Goal: Task Accomplishment & Management: Complete application form

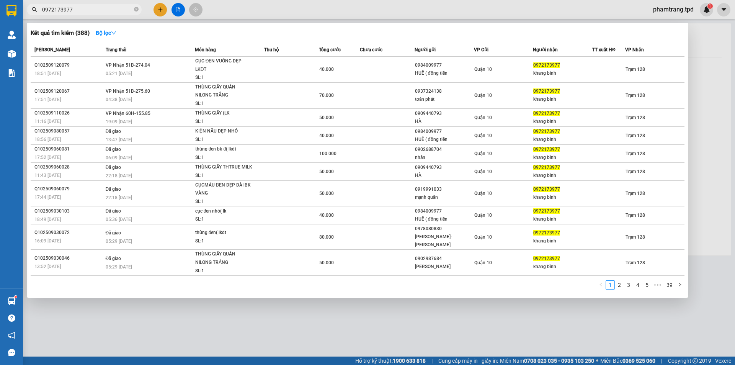
drag, startPoint x: 101, startPoint y: 8, endPoint x: 47, endPoint y: 16, distance: 54.3
click at [47, 16] on div "Kết quả tìm kiếm ( 388 ) Bộ lọc Mã ĐH Trạng thái Món hàng Thu hộ Tổng cước Chưa…" at bounding box center [74, 9] width 149 height 13
type input "0"
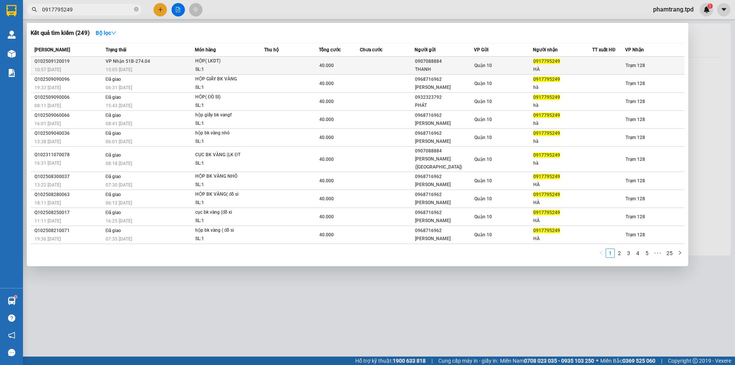
type input "0917795249"
click at [508, 73] on td "Quận 10" at bounding box center [503, 66] width 59 height 18
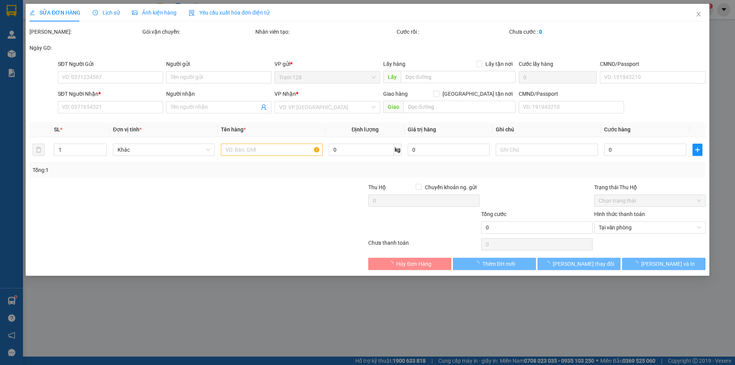
type input "0907088884"
type input "THANH"
type input "083088016483"
type input "0917795249"
type input "HÀ"
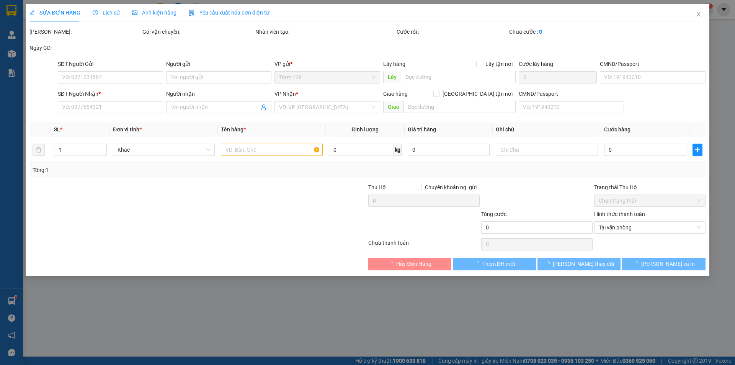
type input "40.000"
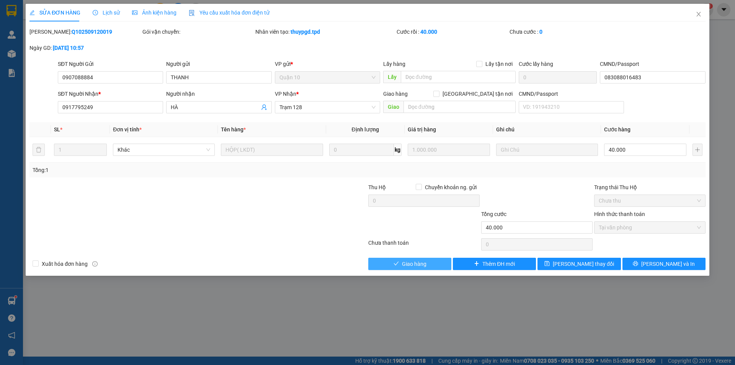
click at [432, 262] on button "Giao hàng" at bounding box center [409, 263] width 83 height 12
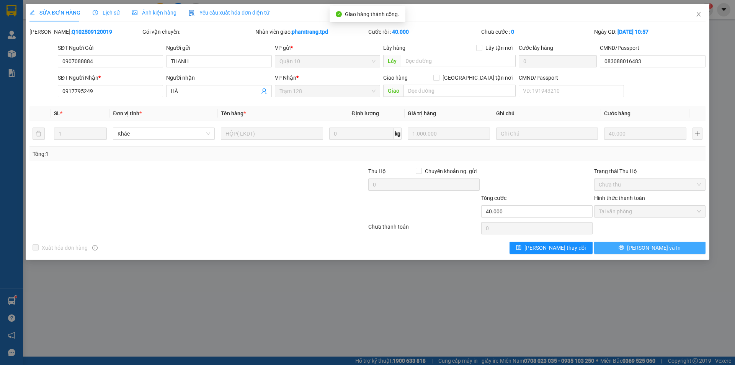
click at [677, 251] on button "[PERSON_NAME] và In" at bounding box center [649, 247] width 111 height 12
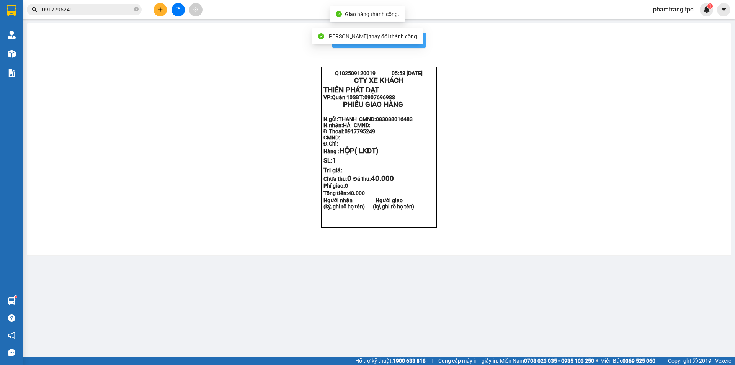
click at [421, 45] on button "In mẫu biên lai tự cấu hình" at bounding box center [378, 40] width 93 height 15
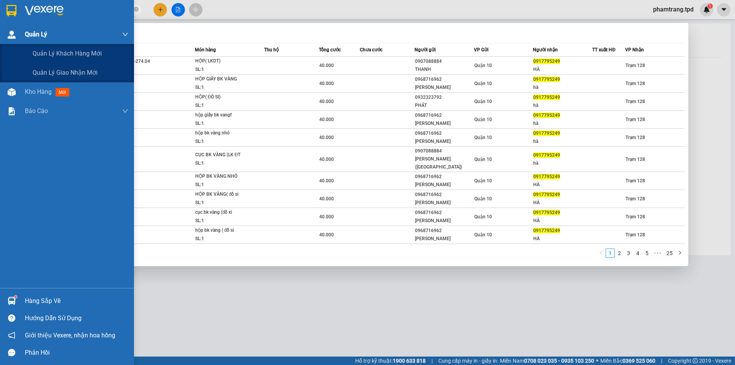
drag, startPoint x: 111, startPoint y: 7, endPoint x: 0, endPoint y: 34, distance: 114.6
click at [0, 34] on section "Kết quả tìm kiếm ( 249 ) Bộ lọc Mã ĐH Trạng thái Món hàng Thu hộ Tổng cước Chưa…" at bounding box center [367, 182] width 735 height 365
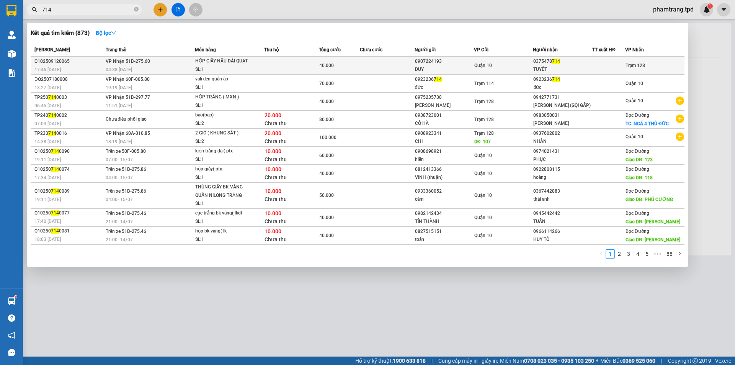
type input "714"
click at [526, 71] on td "Quận 10" at bounding box center [503, 66] width 59 height 18
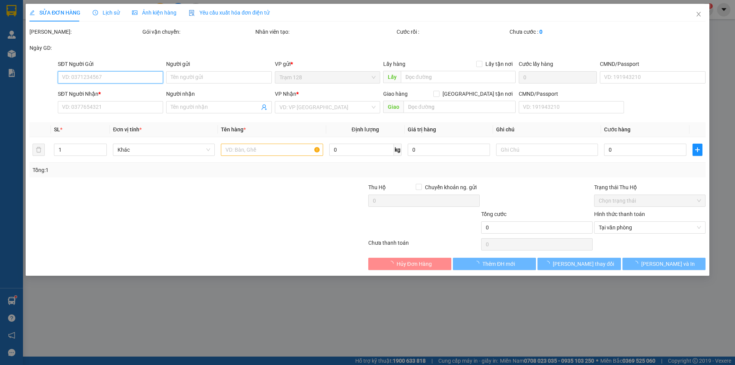
type input "0907224193"
type input "DUY"
type input "0375478714"
type input "TUYẾT"
type input "40.000"
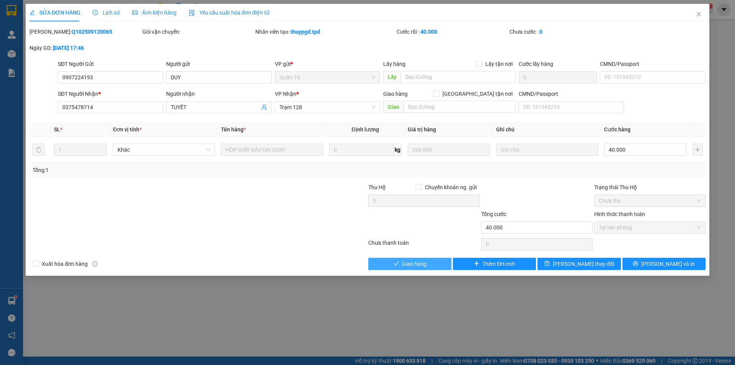
click at [437, 265] on button "Giao hàng" at bounding box center [409, 263] width 83 height 12
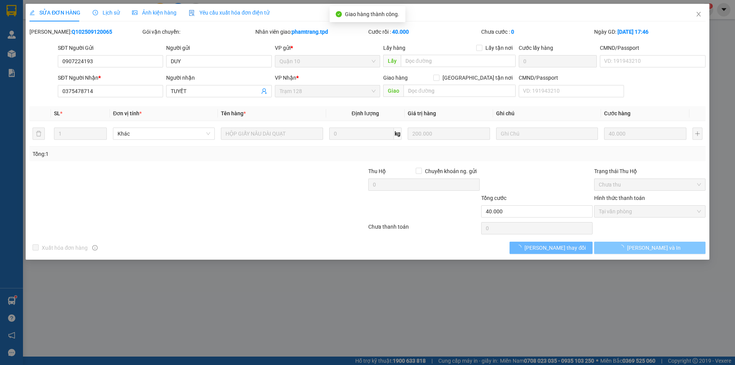
click at [656, 247] on span "[PERSON_NAME] và In" at bounding box center [654, 247] width 54 height 8
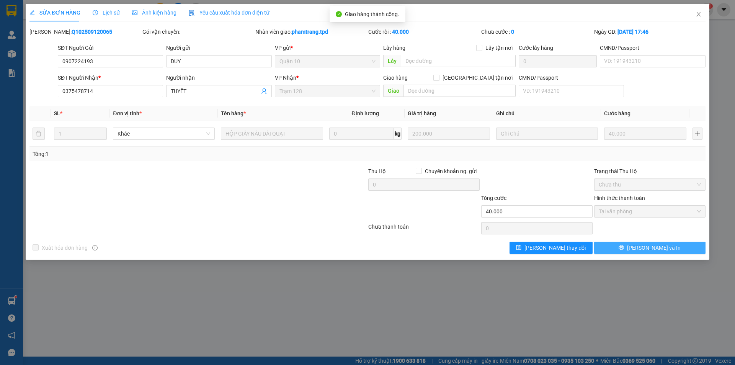
click at [656, 249] on span "[PERSON_NAME] và In" at bounding box center [654, 247] width 54 height 8
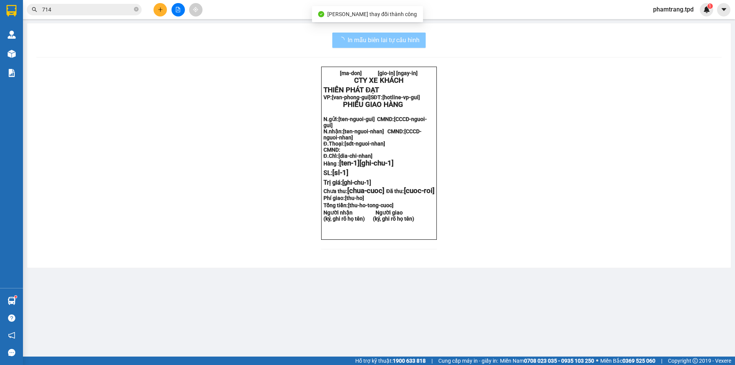
click at [417, 35] on span "In mẫu biên lai tự cấu hình" at bounding box center [383, 40] width 72 height 10
click at [414, 39] on span "In mẫu biên lai tự cấu hình" at bounding box center [383, 40] width 72 height 10
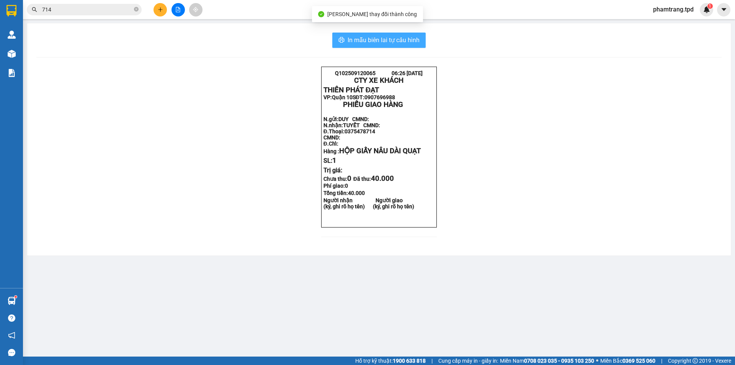
click at [414, 39] on span "In mẫu biên lai tự cấu hình" at bounding box center [383, 40] width 72 height 10
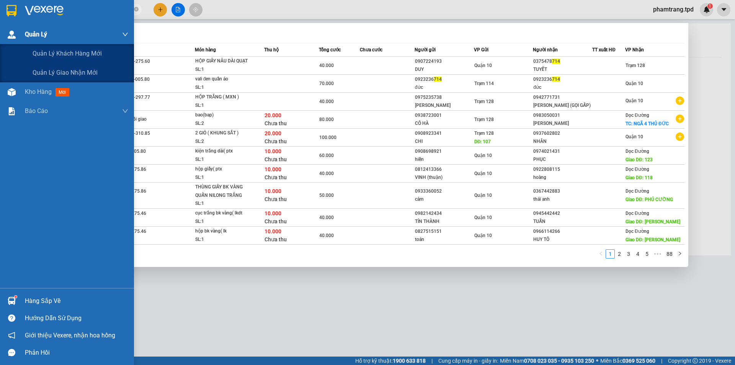
drag, startPoint x: 63, startPoint y: 10, endPoint x: 0, endPoint y: 32, distance: 66.4
click at [0, 32] on section "Kết quả tìm kiếm ( 873 ) Bộ lọc Mã ĐH Trạng thái Món hàng Thu hộ Tổng cước Chưa…" at bounding box center [367, 182] width 735 height 365
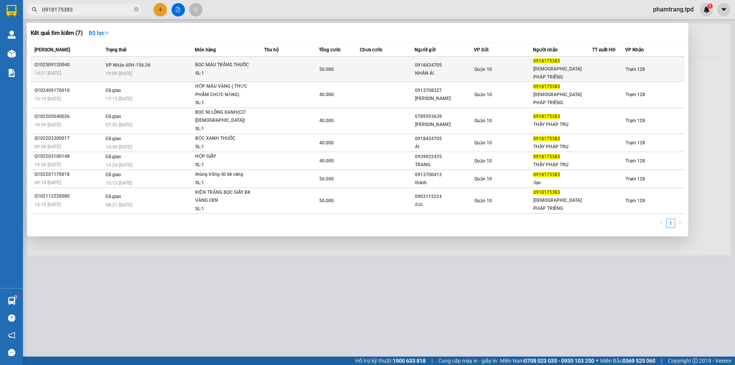
type input "0918175383"
click at [647, 72] on td "Trạm 128" at bounding box center [654, 69] width 59 height 25
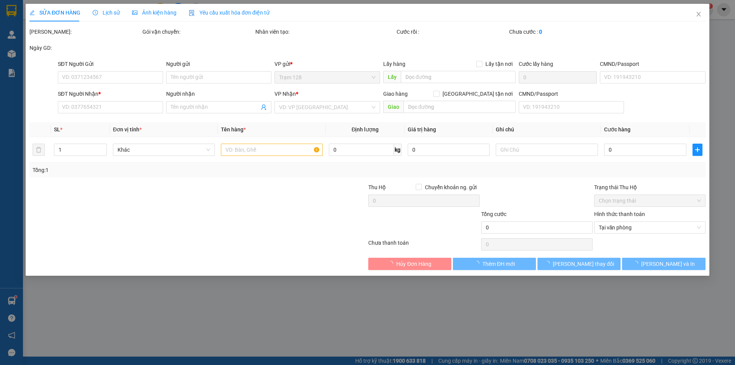
type input "0918434705"
type input "NHÂN ÁI"
type input "079056013609"
type input "0918175383"
type input "[DEMOGRAPHIC_DATA] PHÁP TRIÊNG"
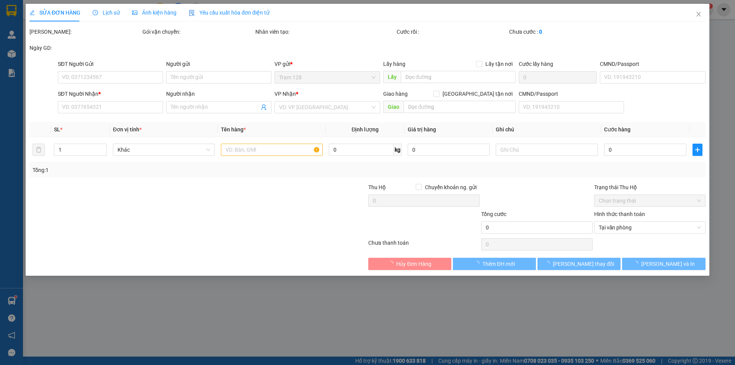
type input "50.000"
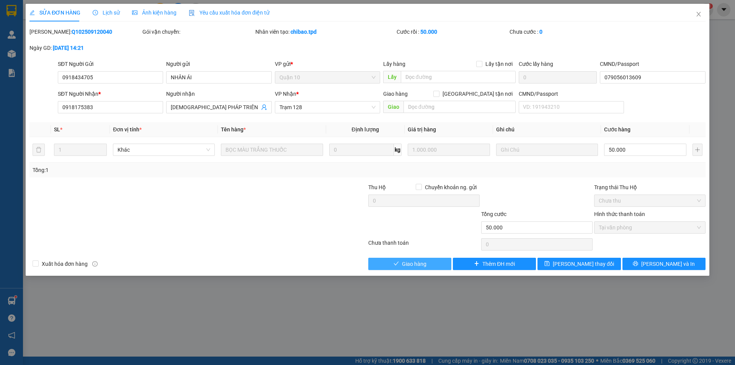
click at [423, 264] on span "Giao hàng" at bounding box center [414, 263] width 24 height 8
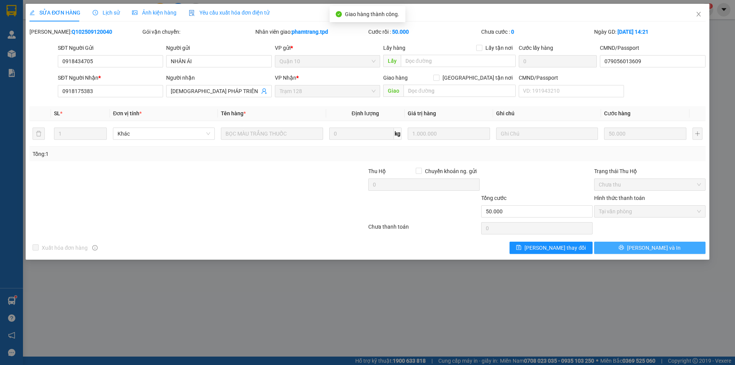
click at [676, 250] on button "[PERSON_NAME] và In" at bounding box center [649, 247] width 111 height 12
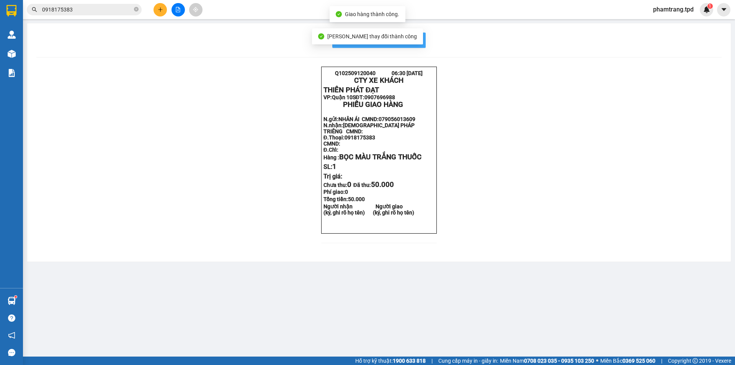
click at [415, 39] on span "In mẫu biên lai tự cấu hình" at bounding box center [383, 40] width 72 height 10
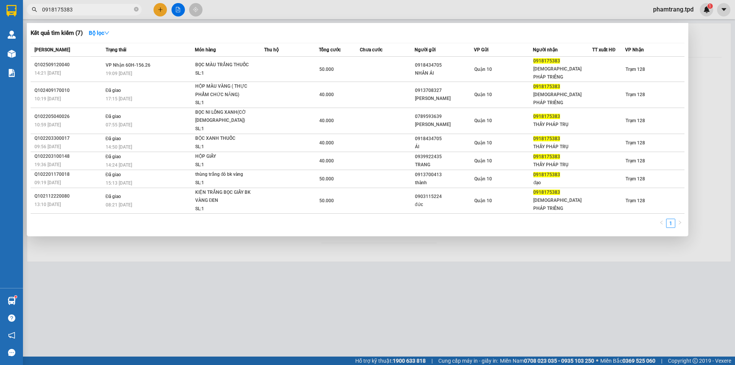
drag, startPoint x: 104, startPoint y: 11, endPoint x: 0, endPoint y: -19, distance: 108.4
click at [0, 0] on html "Kết quả tìm kiếm ( 7 ) Bộ lọc Mã ĐH Trạng thái Món hàng Thu hộ Tổng cước Chưa c…" at bounding box center [367, 182] width 735 height 365
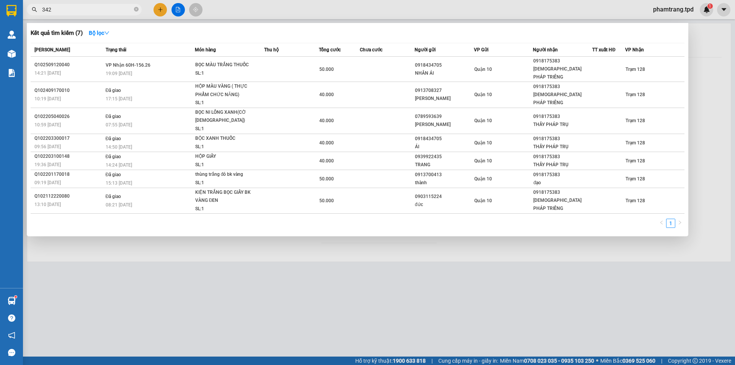
type input "342"
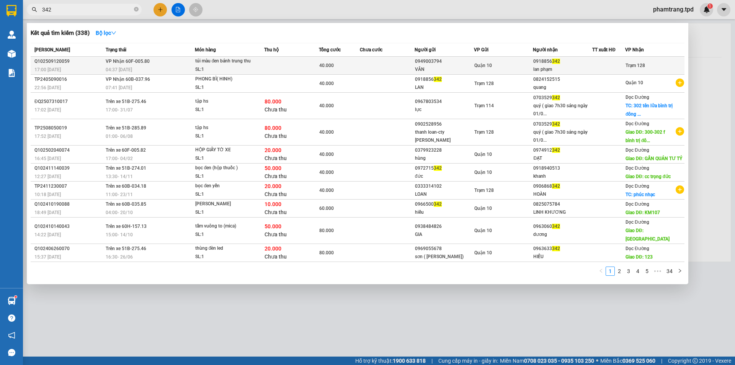
click at [276, 75] on td at bounding box center [291, 66] width 55 height 18
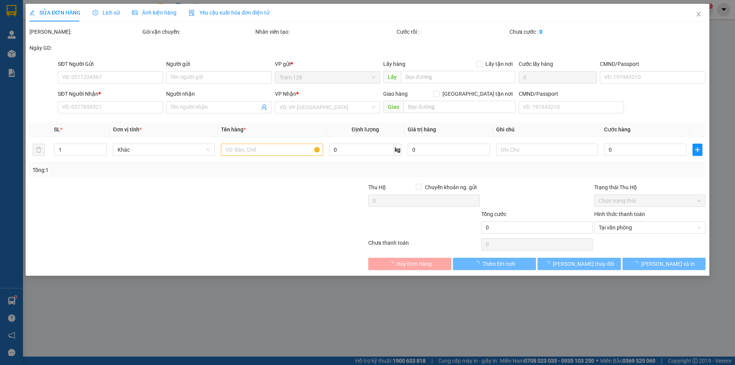
click at [412, 261] on span "Hủy Đơn Hàng" at bounding box center [413, 263] width 35 height 8
type input "0949003794"
type input "VÂN"
type input "075194019767- [PERSON_NAME]"
type input "0918856342"
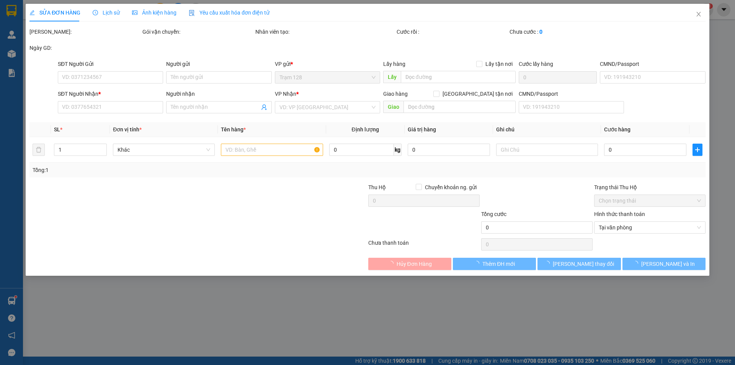
type input "lan phạm"
type input "40.000"
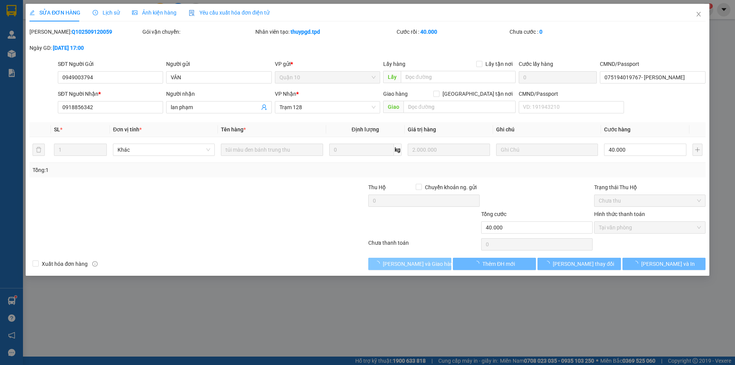
click at [415, 264] on span "[PERSON_NAME] và Giao hàng" at bounding box center [419, 263] width 73 height 8
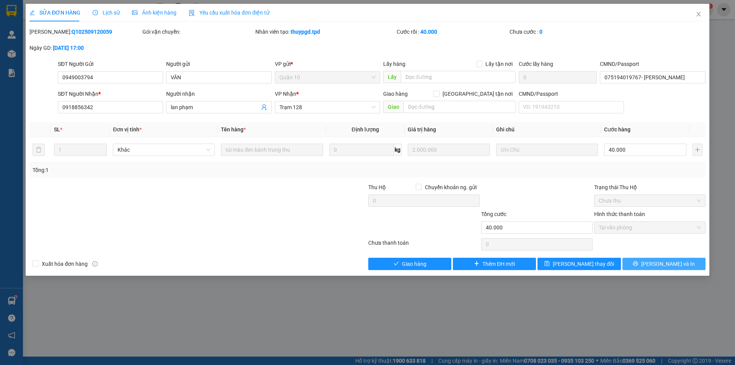
click at [670, 267] on span "[PERSON_NAME] và In" at bounding box center [668, 263] width 54 height 8
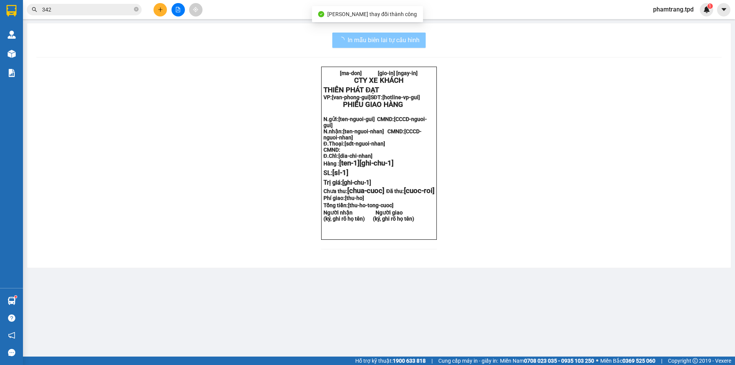
click at [397, 47] on button "In mẫu biên lai tự cấu hình" at bounding box center [378, 40] width 93 height 15
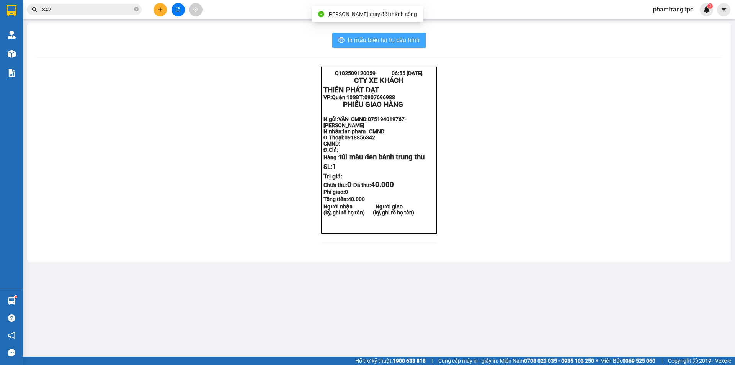
click at [400, 41] on span "In mẫu biên lai tự cấu hình" at bounding box center [383, 40] width 72 height 10
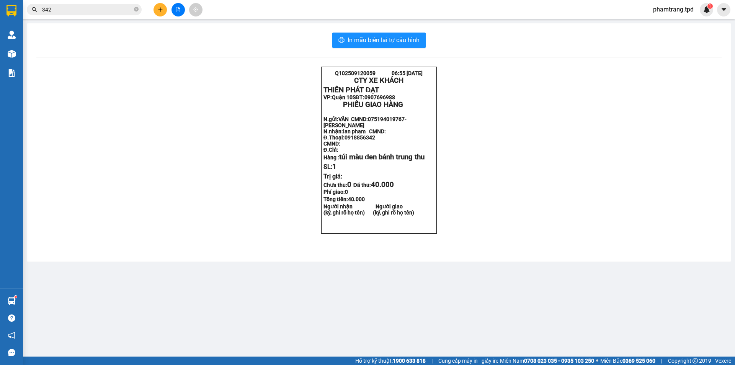
click at [91, 5] on input "342" at bounding box center [87, 9] width 90 height 8
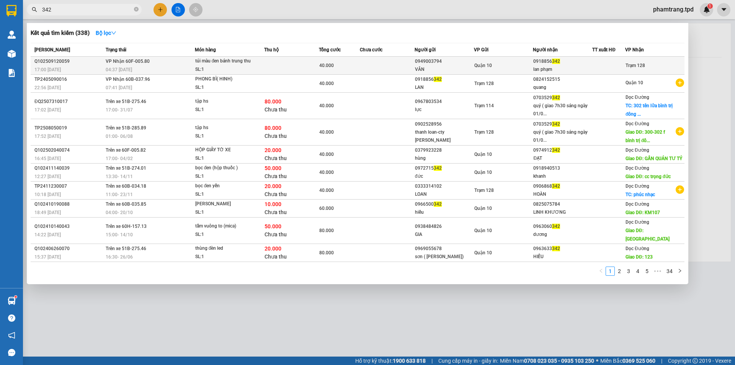
click at [244, 65] on div "túi màu đen bánh trung thu" at bounding box center [223, 61] width 57 height 8
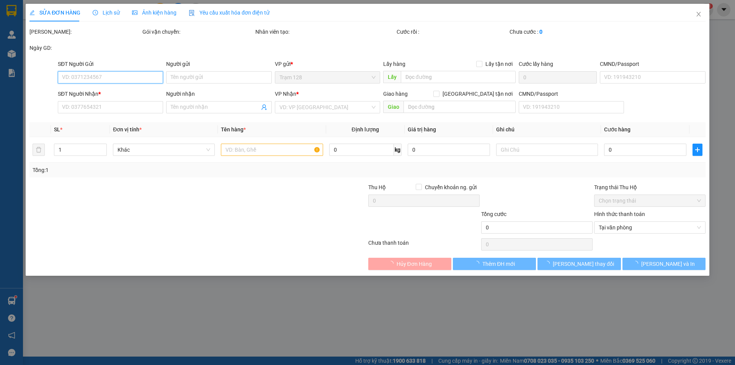
type input "0949003794"
type input "VÂN"
type input "075194019767- [PERSON_NAME]"
type input "0918856342"
type input "lan phạm"
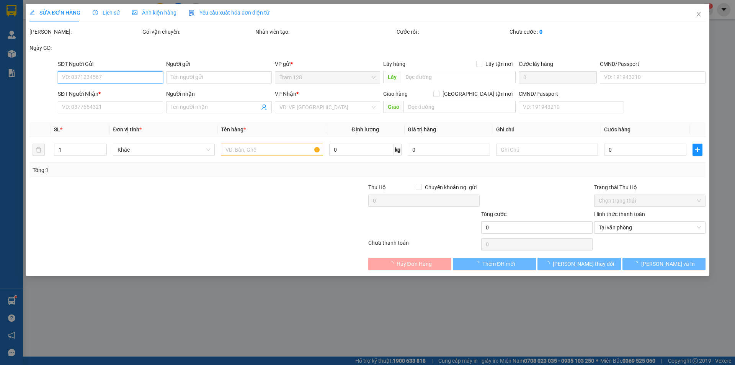
type input "40.000"
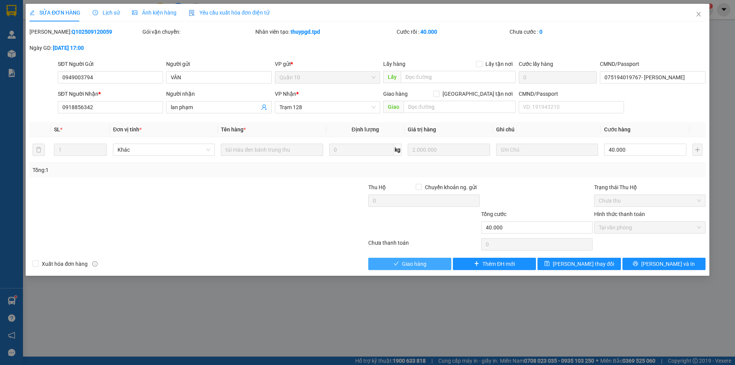
click at [409, 265] on span "Giao hàng" at bounding box center [414, 263] width 24 height 8
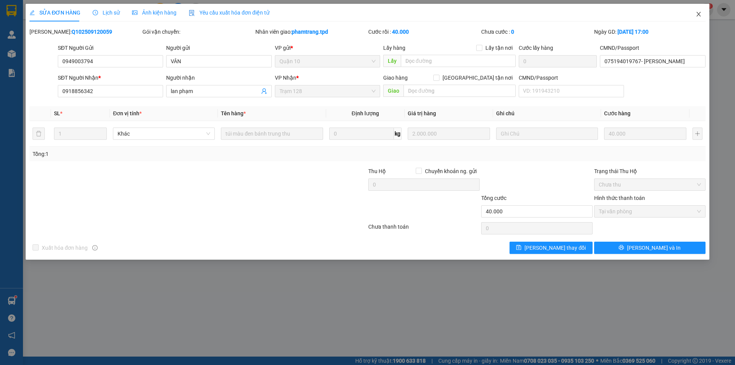
click at [700, 12] on icon "close" at bounding box center [698, 14] width 6 height 6
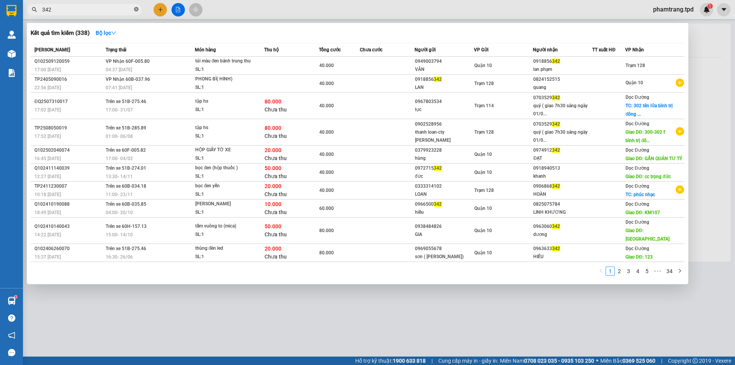
click at [134, 8] on icon "close-circle" at bounding box center [136, 9] width 5 height 5
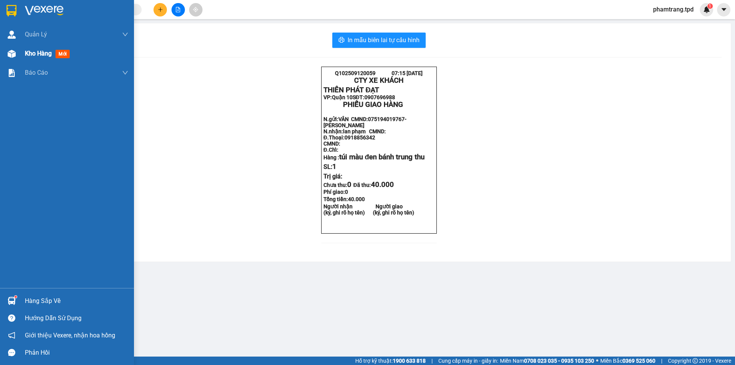
click at [42, 54] on span "Kho hàng" at bounding box center [38, 53] width 27 height 7
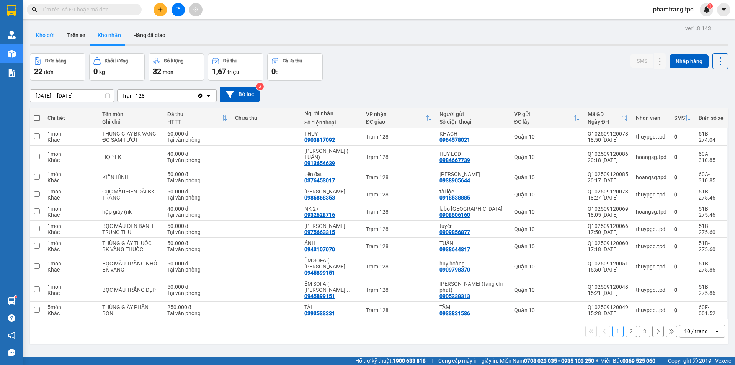
click at [42, 33] on button "Kho gửi" at bounding box center [45, 35] width 31 height 18
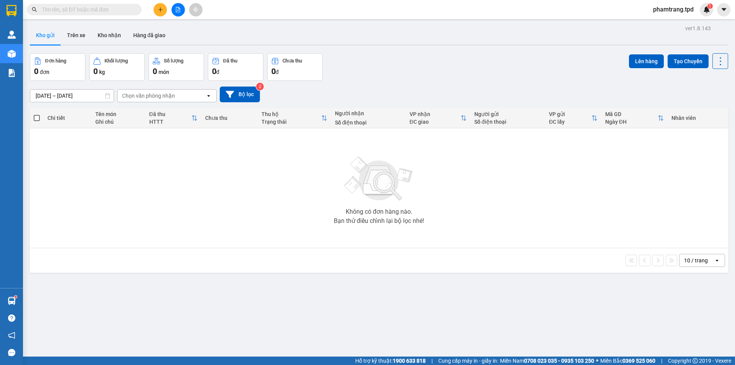
click at [694, 258] on div "10 / trang" at bounding box center [696, 260] width 24 height 8
click at [696, 346] on span "100 / trang" at bounding box center [693, 345] width 28 height 8
click at [159, 7] on icon "plus" at bounding box center [160, 9] width 5 height 5
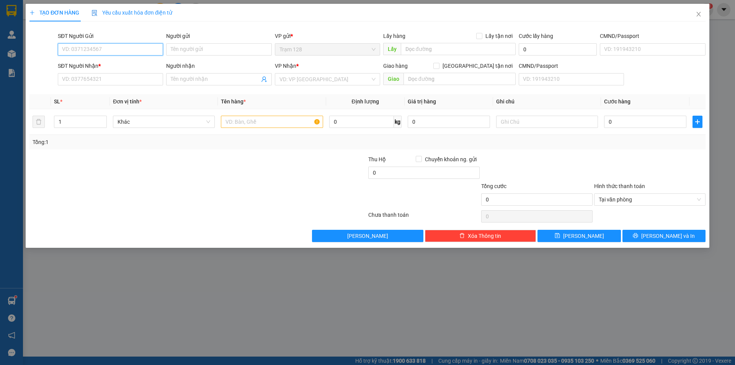
click at [115, 49] on input "SĐT Người Gửi" at bounding box center [110, 49] width 105 height 12
type input "0977842611"
click at [113, 66] on div "0977842611 - yến may" at bounding box center [110, 64] width 96 height 8
type input "yến may"
type input "075188014190"
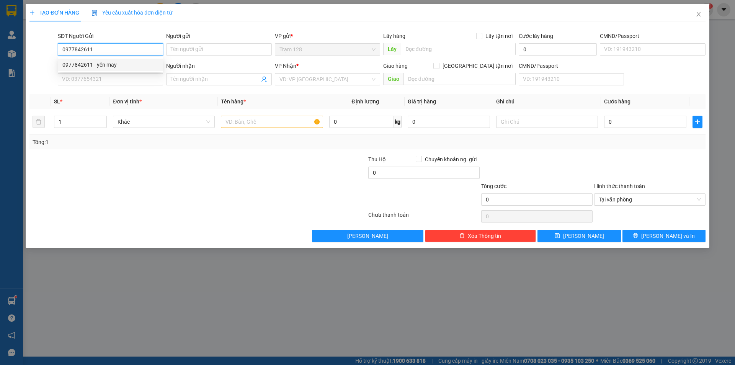
type input "0932000723"
type input "loan"
type input "20/5 phạm thế hiển p6 q8"
type input "0977842611"
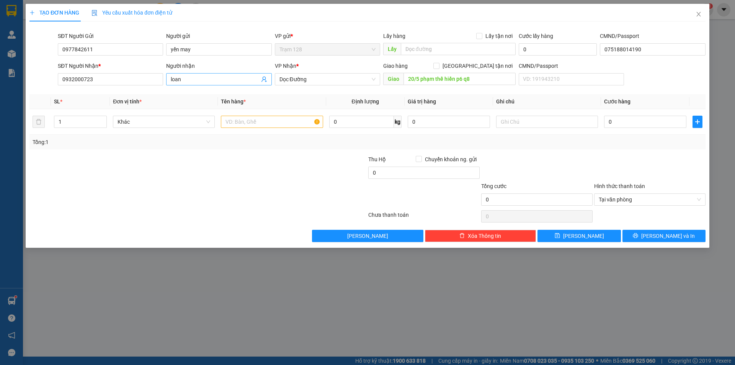
click at [202, 78] on input "loan" at bounding box center [215, 79] width 88 height 8
type input "quý"
click at [150, 82] on input "0932000723" at bounding box center [110, 79] width 105 height 12
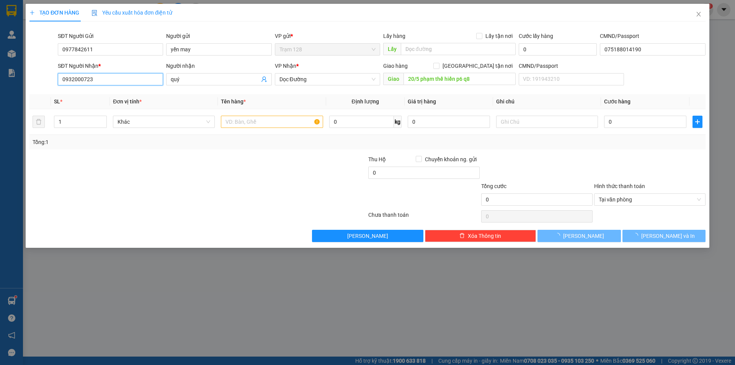
click at [150, 82] on input "0932000723" at bounding box center [110, 79] width 105 height 12
type input "0903314314"
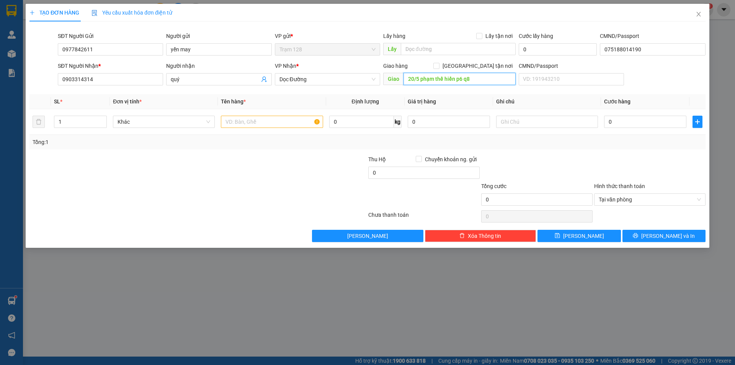
click at [482, 78] on input "20/5 phạm thế hiển p6 q8" at bounding box center [459, 79] width 112 height 12
click at [438, 67] on input "[GEOGRAPHIC_DATA] tận nơi" at bounding box center [435, 65] width 5 height 5
checkbox input "true"
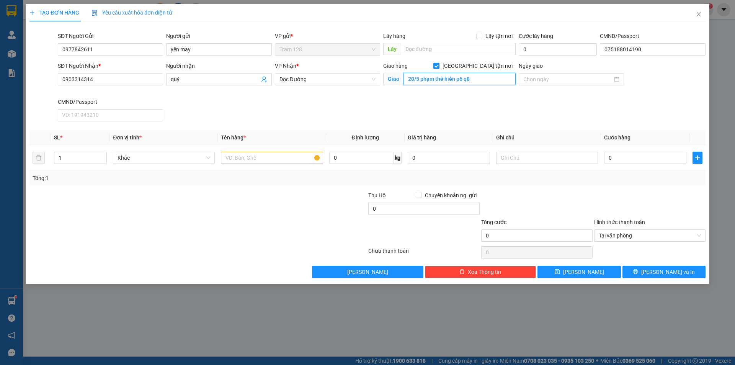
click at [476, 78] on input "20/5 phạm thế hiển p6 q8" at bounding box center [459, 79] width 112 height 12
type input "229/2/7 [PERSON_NAME] p7 bình thạnh"
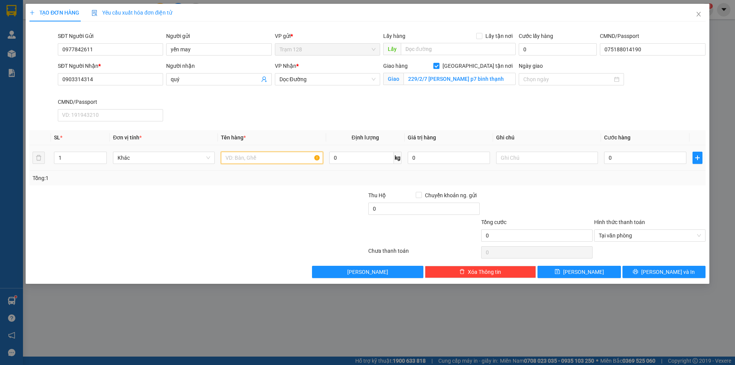
click at [275, 156] on input "text" at bounding box center [272, 158] width 102 height 12
type input "kiện đỏ ( quần áo)"
click at [437, 158] on input "0" at bounding box center [448, 158] width 82 height 12
type input "1.000.000"
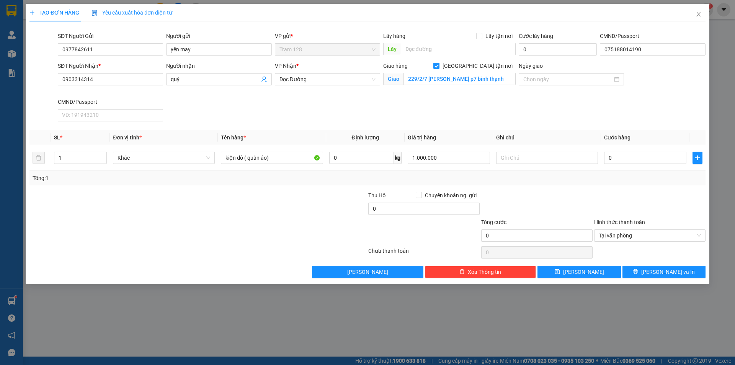
click at [575, 186] on div "Transit Pickup Surcharge Ids Transit Deliver Surcharge Ids Transit Deliver Surc…" at bounding box center [367, 153] width 676 height 250
click at [627, 163] on input "0" at bounding box center [645, 158] width 82 height 12
type input "4"
type input "40"
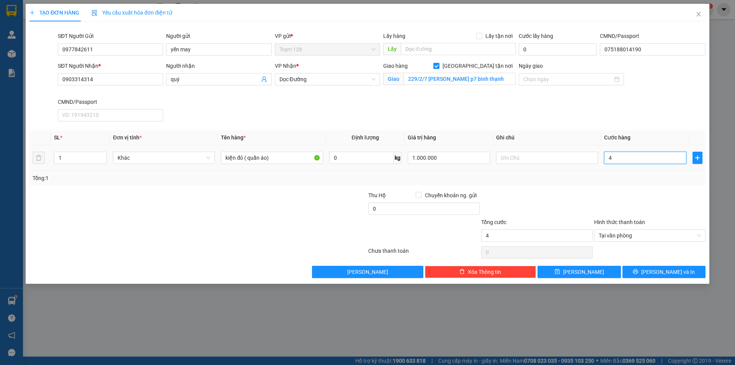
type input "40"
type input "40.000"
drag, startPoint x: 617, startPoint y: 194, endPoint x: 406, endPoint y: 215, distance: 212.2
click at [617, 195] on div at bounding box center [649, 204] width 113 height 27
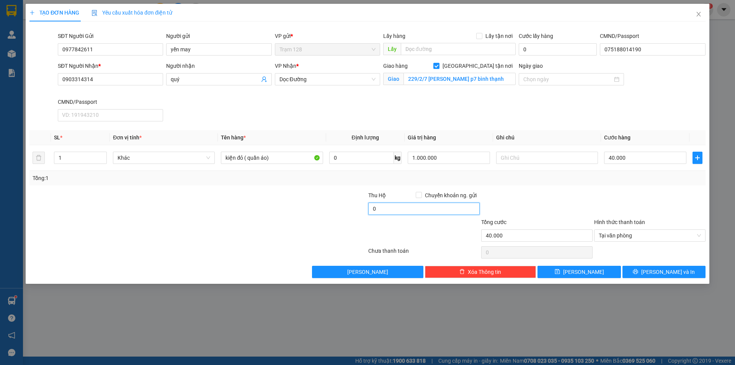
click at [376, 209] on input "0" at bounding box center [423, 208] width 111 height 12
type input "80.000"
click at [352, 225] on div at bounding box center [310, 231] width 113 height 27
click at [655, 268] on button "[PERSON_NAME] và In" at bounding box center [663, 272] width 83 height 12
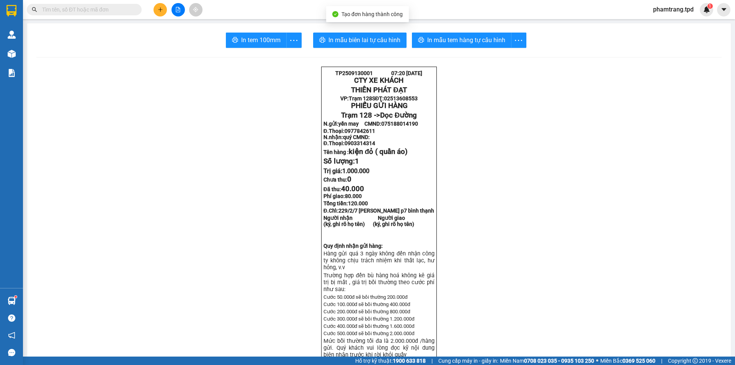
click at [475, 43] on span "In mẫu tem hàng tự cấu hình" at bounding box center [466, 40] width 78 height 10
click at [249, 46] on button "In tem 100mm" at bounding box center [256, 40] width 61 height 15
click at [160, 10] on icon "plus" at bounding box center [160, 9] width 5 height 5
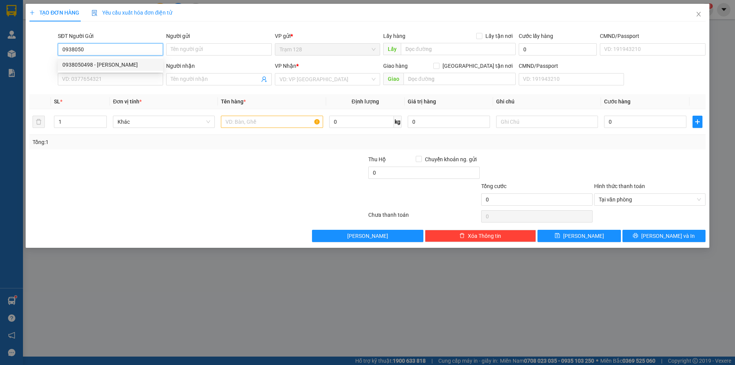
click at [116, 64] on div "0938050498 - [PERSON_NAME]" at bounding box center [110, 64] width 96 height 8
type input "0938050498"
type input "[PERSON_NAME]"
type input "080179002719"
type input "0934042886"
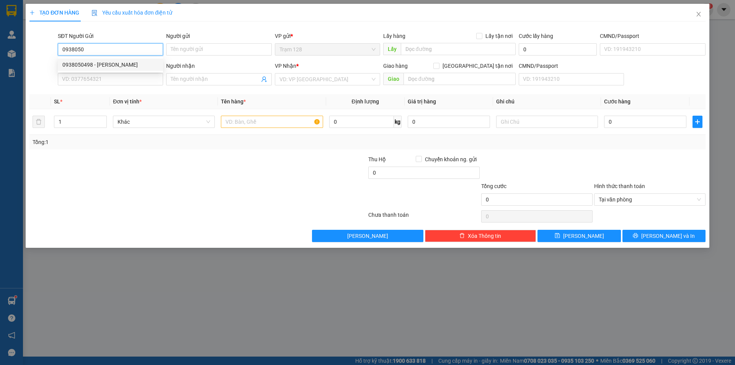
type input "[PERSON_NAME]"
type input "0938050498"
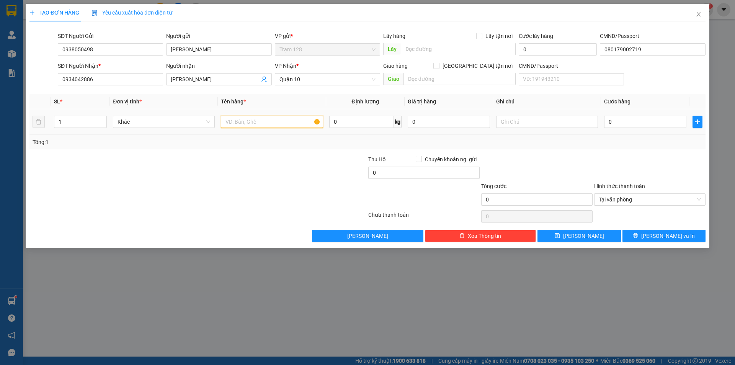
click at [248, 122] on input "text" at bounding box center [272, 122] width 102 height 12
type input "thùng mút đồ ăn"
click at [615, 124] on input "0" at bounding box center [645, 122] width 82 height 12
type input "4"
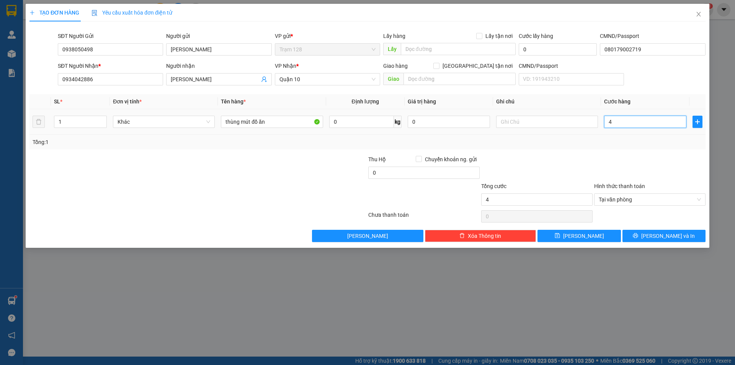
type input "40"
type input "40.000"
click at [582, 152] on div "Transit Pickup Surcharge Ids Transit Deliver Surcharge Ids Transit Deliver Surc…" at bounding box center [367, 135] width 676 height 214
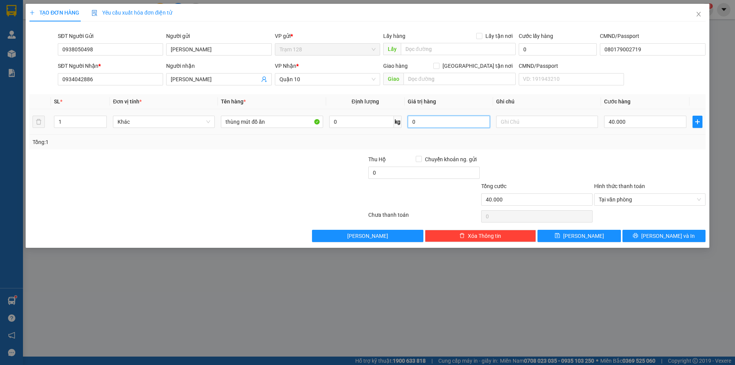
click at [445, 116] on input "0" at bounding box center [448, 122] width 82 height 12
type input "200.000"
drag, startPoint x: 516, startPoint y: 165, endPoint x: 525, endPoint y: 147, distance: 20.0
click at [514, 163] on div at bounding box center [536, 168] width 113 height 27
click at [250, 119] on input "thùng mút đồ ăn" at bounding box center [272, 122] width 102 height 12
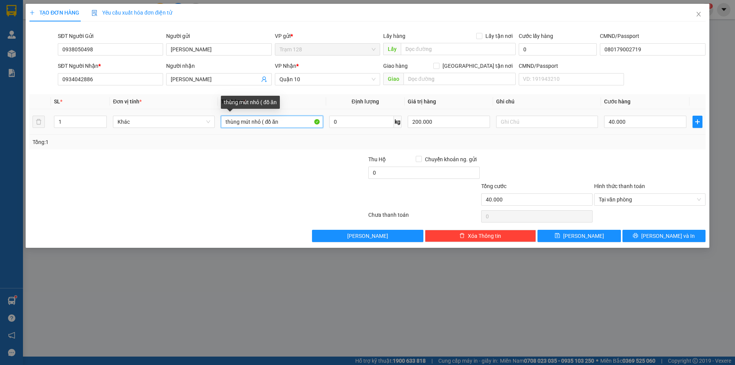
click at [279, 118] on input "thùng mút nhỏ ( đồ ăn" at bounding box center [272, 122] width 102 height 12
type input "thùng mút nhỏ ( đồ ăn)"
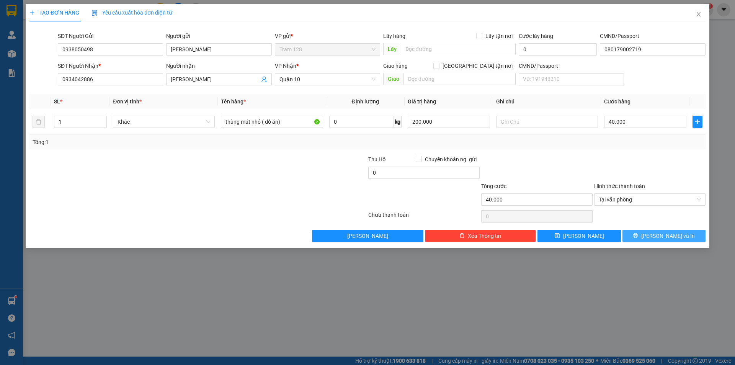
click at [654, 235] on button "[PERSON_NAME] và In" at bounding box center [663, 236] width 83 height 12
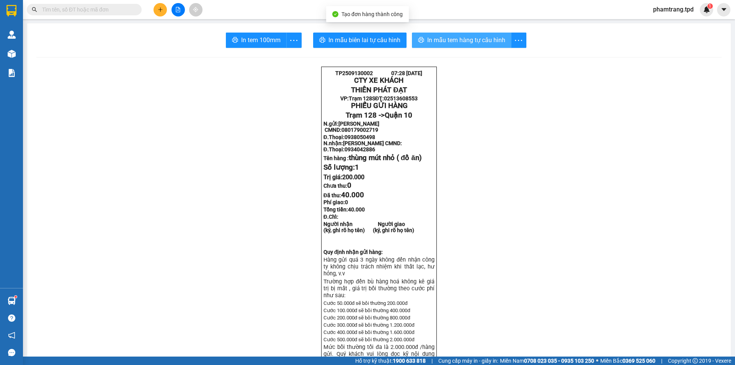
click at [446, 36] on span "In mẫu tem hàng tự cấu hình" at bounding box center [466, 40] width 78 height 10
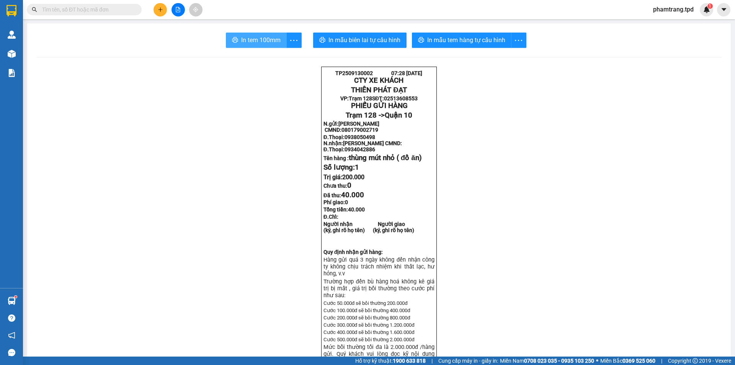
click at [234, 34] on button "In tem 100mm" at bounding box center [256, 40] width 61 height 15
click at [75, 8] on input "text" at bounding box center [87, 9] width 90 height 8
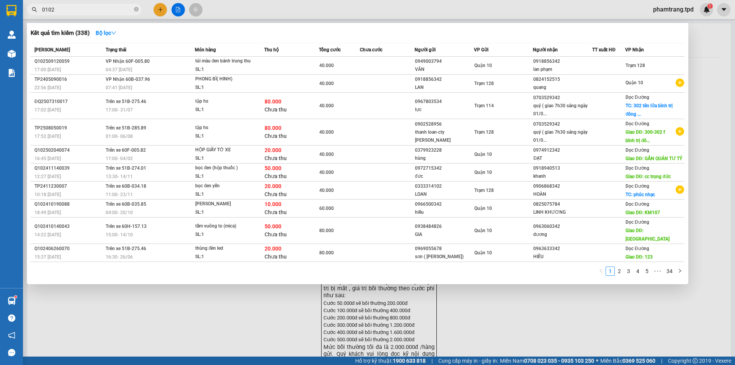
type input "0102"
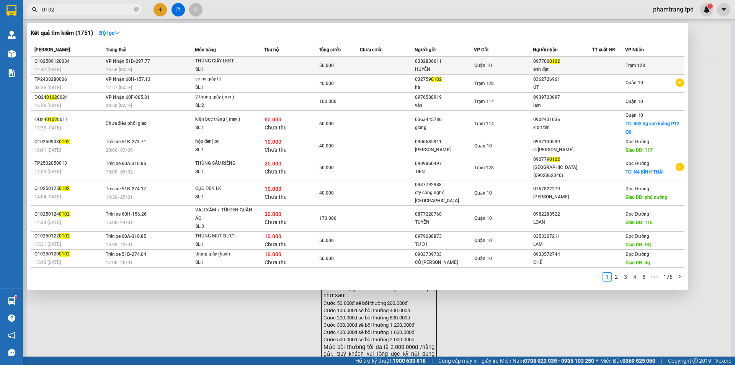
click at [604, 68] on div at bounding box center [608, 66] width 32 height 8
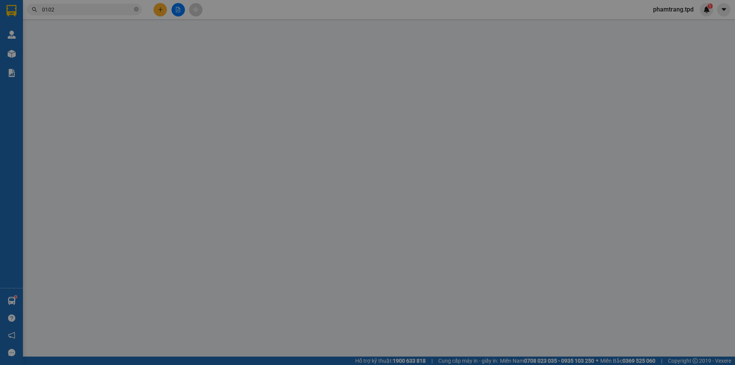
type input "0382836611"
type input "HUYỀN"
type input "0977000102"
type input "anh đạt"
type input "50.000"
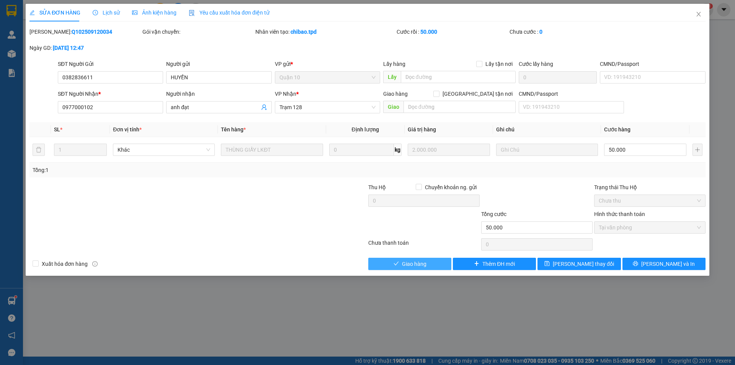
click at [436, 266] on button "Giao hàng" at bounding box center [409, 263] width 83 height 12
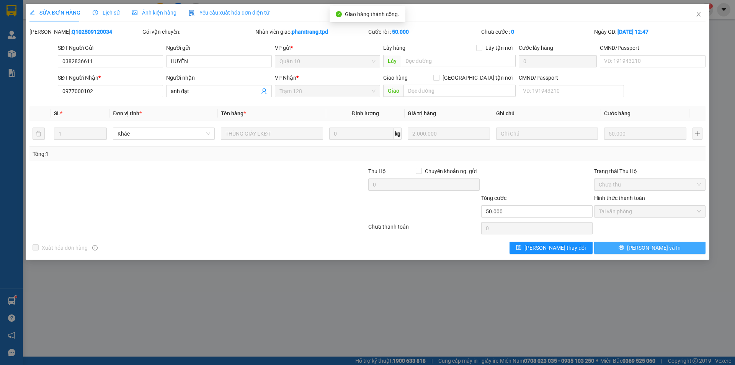
click at [676, 248] on button "[PERSON_NAME] và In" at bounding box center [649, 247] width 111 height 12
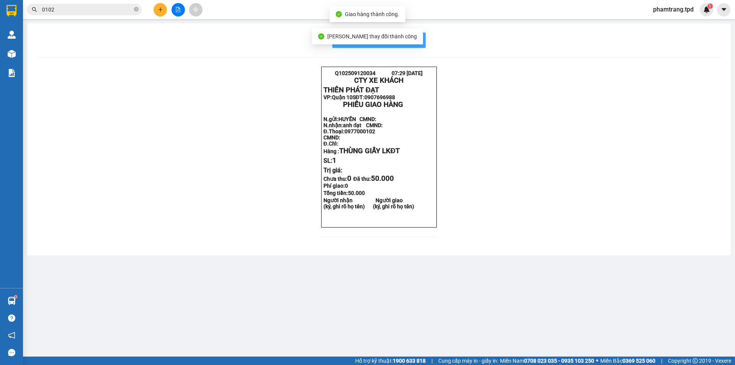
click at [424, 37] on button "In mẫu biên lai tự cấu hình" at bounding box center [378, 40] width 93 height 15
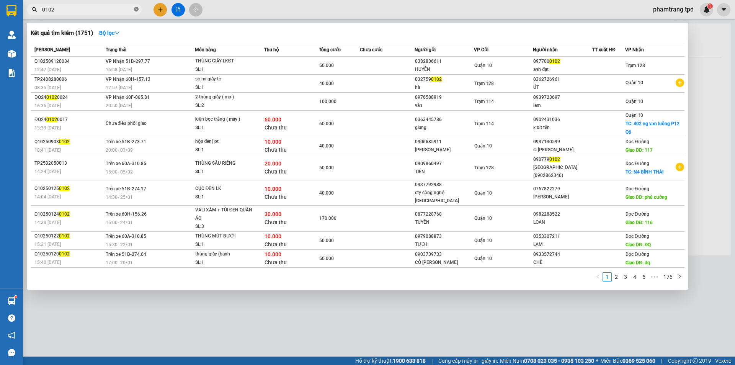
click at [137, 9] on icon "close-circle" at bounding box center [136, 9] width 5 height 5
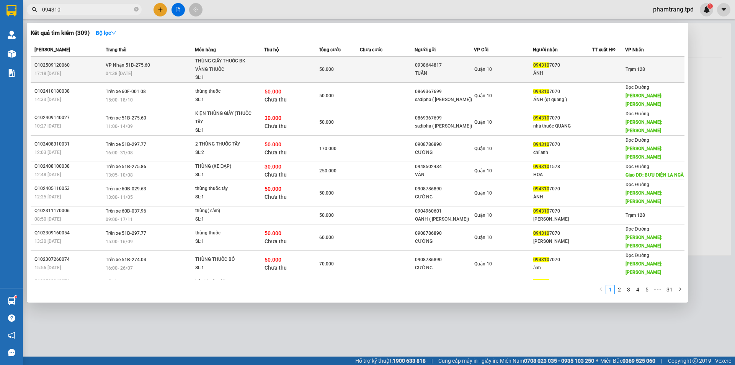
type input "094310"
click at [595, 67] on div at bounding box center [608, 69] width 32 height 8
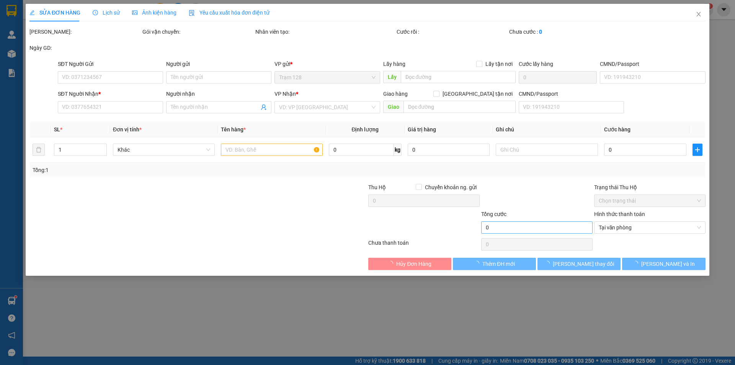
type input "0938644817"
type input "TUẤN"
type input "079072005125"
type input "0943107070"
type input "ÁNH"
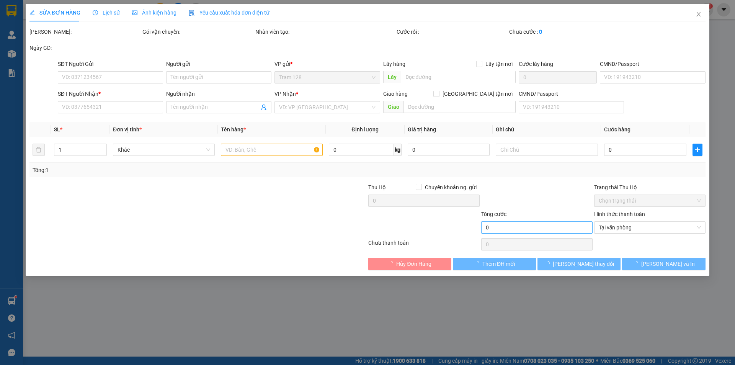
type input "50.000"
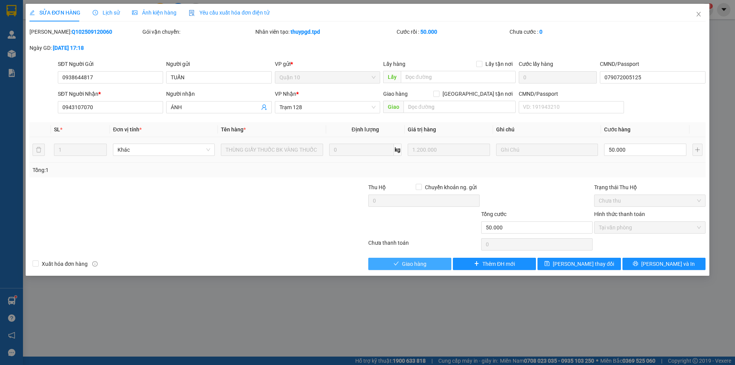
click at [424, 269] on button "Giao hàng" at bounding box center [409, 263] width 83 height 12
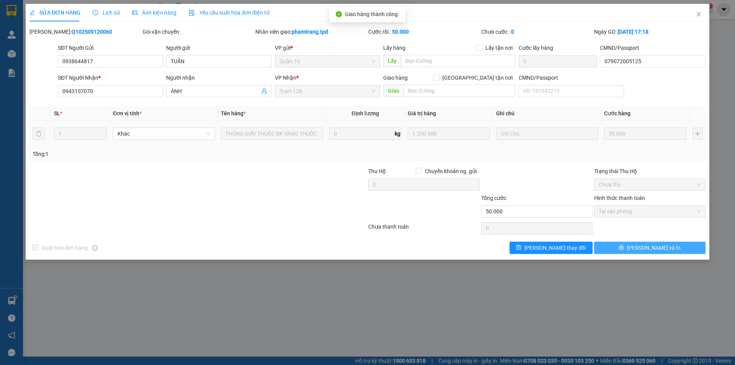
click at [618, 252] on button "[PERSON_NAME] và In" at bounding box center [649, 247] width 111 height 12
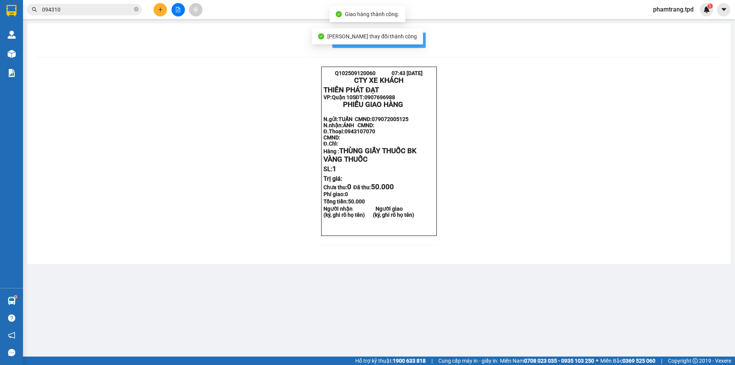
click at [417, 46] on button "In mẫu biên lai tự cấu hình" at bounding box center [378, 40] width 93 height 15
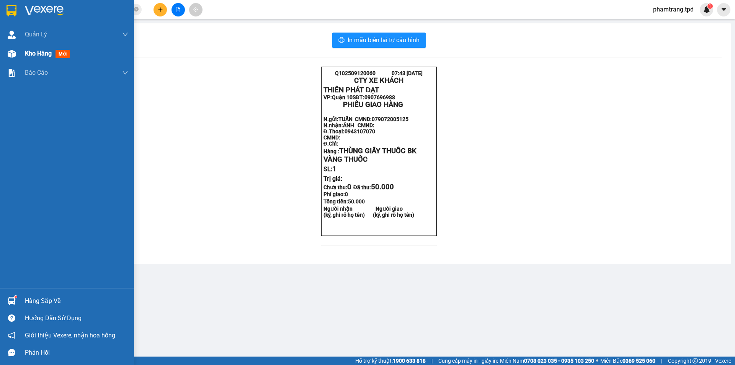
click at [24, 54] on div "Kho hàng mới" at bounding box center [67, 53] width 134 height 19
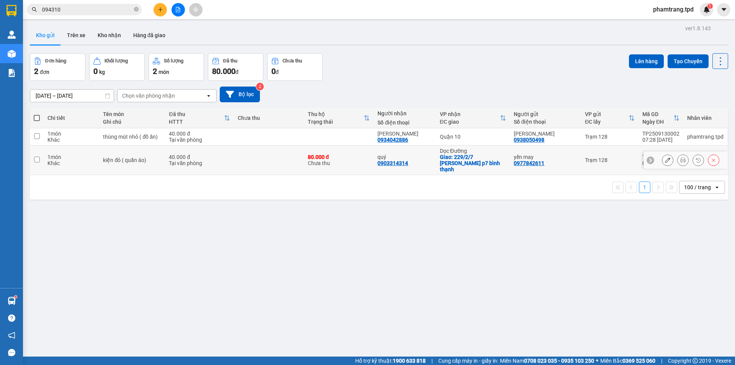
click at [249, 151] on td at bounding box center [269, 159] width 70 height 29
checkbox input "true"
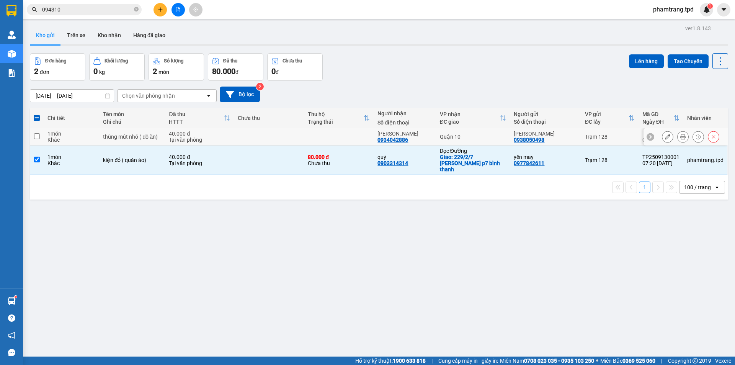
click at [242, 132] on td at bounding box center [269, 136] width 70 height 17
checkbox input "true"
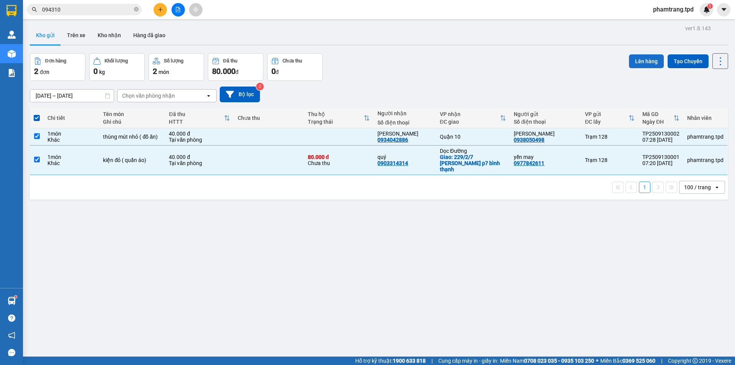
click at [656, 63] on button "Lên hàng" at bounding box center [646, 61] width 35 height 14
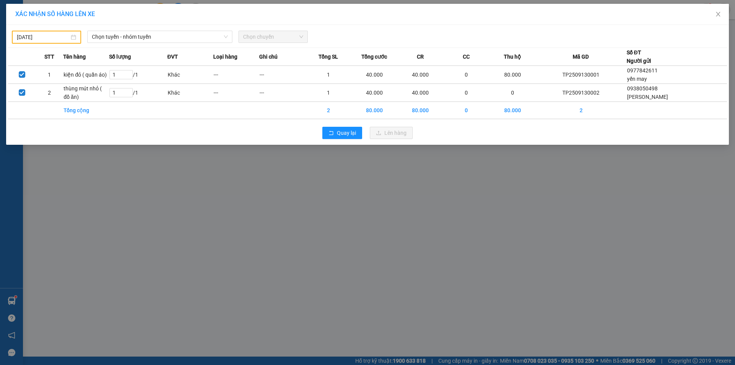
click at [64, 37] on body "Kết quả tìm kiếm ( 309 ) Bộ lọc Mã ĐH Trạng thái Món hàng Thu hộ Tổng cước Chưa…" at bounding box center [367, 182] width 735 height 365
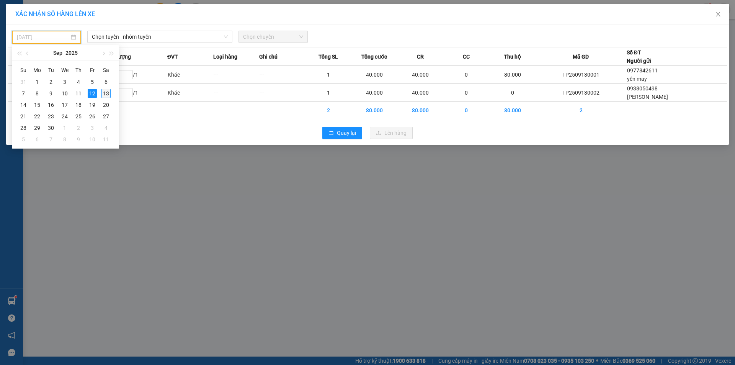
click at [106, 91] on div "13" at bounding box center [105, 93] width 9 height 9
type input "[DATE]"
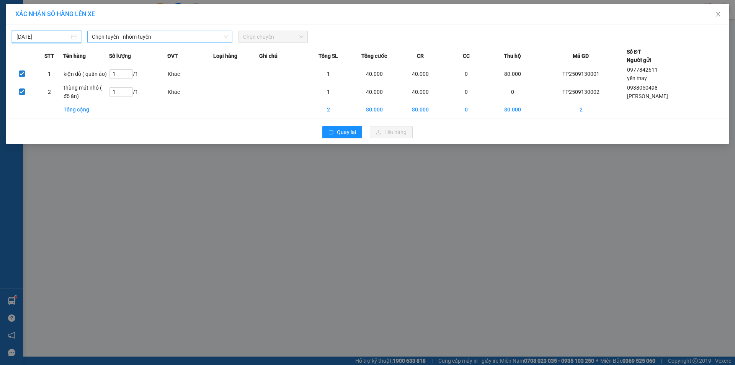
click at [135, 33] on span "Chọn tuyến - nhóm tuyến" at bounding box center [160, 36] width 136 height 11
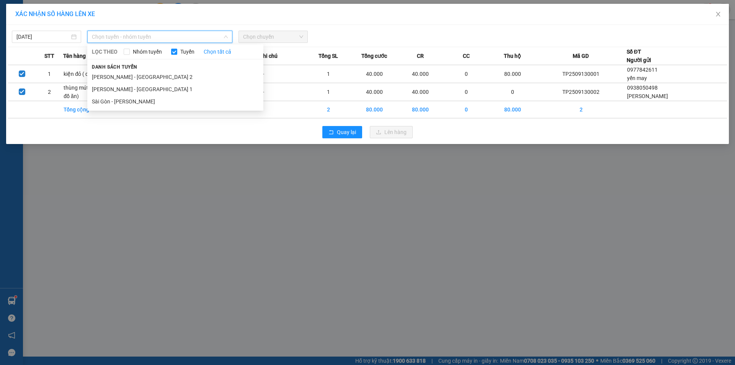
type input "0"
click at [129, 77] on li "[PERSON_NAME] - [GEOGRAPHIC_DATA] 2" at bounding box center [175, 77] width 176 height 12
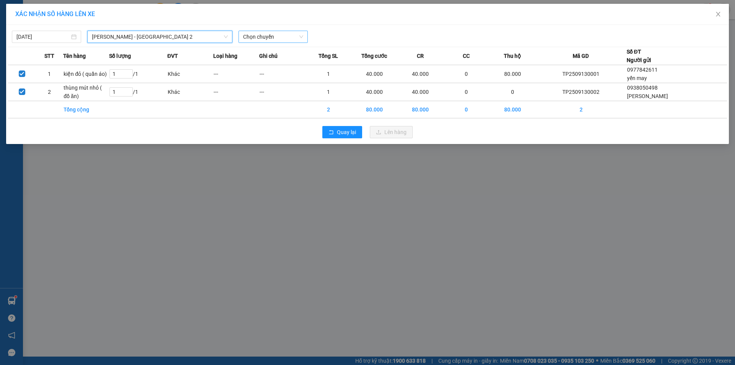
click at [264, 39] on span "Chọn chuyến" at bounding box center [273, 36] width 60 height 11
type input "08"
click at [288, 68] on div "Thêm chuyến " 08:00 "" at bounding box center [278, 64] width 81 height 13
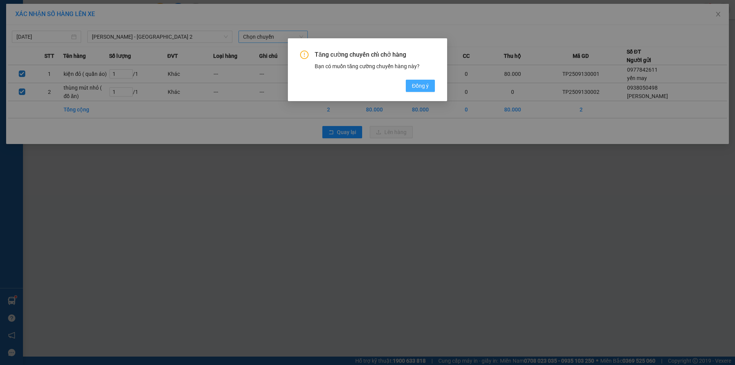
click at [428, 87] on span "Đồng ý" at bounding box center [420, 85] width 17 height 8
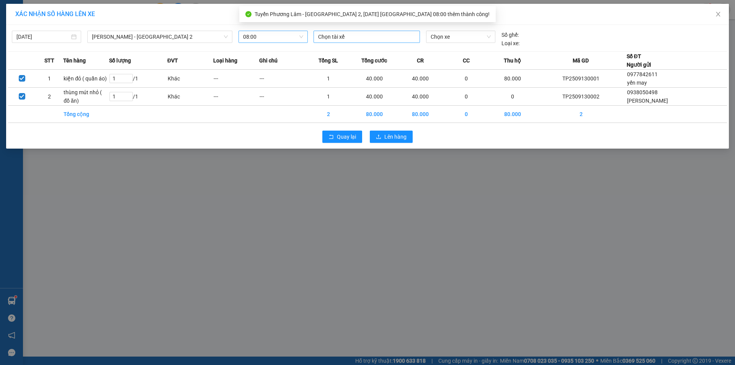
click at [367, 38] on div at bounding box center [366, 36] width 103 height 9
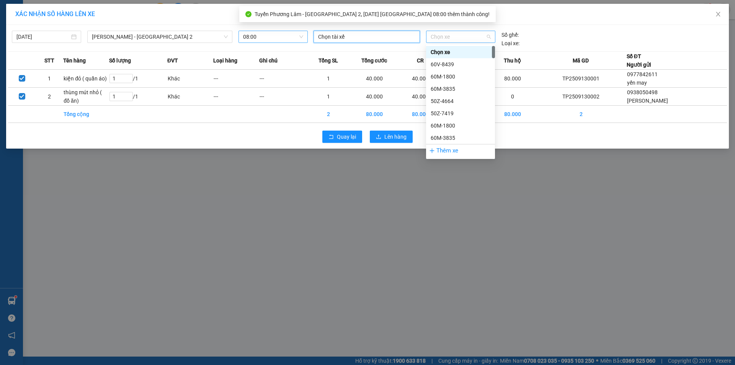
click at [446, 37] on span "Chọn xe" at bounding box center [460, 36] width 60 height 11
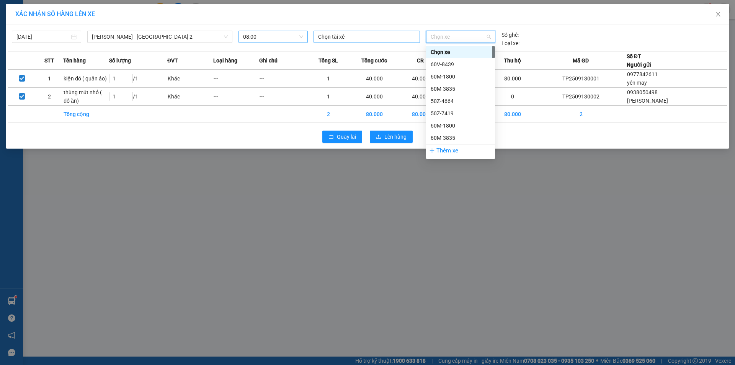
click at [370, 35] on div at bounding box center [366, 36] width 103 height 9
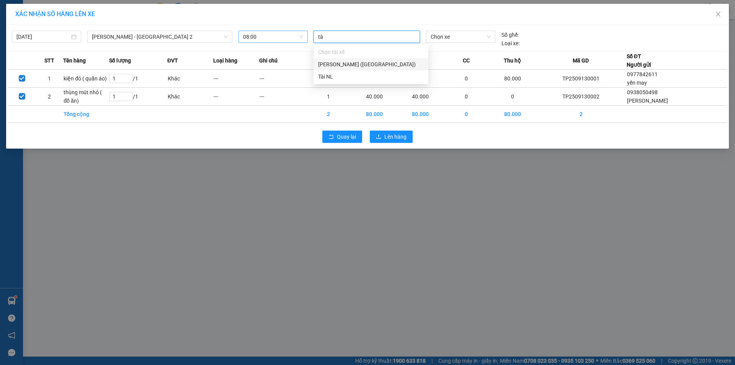
type input "tài"
click at [381, 68] on div "[PERSON_NAME] ([GEOGRAPHIC_DATA])" at bounding box center [370, 64] width 115 height 12
click at [443, 39] on span "Chọn xe" at bounding box center [460, 36] width 60 height 11
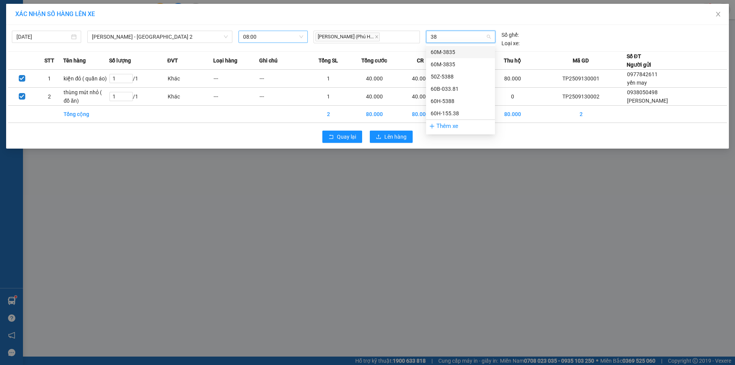
type input "381"
click at [454, 51] on div "60B-033.81" at bounding box center [460, 52] width 60 height 8
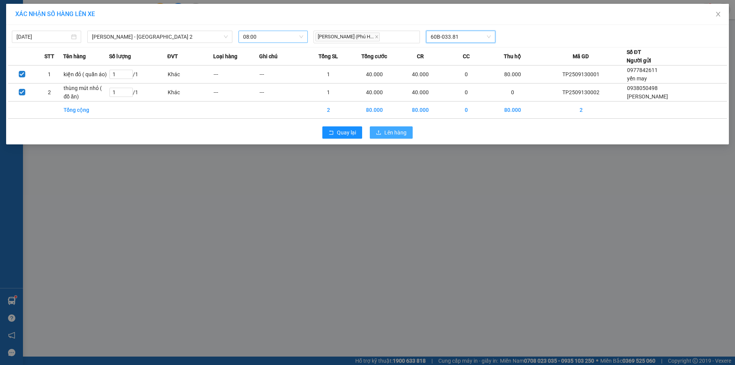
click at [403, 133] on span "Lên hàng" at bounding box center [395, 132] width 22 height 8
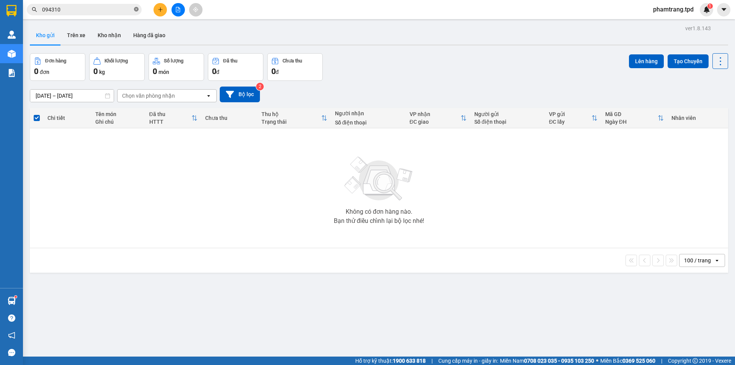
click at [135, 9] on icon "close-circle" at bounding box center [136, 9] width 5 height 5
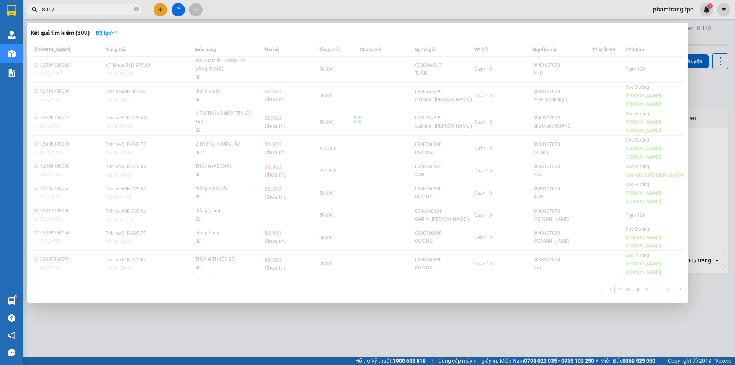
type input "3017"
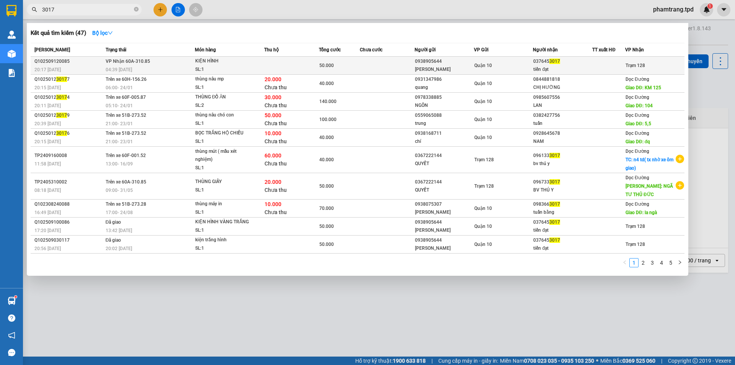
click at [540, 73] on div "tiến đạt" at bounding box center [562, 69] width 59 height 8
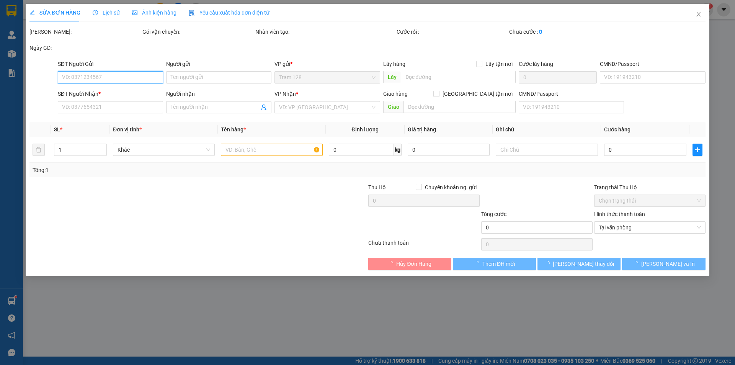
type input "0938905644"
type input "[PERSON_NAME]"
type input "086088003796"
type input "0376453017"
type input "tiến đạt"
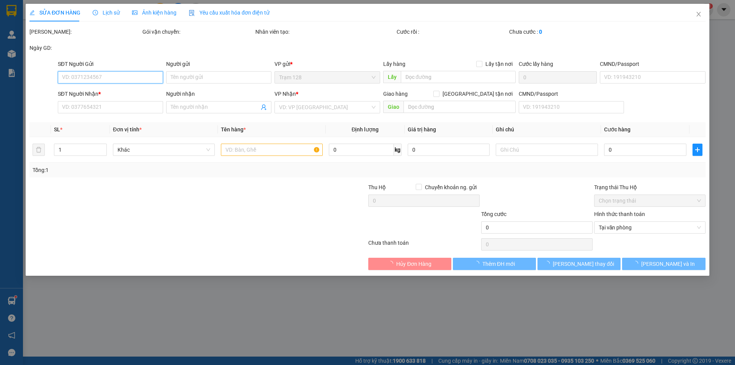
type input "50.000"
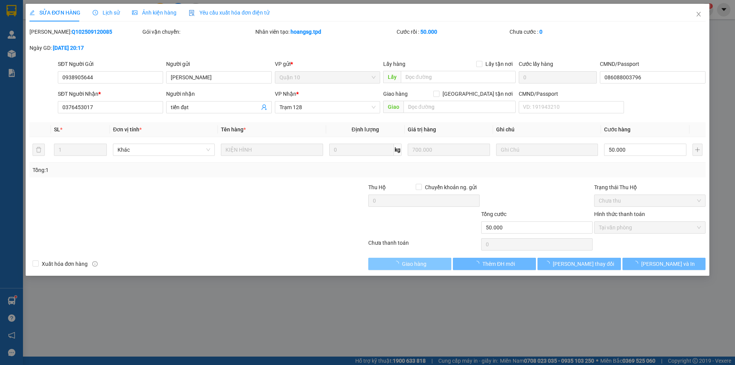
click at [437, 261] on button "Giao hàng" at bounding box center [409, 263] width 83 height 12
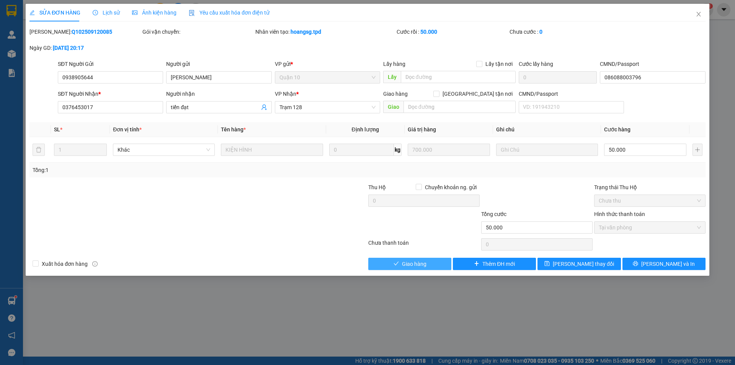
click at [422, 264] on span "Giao hàng" at bounding box center [414, 263] width 24 height 8
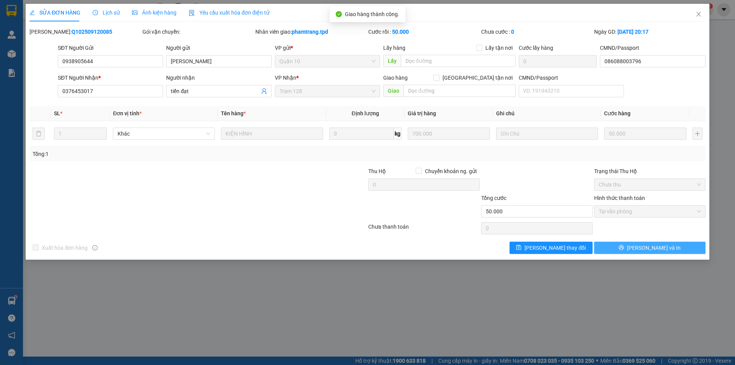
click at [666, 245] on button "[PERSON_NAME] và In" at bounding box center [649, 247] width 111 height 12
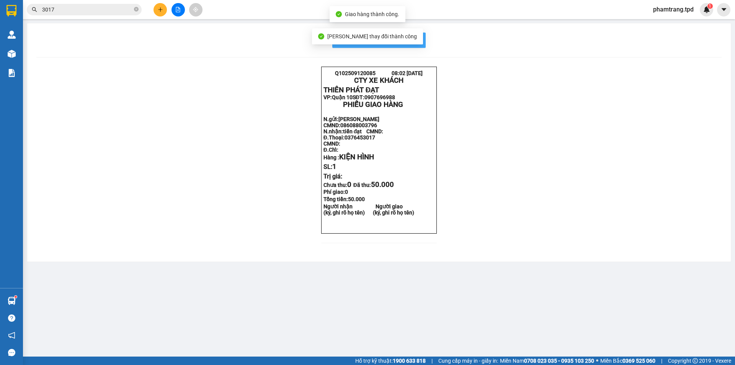
click at [422, 41] on button "In mẫu biên lai tự cấu hình" at bounding box center [378, 40] width 93 height 15
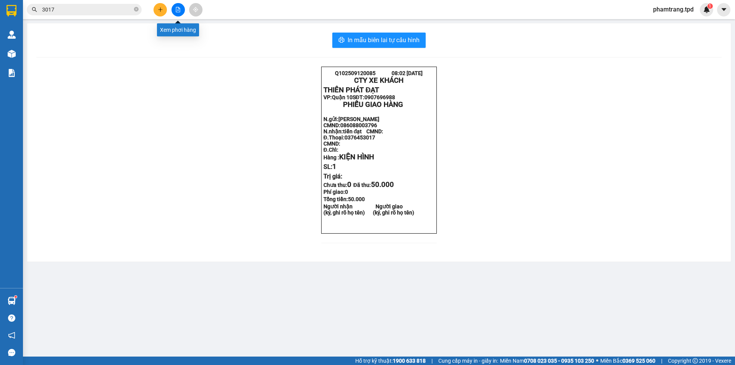
click at [180, 13] on button at bounding box center [177, 9] width 13 height 13
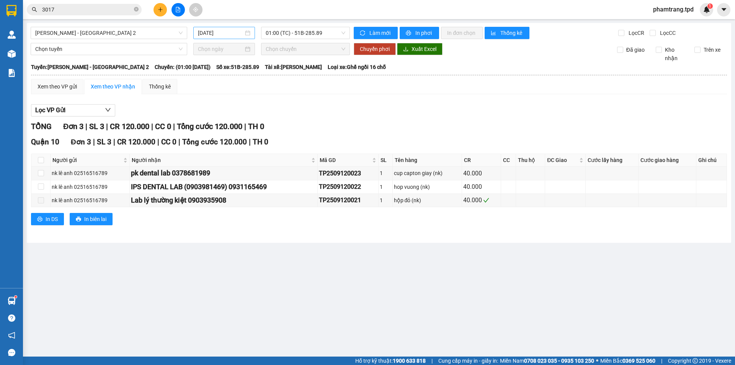
click at [221, 36] on input "[DATE]" at bounding box center [221, 33] width 46 height 8
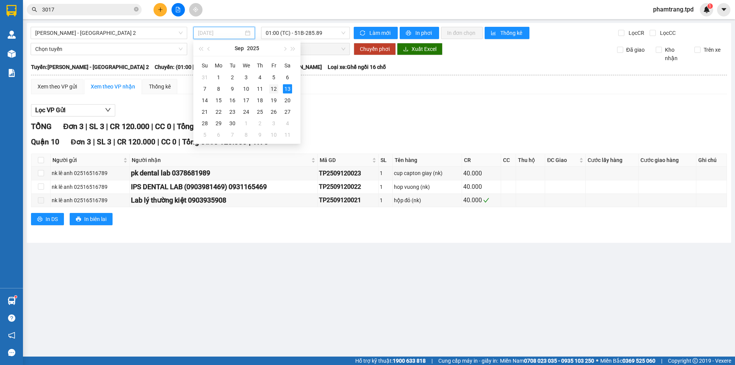
click at [271, 86] on div "12" at bounding box center [273, 88] width 9 height 9
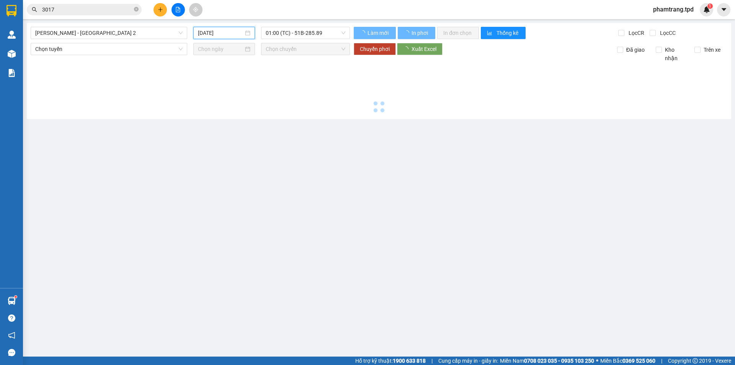
type input "[DATE]"
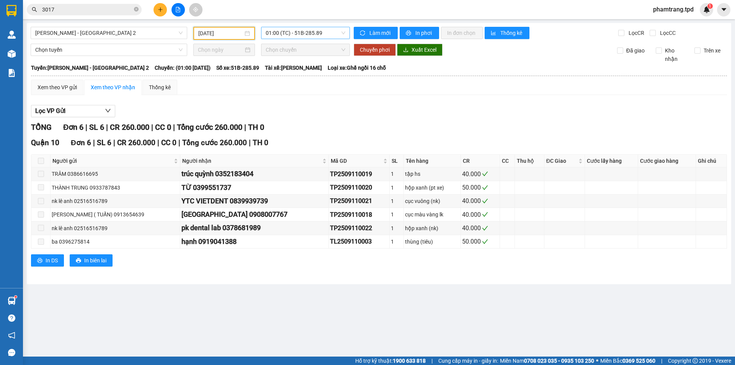
drag, startPoint x: 303, startPoint y: 25, endPoint x: 303, endPoint y: 30, distance: 4.6
click at [303, 27] on div "[PERSON_NAME] - [GEOGRAPHIC_DATA] 2 [DATE] 01:00 (TC) - 51B-285.89 Làm mới In p…" at bounding box center [379, 153] width 704 height 261
click at [303, 30] on span "01:00 (TC) - 51B-285.89" at bounding box center [306, 32] width 80 height 11
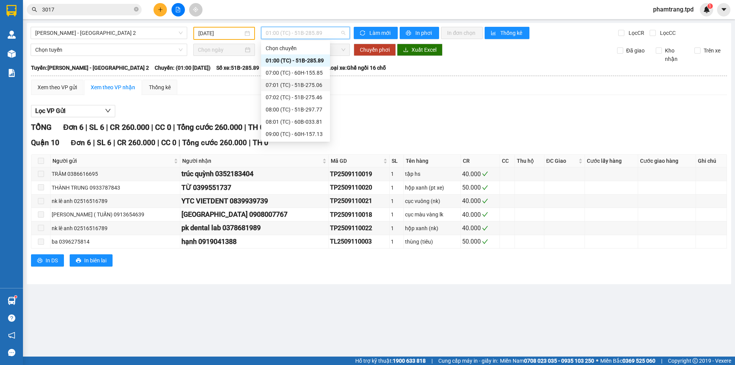
scroll to position [122, 0]
click at [291, 132] on div "17:00 (TC) - 51B-297.77" at bounding box center [296, 134] width 60 height 8
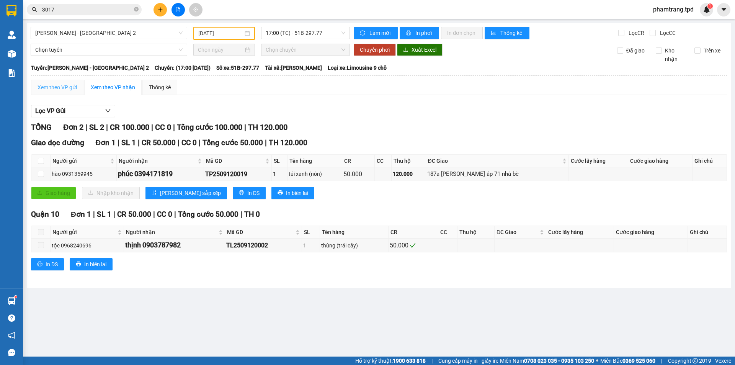
click at [67, 82] on div "Xem theo VP gửi" at bounding box center [57, 87] width 52 height 15
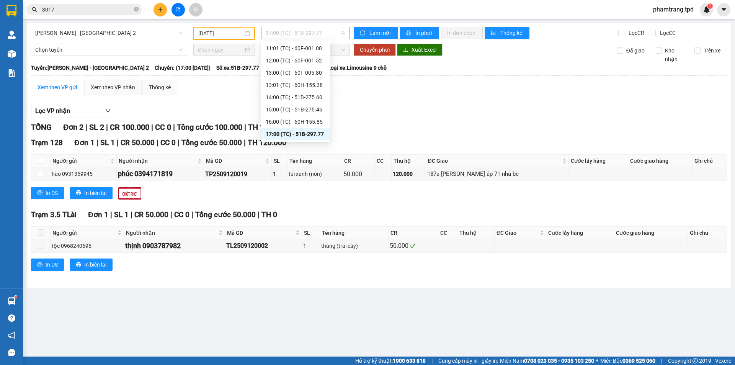
click at [305, 32] on span "17:00 (TC) - 51B-297.77" at bounding box center [306, 32] width 80 height 11
click at [298, 121] on div "16:00 (TC) - 60H-155.85" at bounding box center [296, 121] width 60 height 8
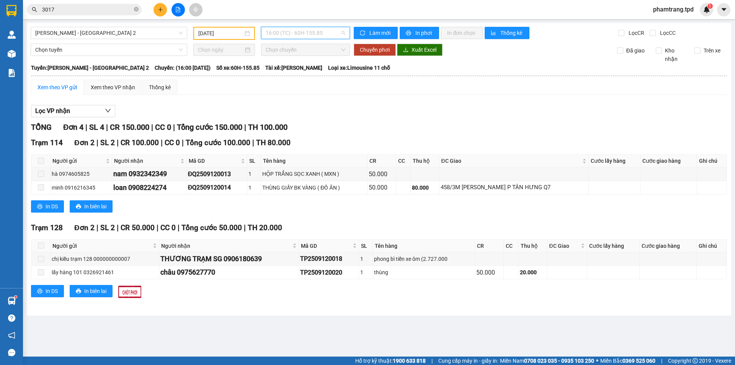
click at [283, 38] on span "16:00 (TC) - 60H-155.85" at bounding box center [306, 32] width 80 height 11
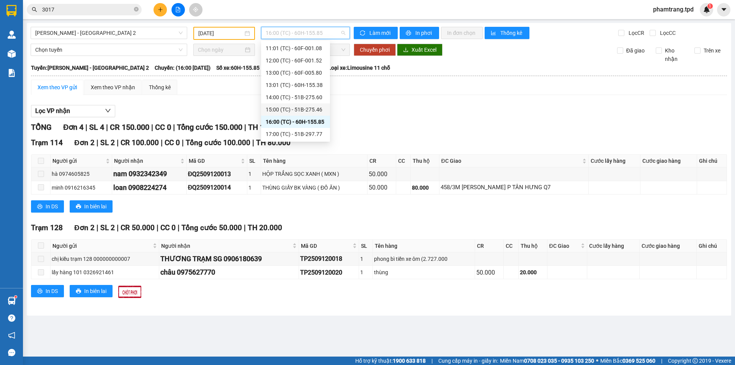
click at [293, 108] on div "15:00 (TC) - 51B-275.46" at bounding box center [296, 109] width 60 height 8
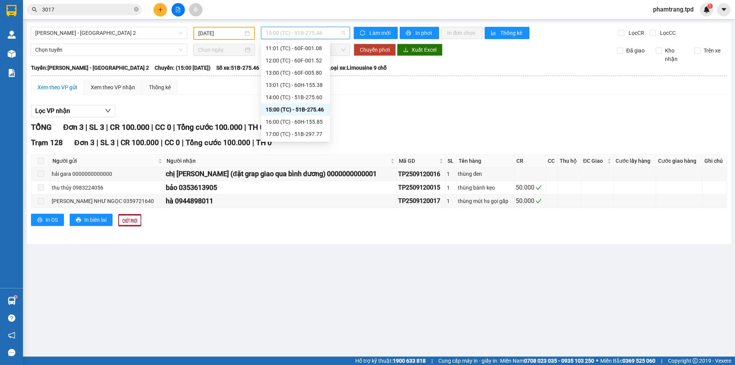
click at [326, 37] on span "15:00 (TC) - 51B-275.46" at bounding box center [306, 32] width 80 height 11
click at [286, 96] on div "14:00 (TC) - 51B-275.60" at bounding box center [296, 97] width 60 height 8
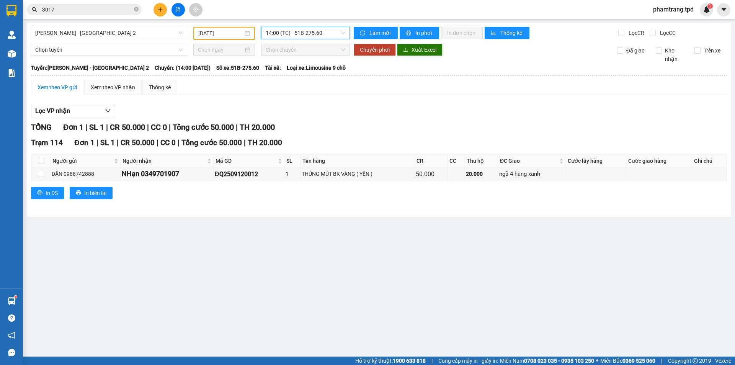
click at [300, 42] on div "[PERSON_NAME] - [GEOGRAPHIC_DATA] 2 [DATE] 14:00 14:00 (TC) - 51B-275.60 Làm mớ…" at bounding box center [379, 120] width 704 height 194
click at [296, 34] on span "14:00 (TC) - 51B-275.60" at bounding box center [306, 32] width 80 height 11
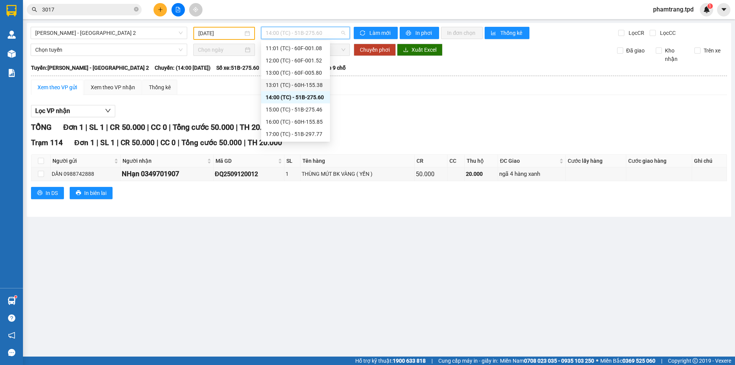
click at [299, 83] on div "13:01 (TC) - 60H-155.38" at bounding box center [296, 85] width 60 height 8
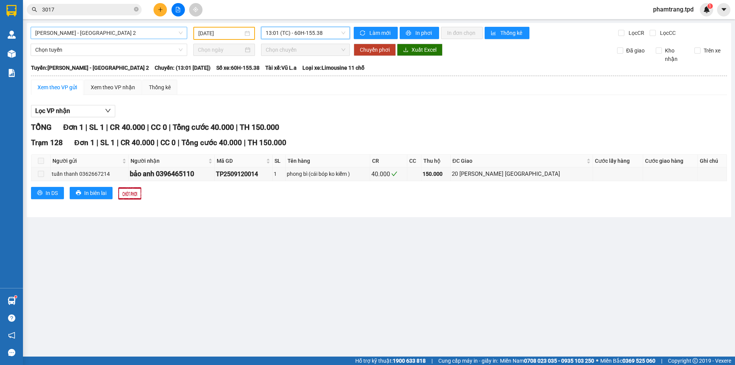
click at [87, 35] on span "[PERSON_NAME] - [GEOGRAPHIC_DATA] 2" at bounding box center [108, 32] width 147 height 11
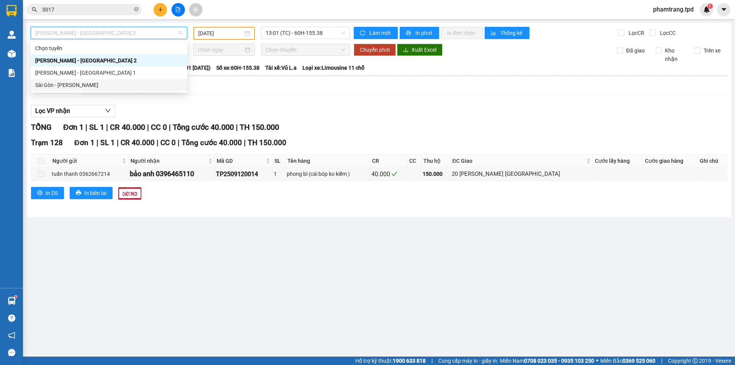
click at [71, 86] on div "Sài Gòn - [PERSON_NAME]" at bounding box center [108, 85] width 147 height 8
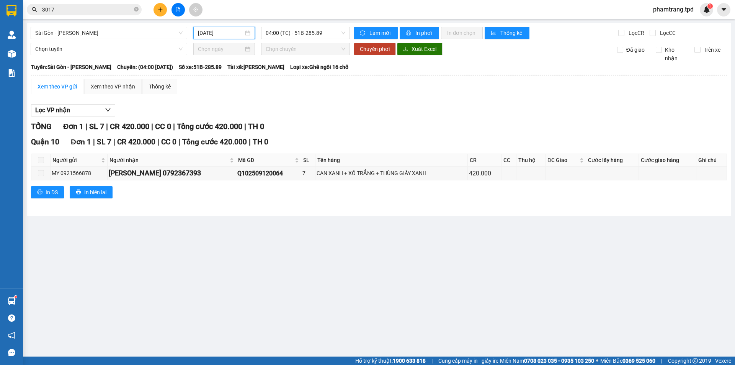
click at [212, 33] on input "[DATE]" at bounding box center [221, 33] width 46 height 8
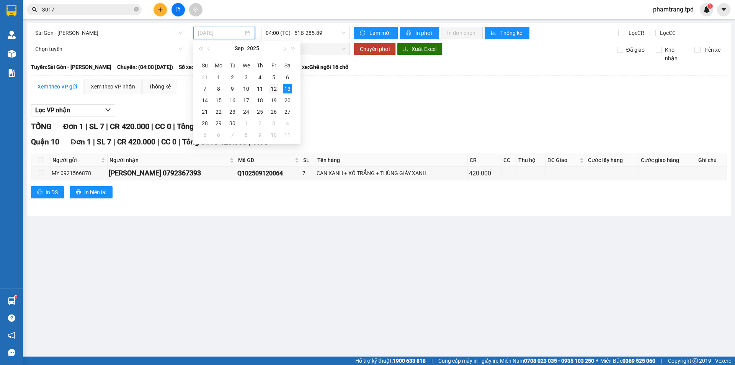
click at [276, 89] on div "12" at bounding box center [273, 88] width 9 height 9
type input "[DATE]"
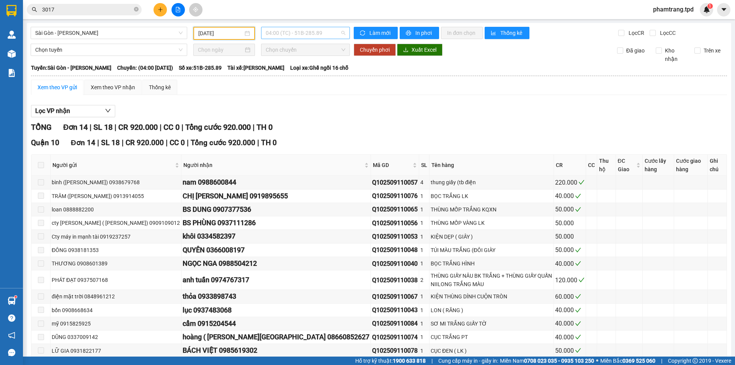
click at [288, 34] on span "04:00 (TC) - 51B-285.89" at bounding box center [306, 32] width 80 height 11
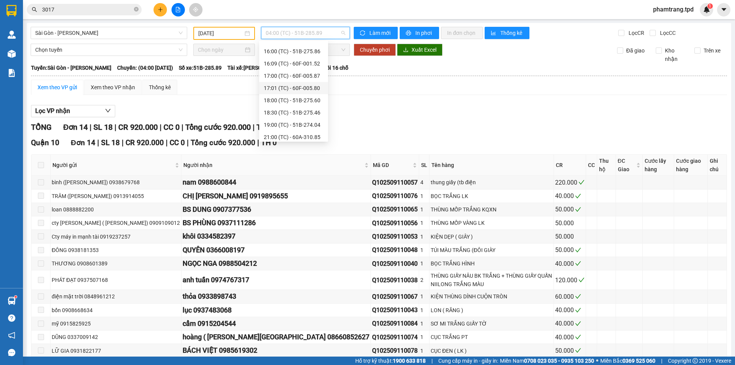
scroll to position [245, 0]
click at [295, 133] on div "21:00 (TC) - 60A-310.85" at bounding box center [294, 134] width 60 height 8
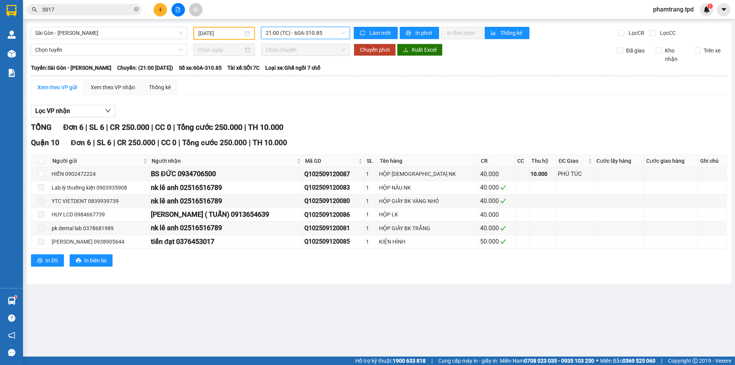
click at [308, 34] on span "21:00 (TC) - 60A-310.85" at bounding box center [306, 32] width 80 height 11
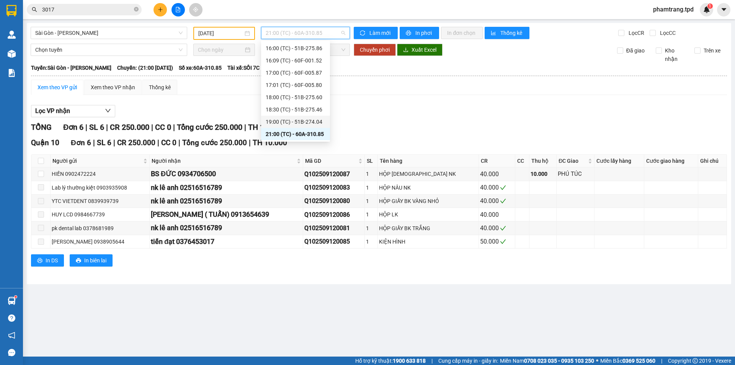
click at [306, 117] on div "19:00 (TC) - 51B-274.04" at bounding box center [296, 121] width 60 height 8
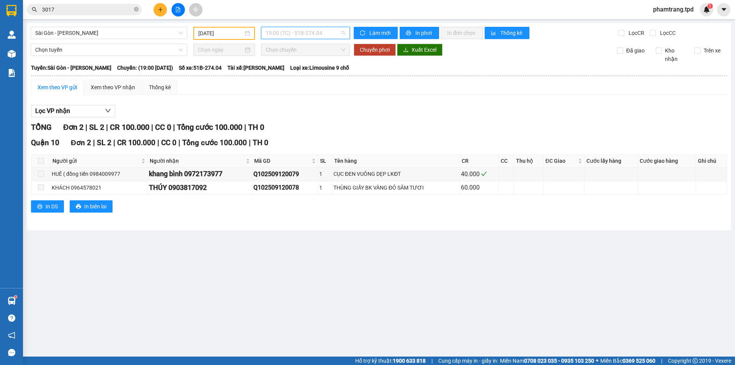
click at [339, 31] on span "19:00 (TC) - 51B-274.04" at bounding box center [306, 32] width 80 height 11
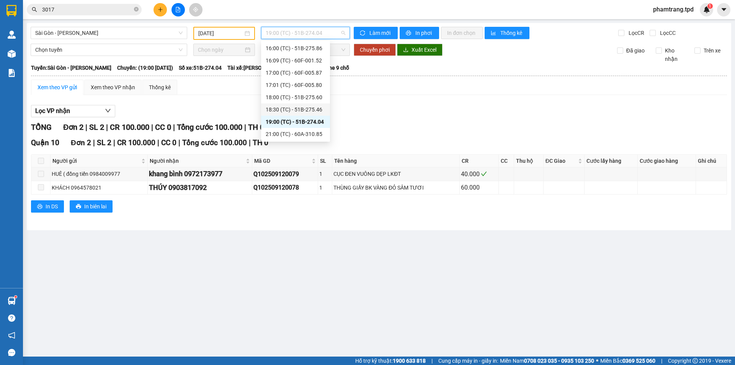
click at [306, 110] on div "18:30 (TC) - 51B-275.46" at bounding box center [296, 109] width 60 height 8
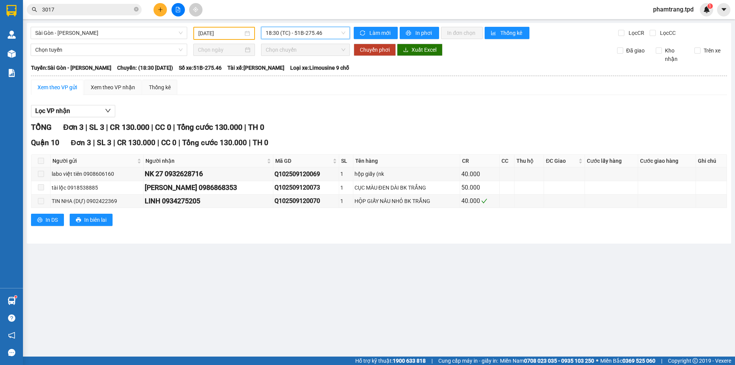
click at [307, 37] on span "18:30 (TC) - 51B-275.46" at bounding box center [306, 32] width 80 height 11
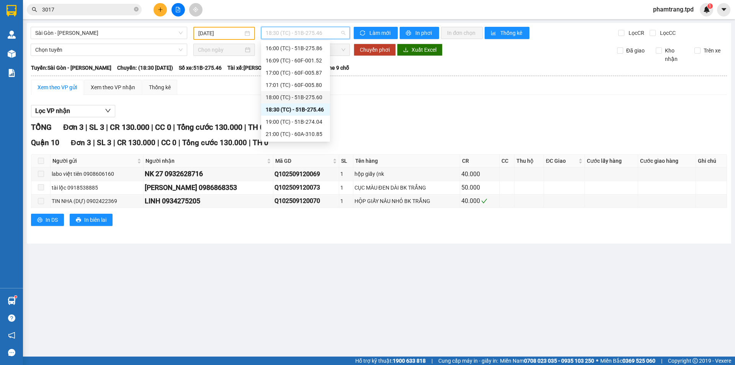
click at [300, 95] on div "18:00 (TC) - 51B-275.60" at bounding box center [296, 97] width 60 height 8
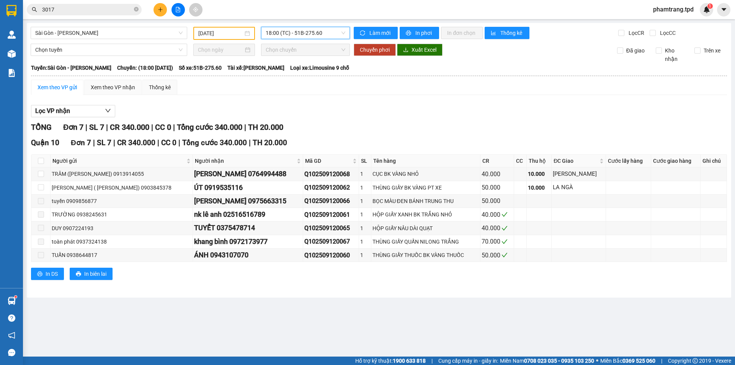
click at [308, 31] on span "18:00 (TC) - 51B-275.60" at bounding box center [306, 32] width 80 height 11
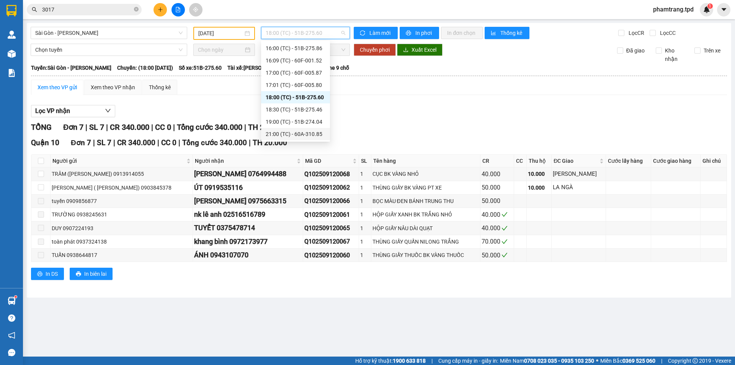
click at [295, 131] on div "21:00 (TC) - 60A-310.85" at bounding box center [296, 134] width 60 height 8
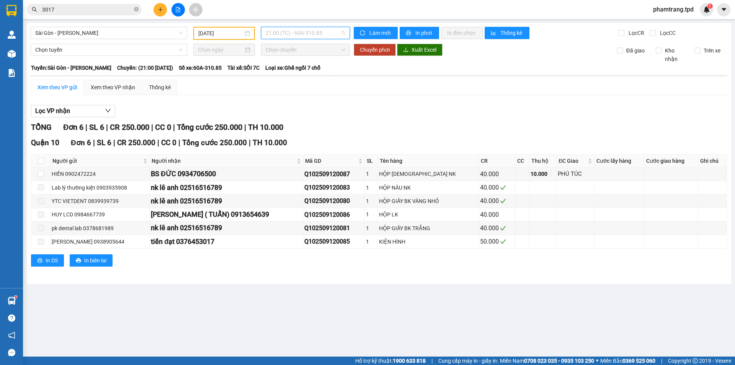
click at [292, 33] on span "21:00 (TC) - 60A-310.85" at bounding box center [306, 32] width 80 height 11
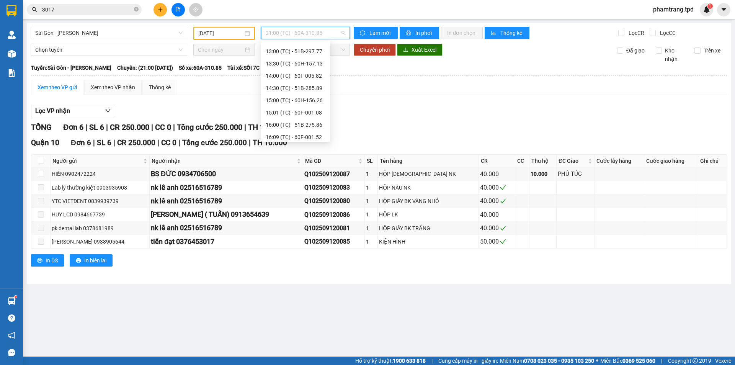
scroll to position [130, 0]
drag, startPoint x: 310, startPoint y: 80, endPoint x: 315, endPoint y: 57, distance: 23.2
click at [314, 59] on div "Chọn chuyến 04:00 (TC) - 51B-285.89 05:00 (TC) - 60F-005.81 06:00 (TC) - 60H-15…" at bounding box center [295, 83] width 69 height 343
click at [308, 83] on div "13:00 (TC) - 51B-297.77" at bounding box center [295, 89] width 69 height 12
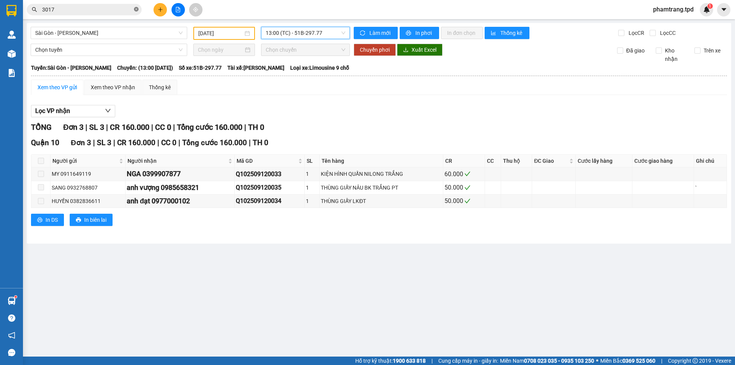
click at [138, 12] on span at bounding box center [136, 9] width 5 height 7
click at [165, 7] on button at bounding box center [159, 9] width 13 height 13
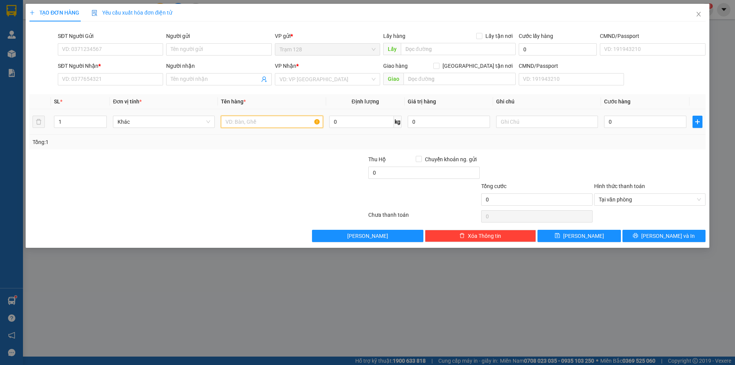
click at [242, 118] on input "text" at bounding box center [272, 122] width 102 height 12
type input "thùng"
click at [118, 45] on input "SĐT Người Gửi" at bounding box center [110, 49] width 105 height 12
click at [616, 121] on input "0" at bounding box center [645, 122] width 82 height 12
drag, startPoint x: 140, startPoint y: 49, endPoint x: 460, endPoint y: 155, distance: 337.6
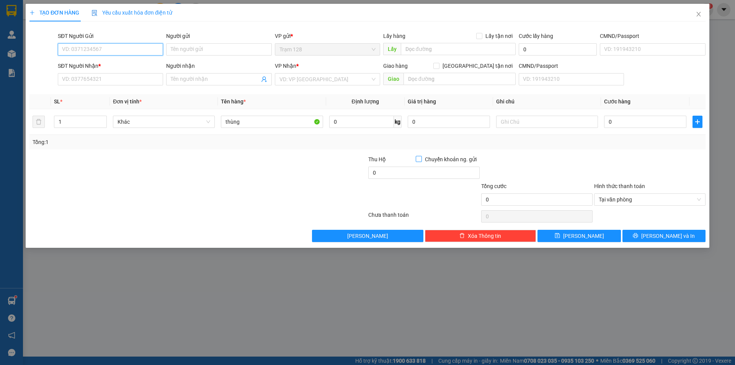
click at [155, 60] on form "SĐT Người Gửi VD: 0371234567 Người gửi Tên người gửi VP gửi * Trạm 128 Lấy hàng…" at bounding box center [367, 60] width 676 height 57
type input "0919828398"
click at [140, 62] on div "0919828398 - [PERSON_NAME]" at bounding box center [110, 64] width 96 height 8
type input "tuấn anh"
type input "0938989080"
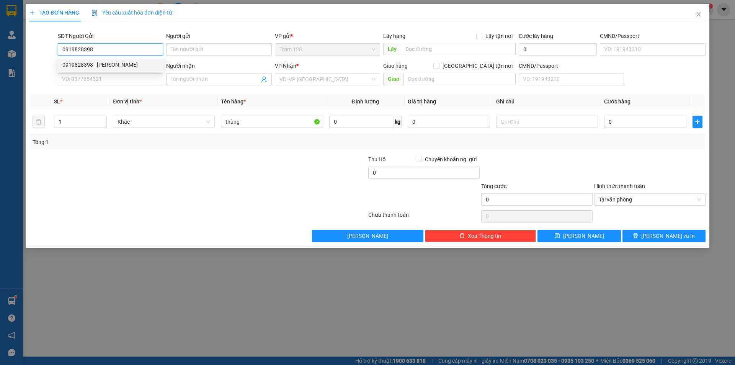
type input "luân"
checkbox input "true"
type input "230/3 [PERSON_NAME],p13,[PERSON_NAME]"
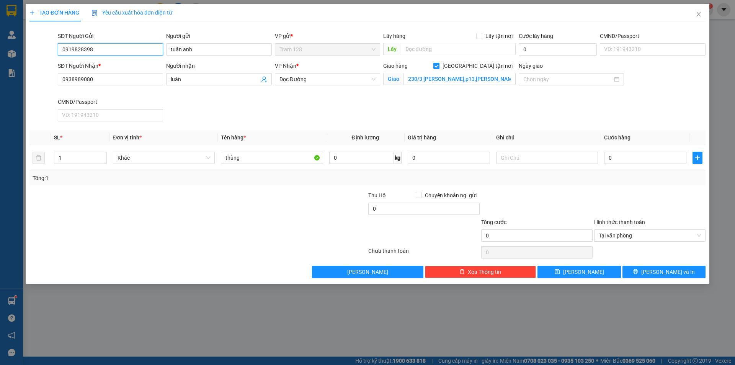
type input "0919828398"
click at [438, 64] on input "[GEOGRAPHIC_DATA] tận nơi" at bounding box center [435, 65] width 5 height 5
checkbox input "false"
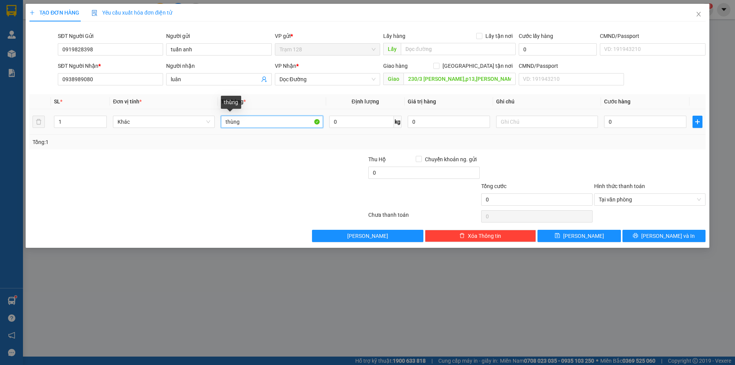
click at [272, 125] on input "thùng" at bounding box center [272, 122] width 102 height 12
click at [301, 155] on div at bounding box center [310, 168] width 113 height 27
click at [256, 122] on input "thùng" at bounding box center [272, 122] width 102 height 12
drag, startPoint x: 170, startPoint y: 79, endPoint x: 207, endPoint y: 77, distance: 37.1
click at [207, 77] on span "luân" at bounding box center [218, 79] width 105 height 12
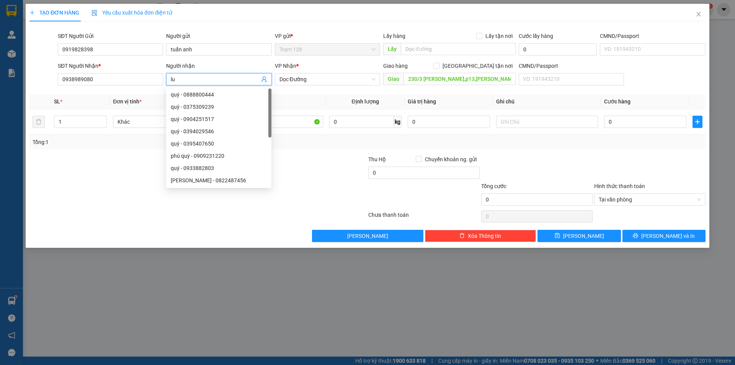
type input "l"
type input "duyên"
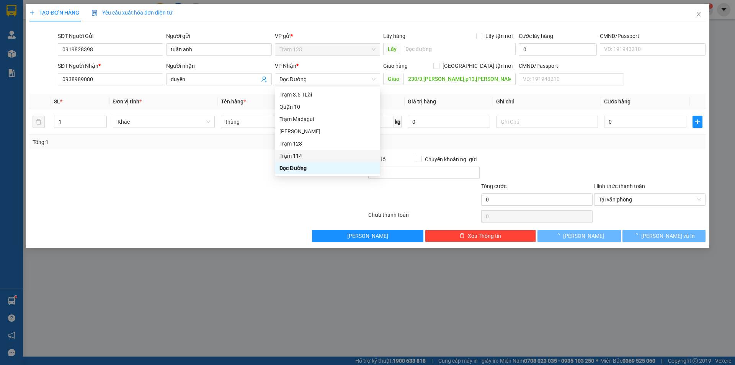
drag, startPoint x: 602, startPoint y: 156, endPoint x: 432, endPoint y: 143, distance: 170.7
click at [602, 157] on div at bounding box center [649, 168] width 113 height 27
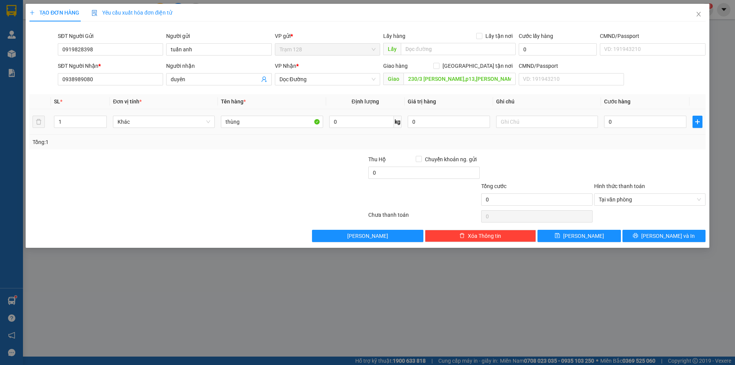
drag, startPoint x: 264, startPoint y: 153, endPoint x: 253, endPoint y: 133, distance: 22.3
click at [263, 151] on div "Transit Pickup Surcharge Ids Transit Deliver Surcharge Ids Transit Deliver Surc…" at bounding box center [367, 135] width 676 height 214
click at [249, 123] on input "thùng" at bounding box center [272, 122] width 102 height 12
drag, startPoint x: 300, startPoint y: 190, endPoint x: 250, endPoint y: 129, distance: 79.1
click at [298, 187] on div at bounding box center [310, 195] width 113 height 27
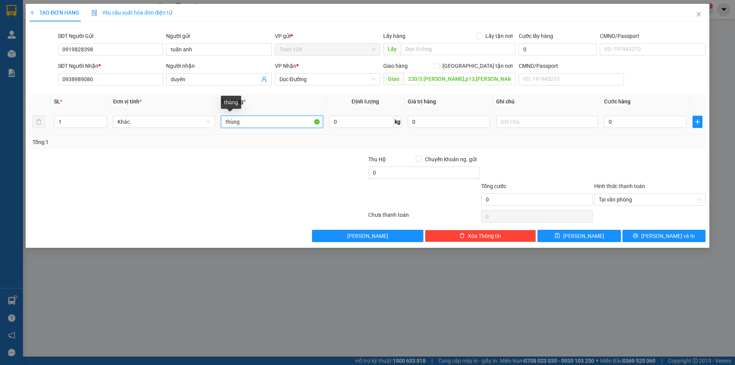
click at [249, 122] on input "thùng" at bounding box center [272, 122] width 102 height 12
click at [658, 119] on input "0" at bounding box center [645, 122] width 82 height 12
type input "6"
type input "60"
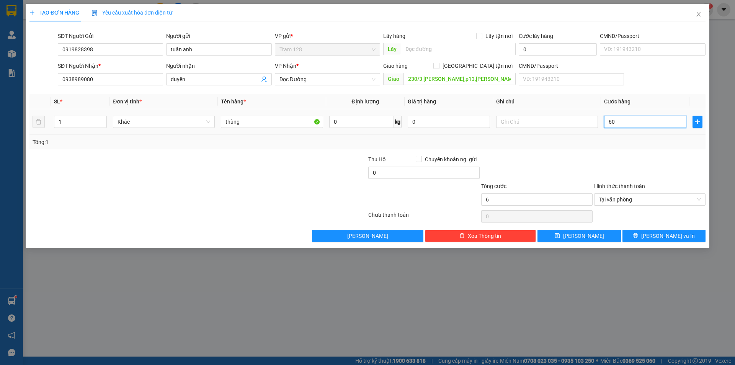
type input "60"
type input "60.000"
drag, startPoint x: 667, startPoint y: 159, endPoint x: 396, endPoint y: 158, distance: 270.5
click at [666, 159] on div at bounding box center [649, 168] width 113 height 27
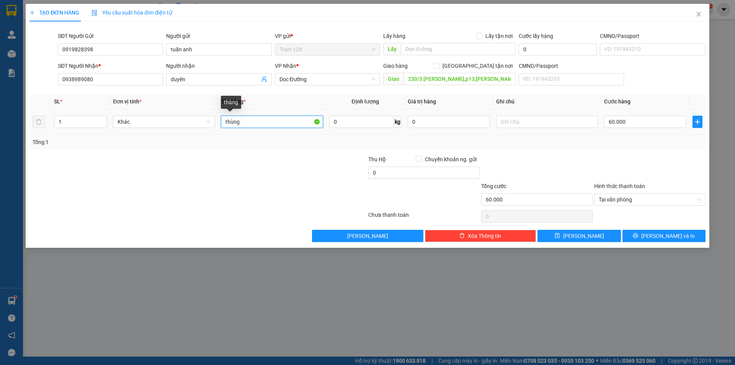
click at [252, 124] on input "thùng" at bounding box center [272, 122] width 102 height 12
type input "thùng máy sinh tố"
click at [580, 147] on div "Tổng: 1" at bounding box center [367, 142] width 676 height 15
click at [450, 117] on input "0" at bounding box center [448, 122] width 82 height 12
click at [587, 141] on div "Tổng: 1" at bounding box center [368, 142] width 670 height 8
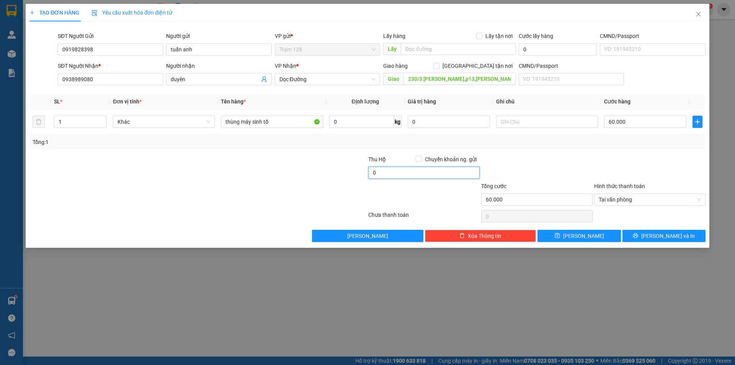
click at [449, 168] on input "0" at bounding box center [423, 172] width 111 height 12
type input "80.000"
click at [444, 122] on input "0" at bounding box center [448, 122] width 82 height 12
type input "2.000.000"
click at [607, 158] on div at bounding box center [649, 168] width 113 height 27
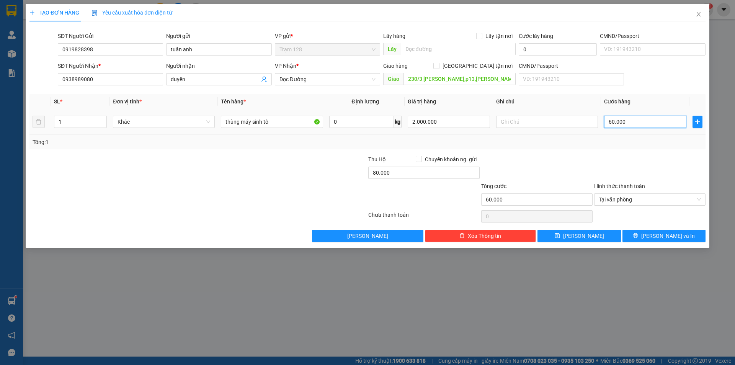
click at [635, 126] on input "60.000" at bounding box center [645, 122] width 82 height 12
click at [670, 175] on div at bounding box center [649, 168] width 113 height 27
click at [663, 237] on span "[PERSON_NAME] và In" at bounding box center [668, 235] width 54 height 8
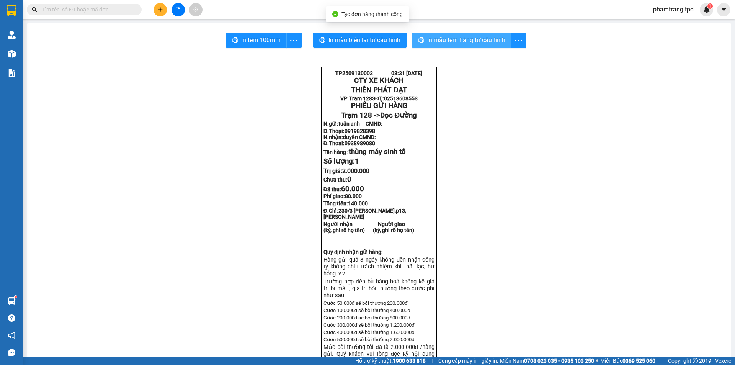
click at [467, 41] on span "In mẫu tem hàng tự cấu hình" at bounding box center [466, 40] width 78 height 10
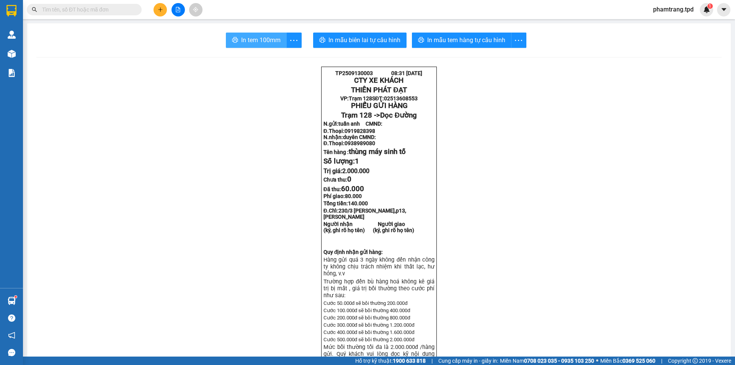
click at [262, 37] on span "In tem 100mm" at bounding box center [260, 40] width 39 height 10
click at [160, 7] on icon "plus" at bounding box center [160, 9] width 5 height 5
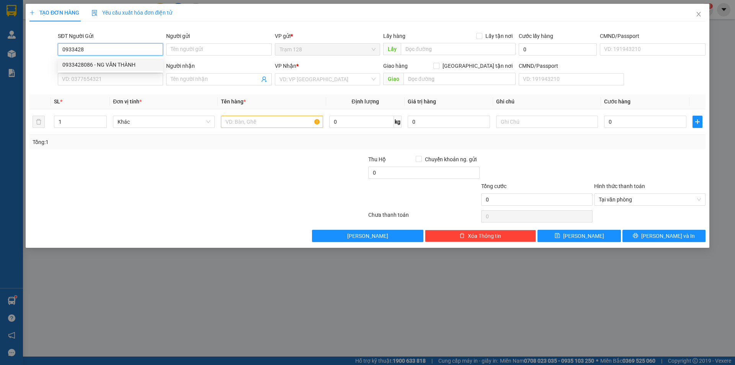
click at [131, 63] on div "0933428086 - NG VĂN THÀNH" at bounding box center [110, 64] width 96 height 8
type input "0933428086"
type input "NG VĂN THÀNH"
type input "0937601124"
type input "TRUNG"
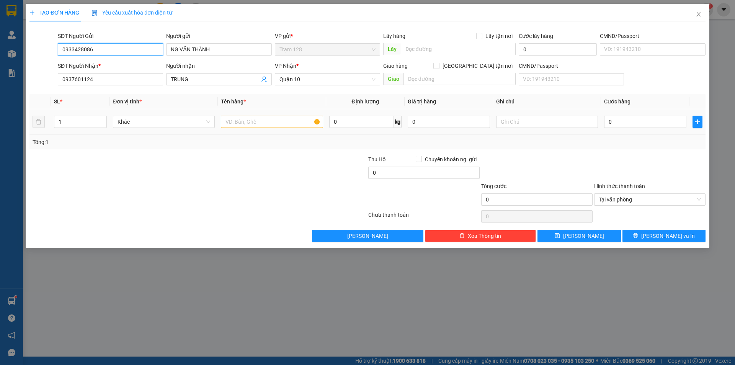
type input "0933428086"
click at [273, 122] on input "text" at bounding box center [272, 122] width 102 height 12
click at [117, 75] on input "0937601124" at bounding box center [110, 79] width 105 height 12
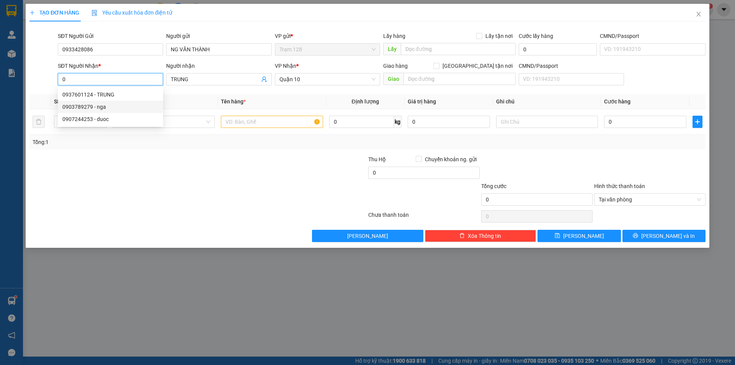
click at [119, 109] on div "0903789279 - nga" at bounding box center [110, 107] width 96 height 8
type input "0903789279"
type input "nga"
type input "0903789279"
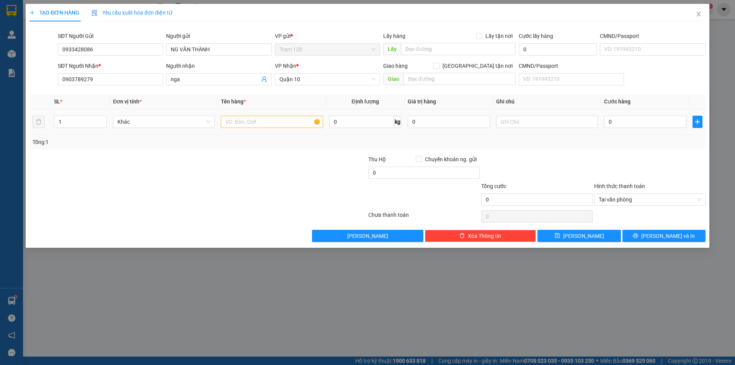
drag, startPoint x: 206, startPoint y: 173, endPoint x: 254, endPoint y: 132, distance: 63.0
click at [206, 173] on div at bounding box center [142, 168] width 226 height 27
click at [255, 117] on input "text" at bounding box center [272, 122] width 102 height 12
click at [271, 120] on input "phong bì tiền" at bounding box center [272, 122] width 102 height 12
type input "phong bì tiền (4.000.000)"
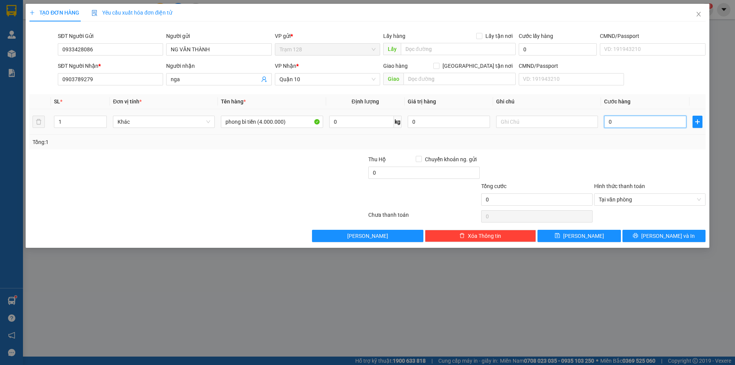
click at [610, 119] on input "0" at bounding box center [645, 122] width 82 height 12
type input "4"
type input "40"
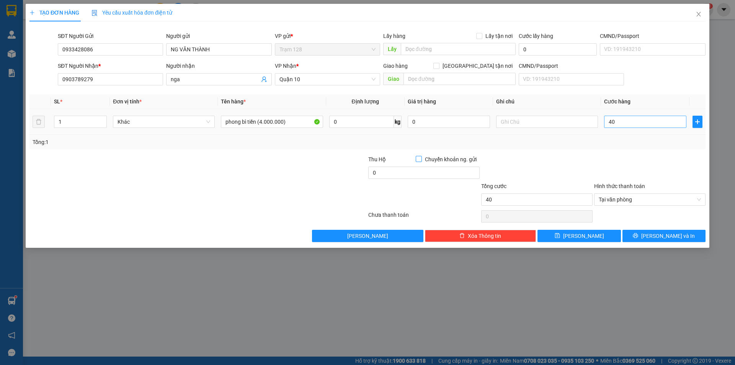
type input "40.000"
click at [194, 182] on div at bounding box center [142, 195] width 226 height 27
click at [662, 236] on span "[PERSON_NAME] và In" at bounding box center [668, 235] width 54 height 8
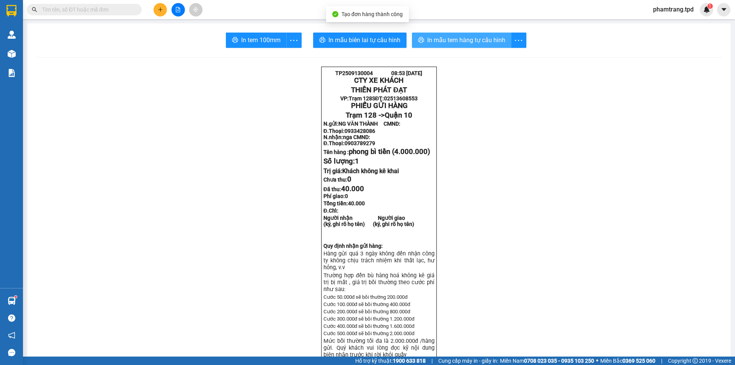
click at [446, 44] on span "In mẫu tem hàng tự cấu hình" at bounding box center [466, 40] width 78 height 10
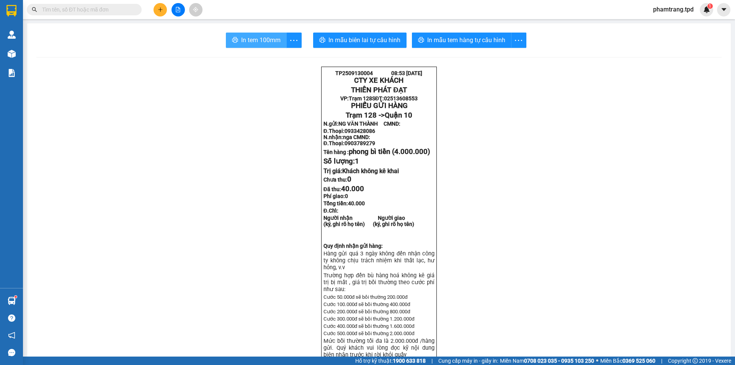
click at [259, 46] on button "In tem 100mm" at bounding box center [256, 40] width 61 height 15
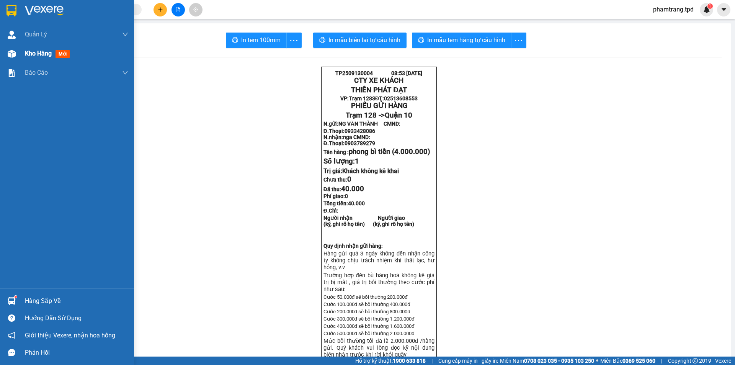
click at [33, 47] on div "Kho hàng mới" at bounding box center [76, 53] width 103 height 19
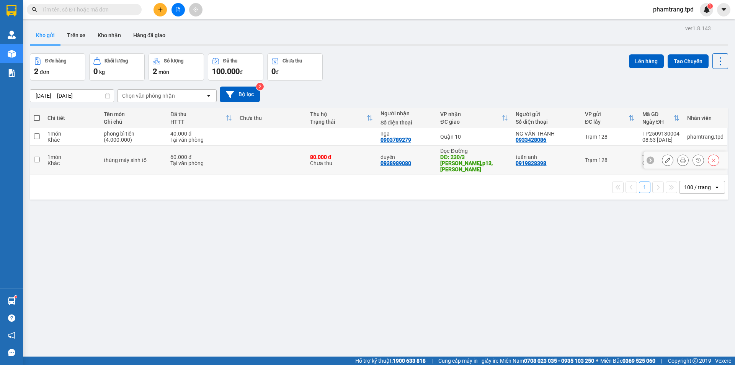
click at [244, 156] on td at bounding box center [271, 159] width 70 height 29
checkbox input "true"
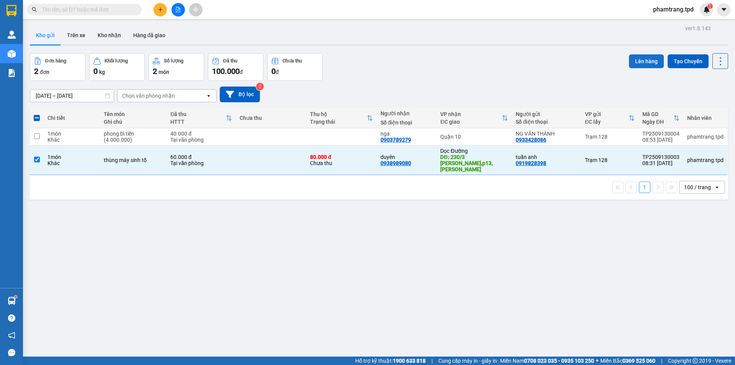
click at [641, 62] on button "Lên hàng" at bounding box center [646, 61] width 35 height 14
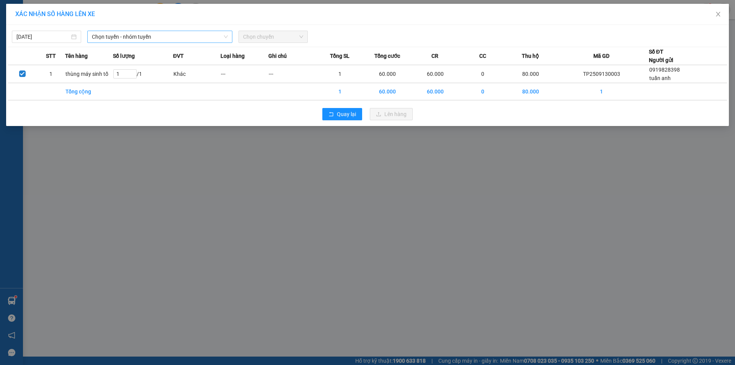
click at [162, 37] on span "Chọn tuyến - nhóm tuyến" at bounding box center [160, 36] width 136 height 11
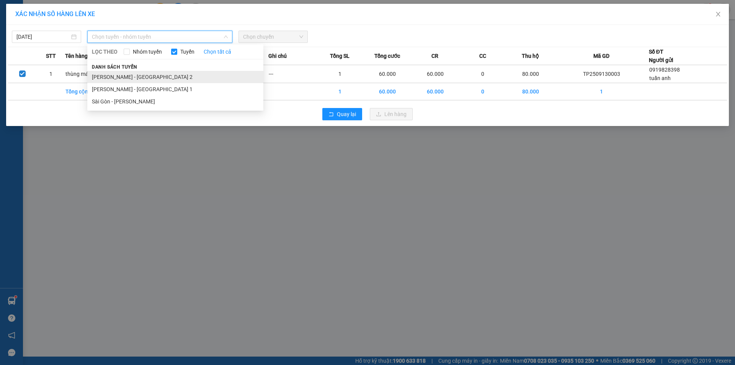
drag, startPoint x: 126, startPoint y: 75, endPoint x: 196, endPoint y: 62, distance: 70.3
click at [126, 75] on li "[PERSON_NAME] - [GEOGRAPHIC_DATA] 2" at bounding box center [175, 77] width 176 height 12
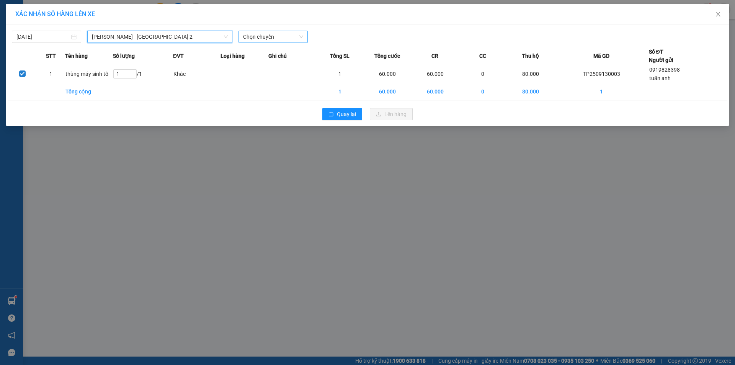
click at [255, 42] on span "Chọn chuyến" at bounding box center [273, 36] width 60 height 11
type input "09"
click at [289, 66] on div "Thêm chuyến " 09:00 "" at bounding box center [278, 64] width 81 height 13
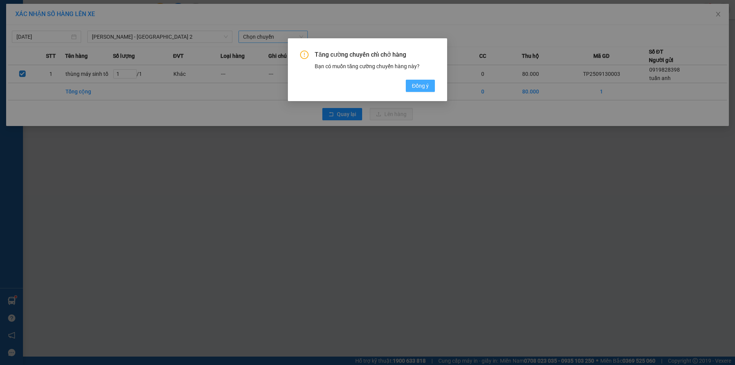
click at [417, 85] on span "Đồng ý" at bounding box center [420, 85] width 17 height 8
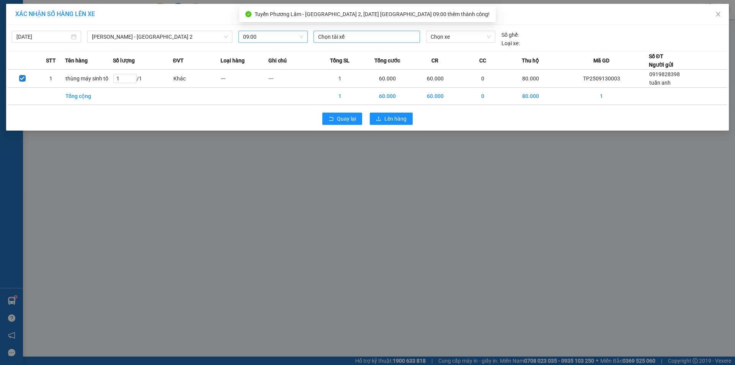
click at [355, 39] on div at bounding box center [366, 36] width 103 height 9
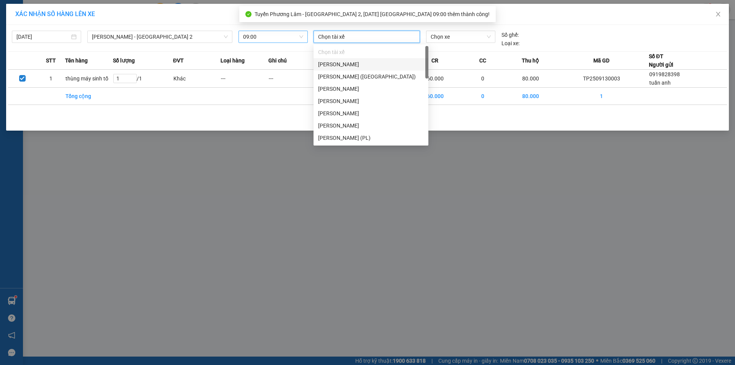
type input "d"
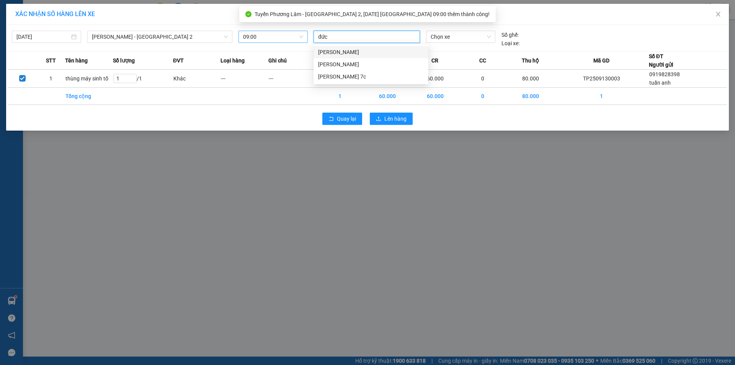
type input "đức"
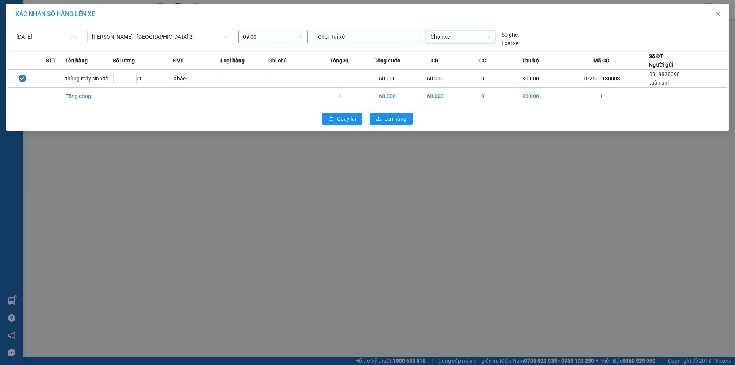
click at [357, 37] on div at bounding box center [366, 36] width 103 height 9
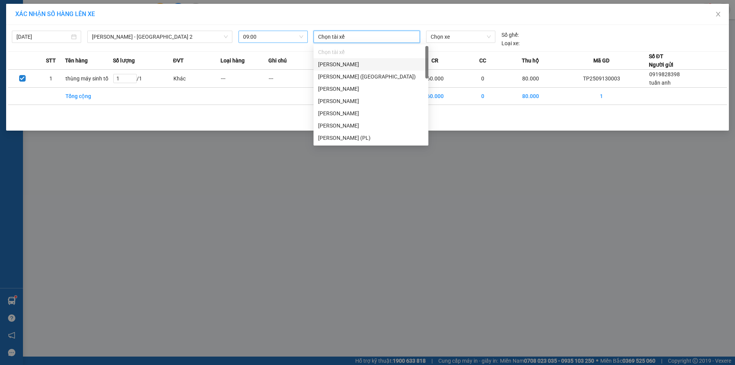
type input "d"
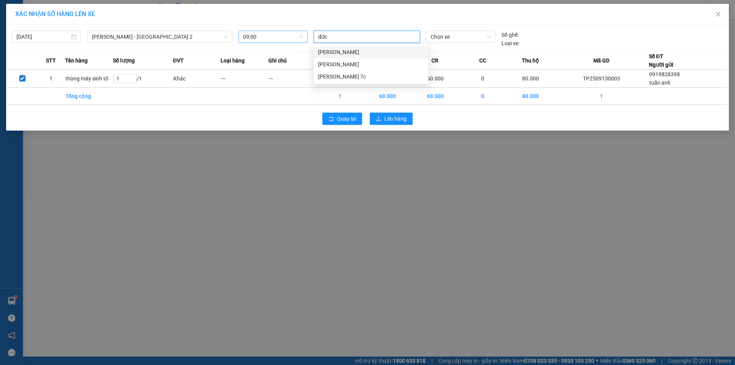
type input "đức"
click at [357, 36] on div at bounding box center [366, 36] width 103 height 9
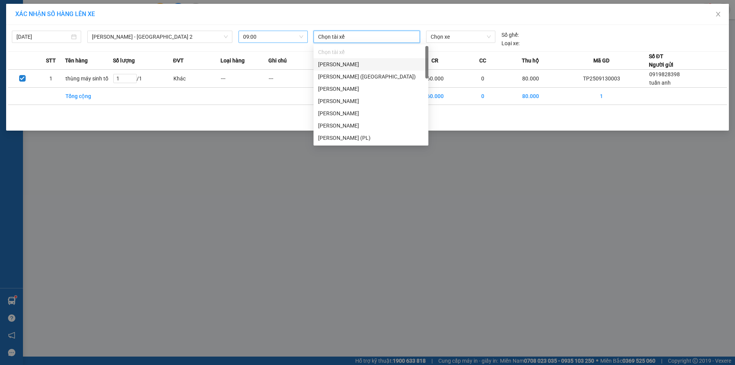
type input "d"
type input "đu"
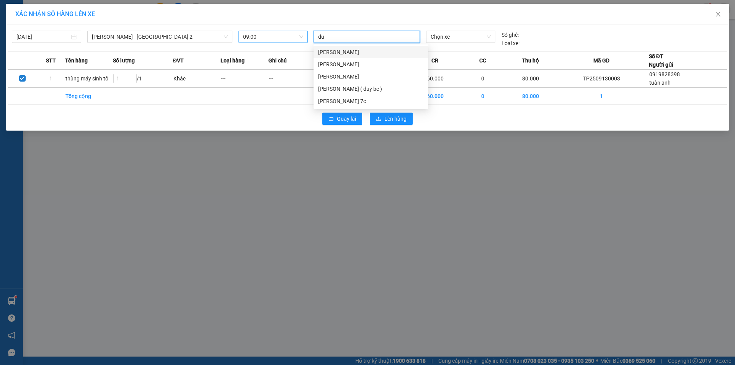
click at [370, 51] on div "[PERSON_NAME]" at bounding box center [371, 52] width 106 height 8
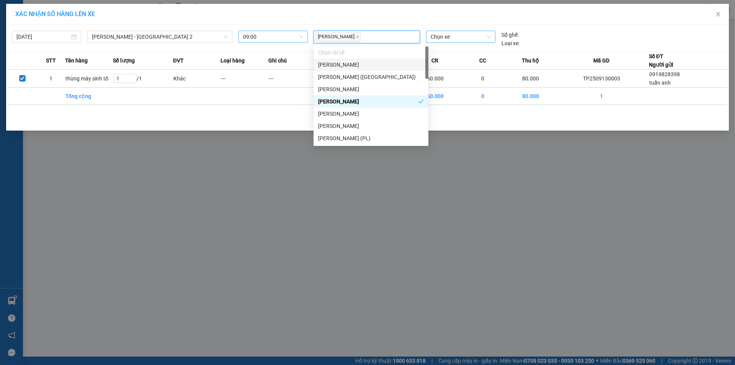
click at [442, 37] on span "Chọn xe" at bounding box center [460, 36] width 60 height 11
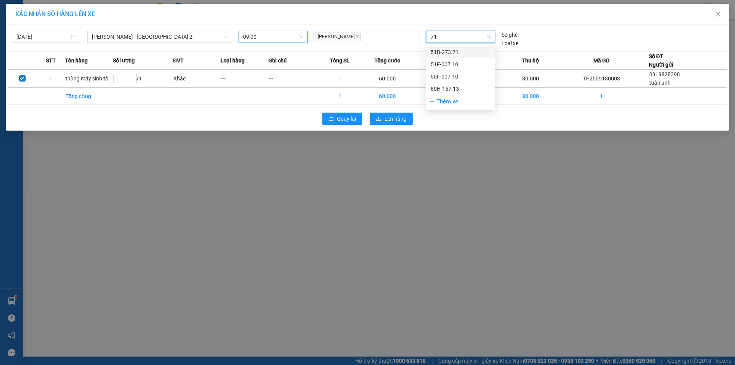
type input "713"
click at [445, 53] on div "60H-157.13" at bounding box center [460, 52] width 60 height 8
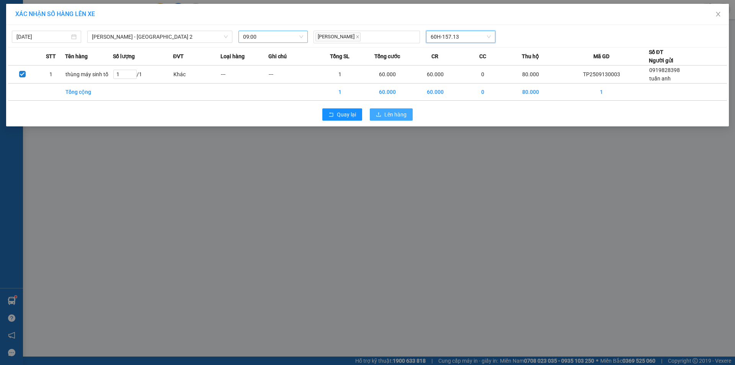
click at [407, 112] on button "Lên hàng" at bounding box center [391, 114] width 43 height 12
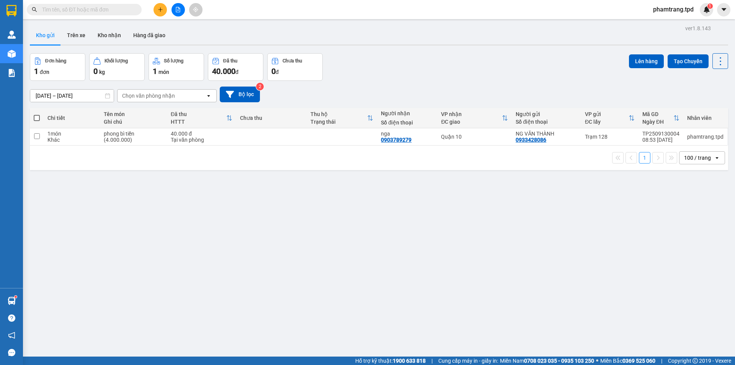
drag, startPoint x: 122, startPoint y: 9, endPoint x: 129, endPoint y: 7, distance: 6.7
click at [122, 9] on input "text" at bounding box center [87, 9] width 90 height 8
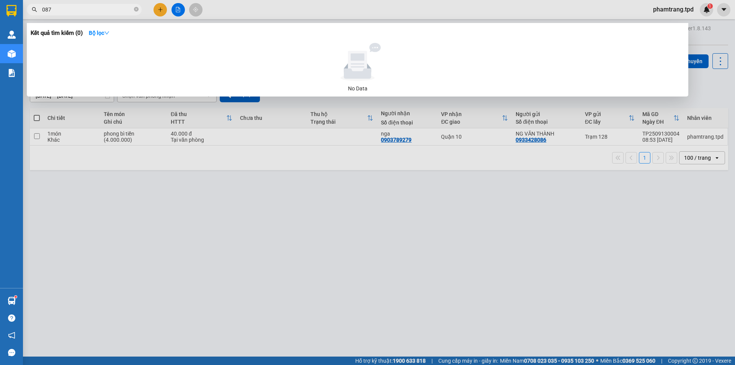
type input "087"
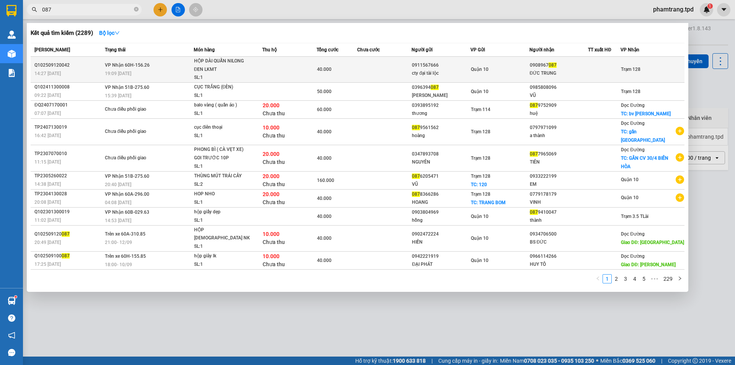
click at [599, 70] on div at bounding box center [604, 69] width 32 height 8
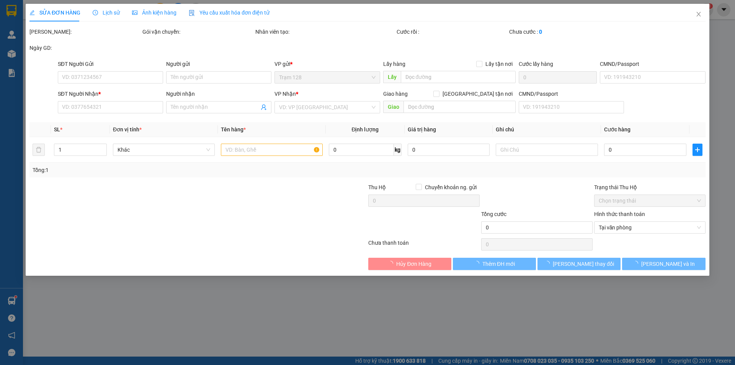
type input "0911567666"
type input "cty đại tài lộc"
type input "079082002830"
type input "0908967087"
type input "ĐỨC TRUNG"
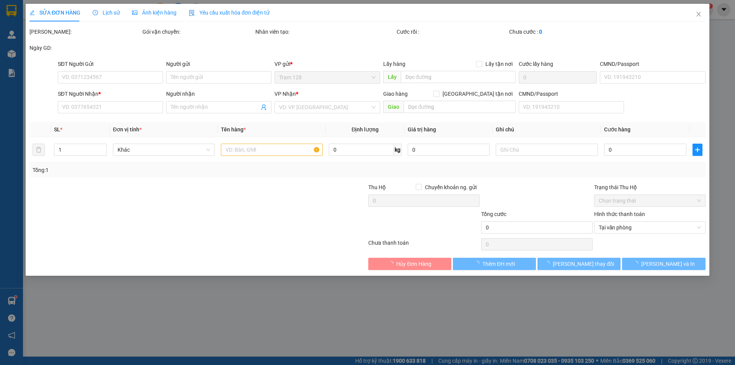
type input "40.000"
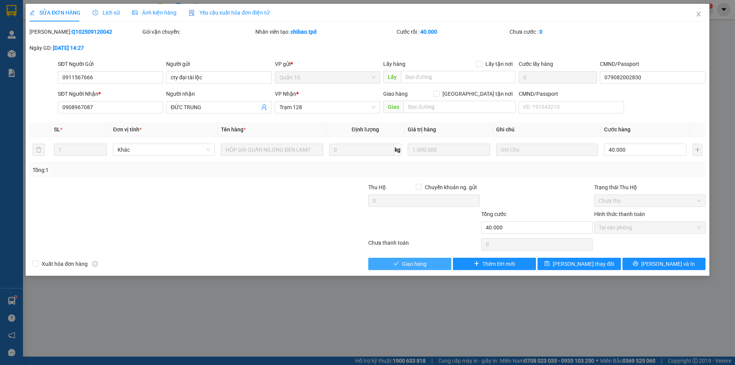
click at [404, 264] on span "Giao hàng" at bounding box center [414, 263] width 24 height 8
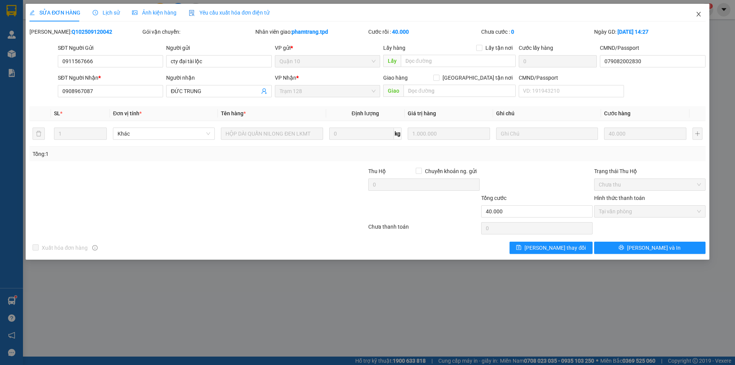
drag, startPoint x: 697, startPoint y: 11, endPoint x: 243, endPoint y: 8, distance: 454.5
click at [697, 11] on icon "close" at bounding box center [698, 14] width 6 height 6
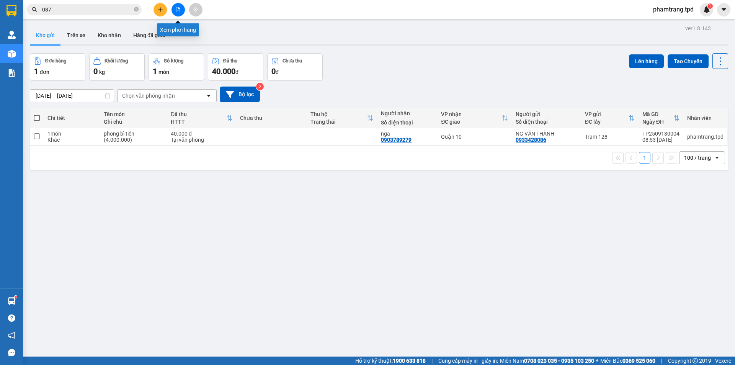
click at [175, 11] on icon "file-add" at bounding box center [177, 9] width 5 height 5
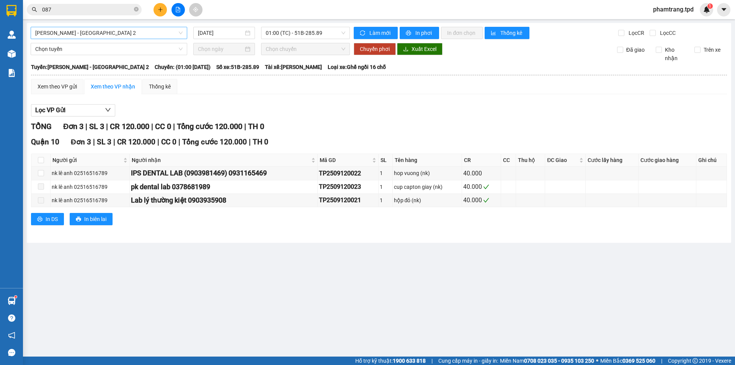
click at [112, 33] on span "[PERSON_NAME] - [GEOGRAPHIC_DATA] 2" at bounding box center [108, 32] width 147 height 11
click at [225, 35] on input "[DATE]" at bounding box center [221, 33] width 46 height 8
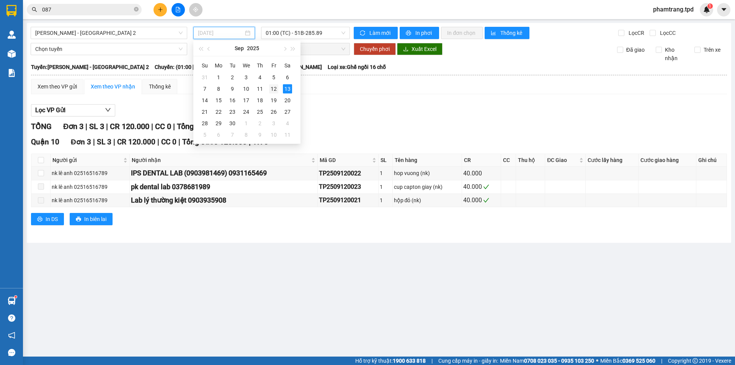
click at [274, 90] on div "12" at bounding box center [273, 88] width 9 height 9
type input "[DATE]"
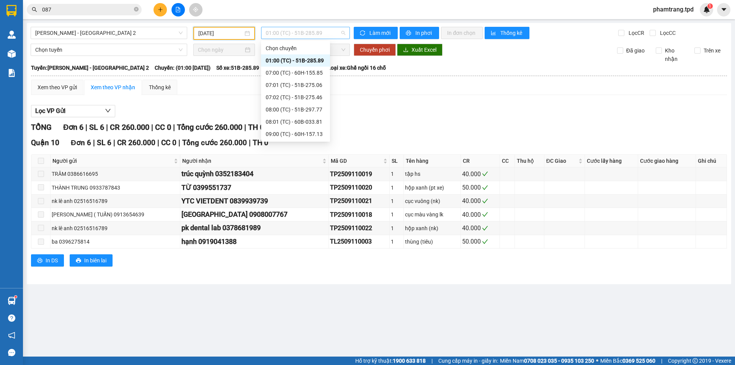
click at [286, 33] on span "01:00 (TC) - 51B-285.89" at bounding box center [306, 32] width 80 height 11
click at [299, 84] on div "07:01 (TC) - 51B-275.06" at bounding box center [296, 85] width 60 height 8
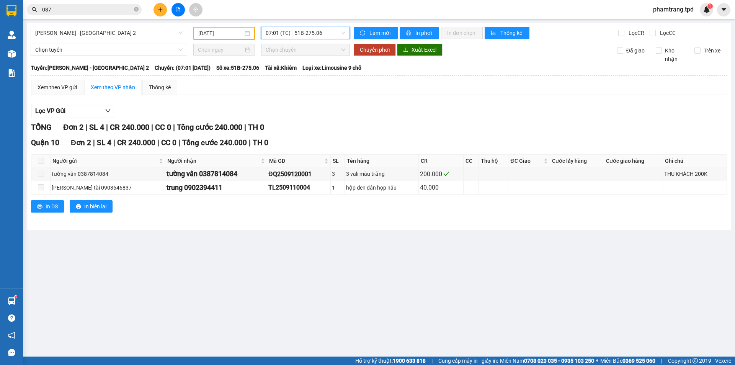
click at [306, 102] on div "Lọc VP Gửi TỔNG Đơn 2 | SL 4 | CR 240.000 | CC 0 | Tổng cước 240.000 | TH 0 Qu…" at bounding box center [379, 161] width 696 height 121
click at [56, 88] on div "Xem theo VP gửi" at bounding box center [56, 87] width 39 height 8
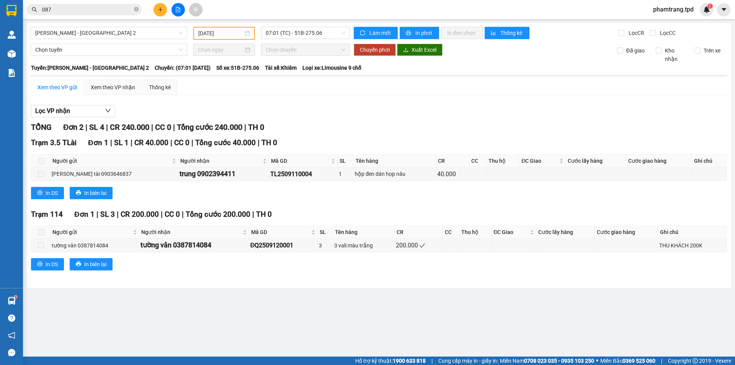
click at [336, 287] on div "[PERSON_NAME] - [GEOGRAPHIC_DATA] 2 [DATE] 07:01 (TC) - 51B-275.06 Làm mới In p…" at bounding box center [379, 155] width 704 height 265
click at [321, 128] on div "TỔNG Đơn 2 | SL 4 | CR 240.000 | CC 0 | Tổng cước 240.000 | TH 0" at bounding box center [379, 127] width 696 height 12
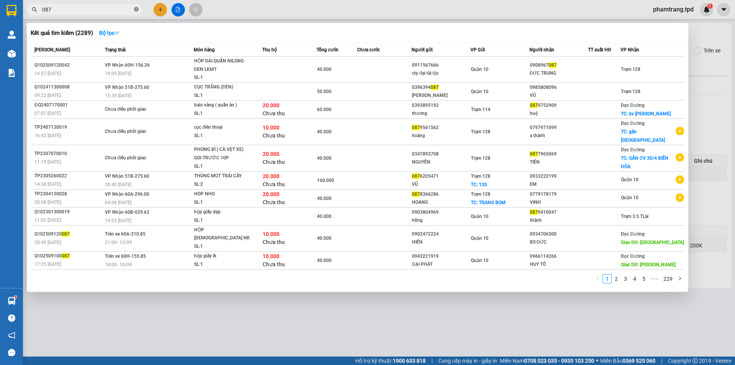
click at [134, 8] on icon "close-circle" at bounding box center [136, 9] width 5 height 5
type input "0337"
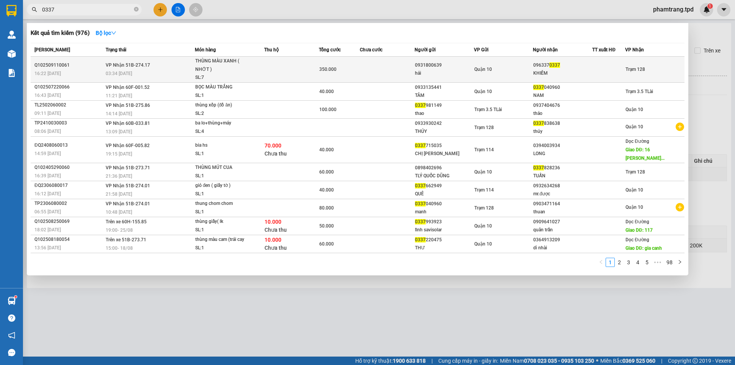
click at [570, 75] on div "KHIÊM" at bounding box center [562, 73] width 59 height 8
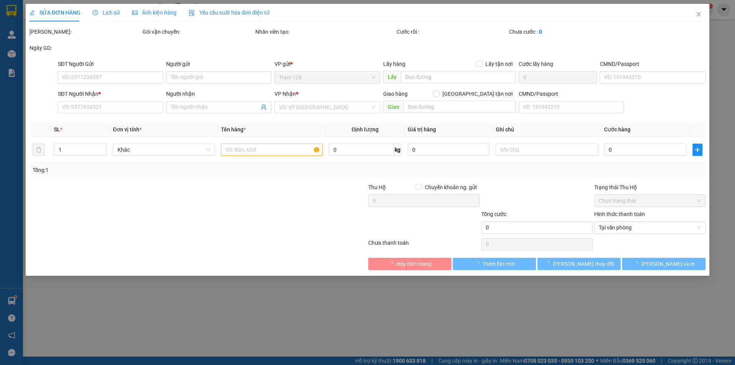
type input "0931800639"
type input "hải"
type input "079084021032"
type input "0963370337"
type input "KHIÊM"
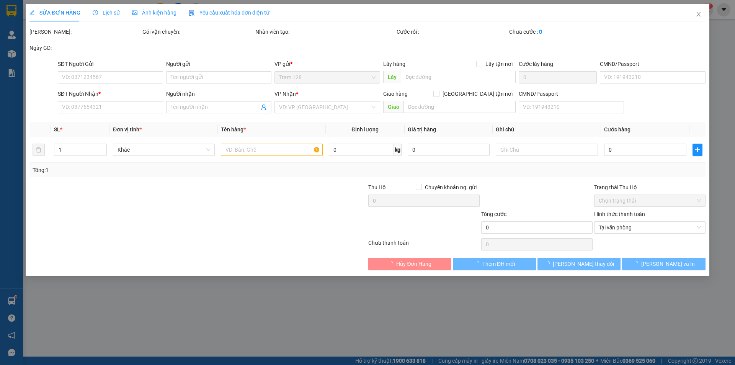
type input "350.000"
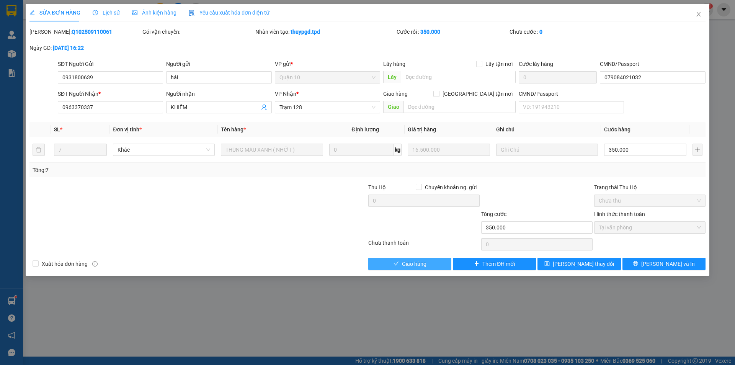
click at [404, 261] on span "Giao hàng" at bounding box center [414, 263] width 24 height 8
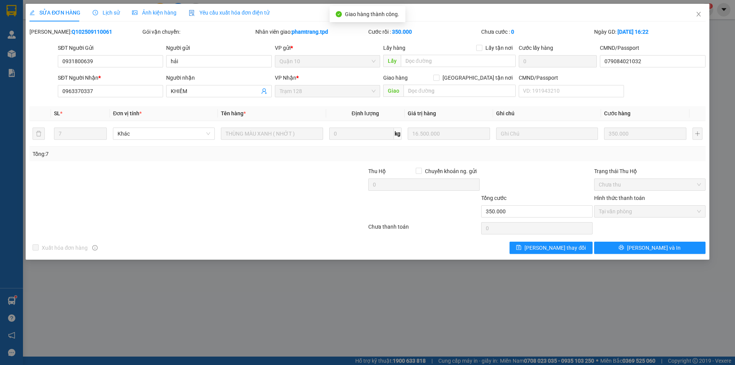
click at [642, 258] on div "SỬA ĐƠN HÀNG Lịch sử Ảnh kiện hàng Yêu cầu xuất hóa đơn điện tử Total Paid Fee …" at bounding box center [367, 132] width 683 height 256
click at [651, 246] on span "[PERSON_NAME] và In" at bounding box center [654, 247] width 54 height 8
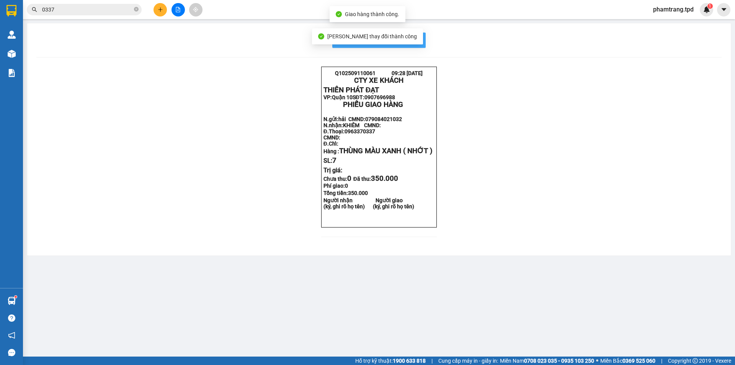
click at [412, 37] on span "In mẫu biên lai tự cấu hình" at bounding box center [383, 40] width 72 height 10
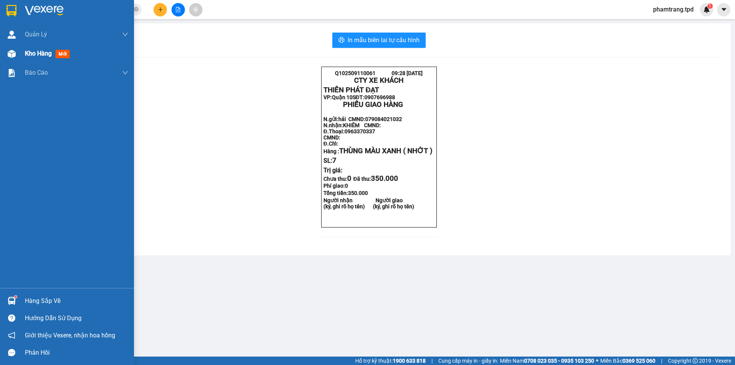
click at [40, 52] on span "Kho hàng" at bounding box center [38, 53] width 27 height 7
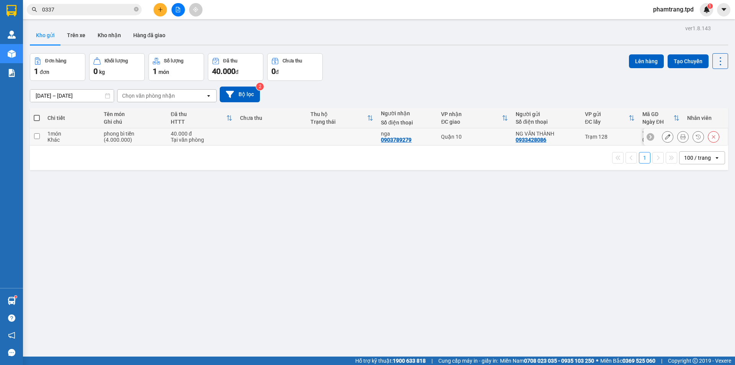
click at [443, 142] on td "Quận 10" at bounding box center [474, 136] width 75 height 17
checkbox input "true"
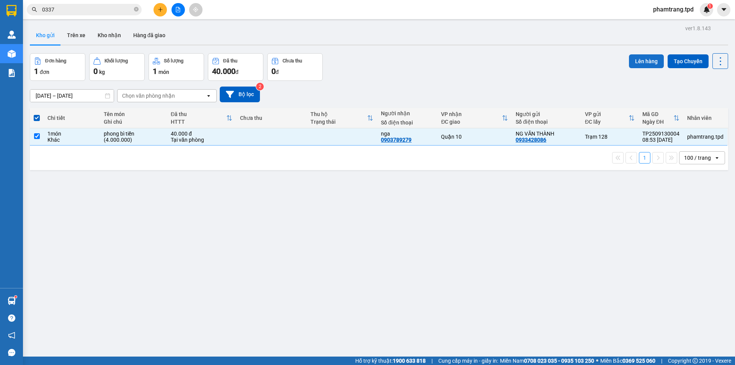
click at [637, 59] on button "Lên hàng" at bounding box center [646, 61] width 35 height 14
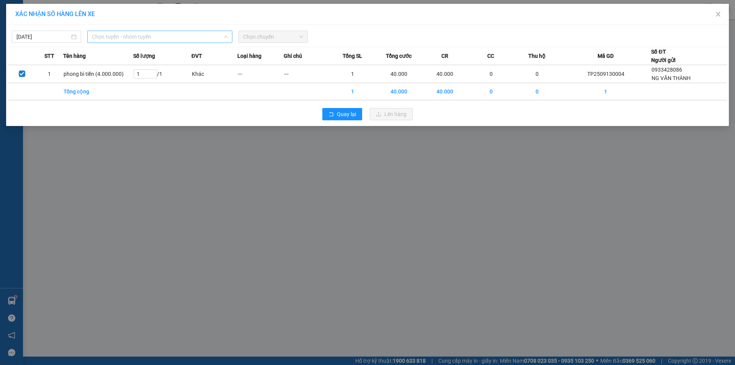
click at [142, 38] on span "Chọn tuyến - nhóm tuyến" at bounding box center [160, 36] width 136 height 11
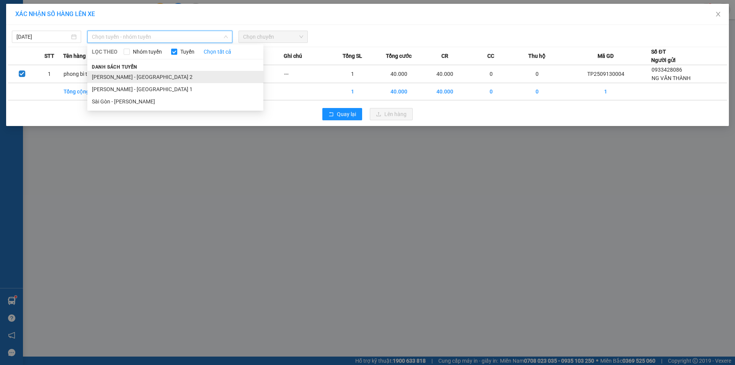
click at [123, 71] on li "[PERSON_NAME] - [GEOGRAPHIC_DATA] 2" at bounding box center [175, 77] width 176 height 12
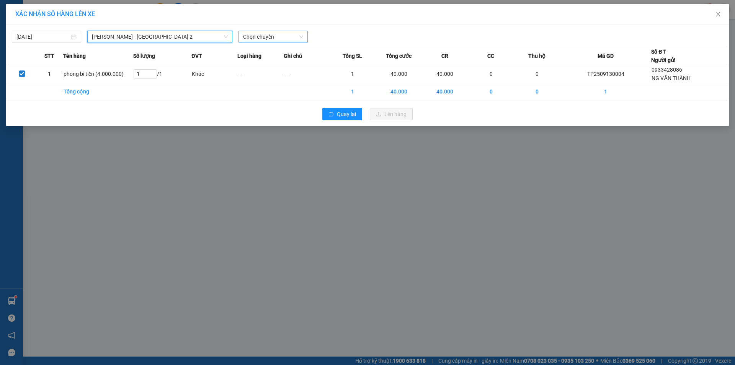
drag, startPoint x: 269, startPoint y: 22, endPoint x: 262, endPoint y: 35, distance: 14.9
click at [266, 28] on div "XÁC NHẬN SỐ HÀNG LÊN XE [DATE] Phương Lâm - [GEOGRAPHIC_DATA] 2 Phương Lâm - [G…" at bounding box center [367, 65] width 722 height 122
click at [257, 41] on span "Chọn chuyến" at bounding box center [273, 36] width 60 height 11
type input "10"
click at [300, 63] on div "Thêm chuyến " 10:00 "" at bounding box center [272, 64] width 69 height 13
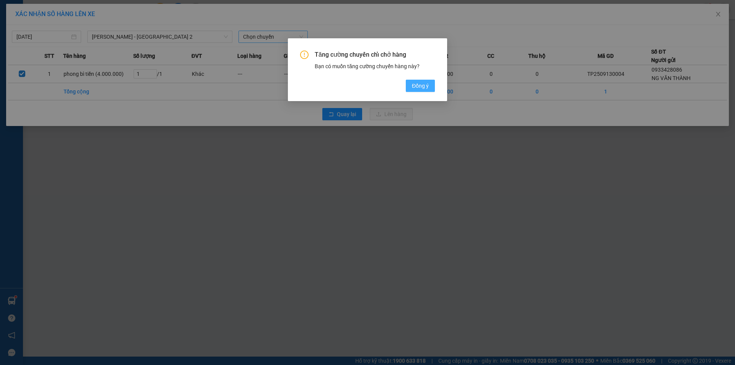
click at [414, 84] on span "Đồng ý" at bounding box center [420, 85] width 17 height 8
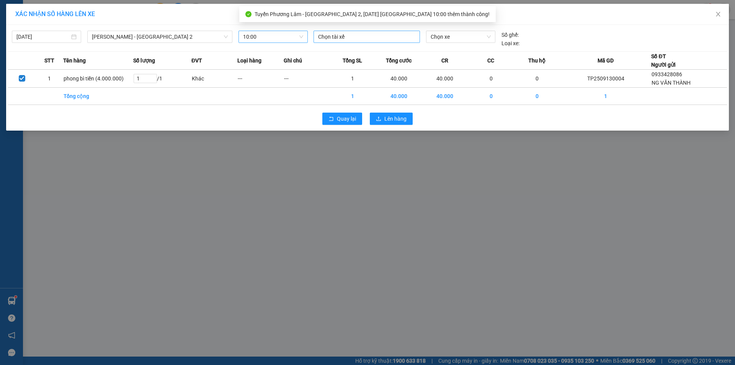
click at [339, 40] on div at bounding box center [366, 36] width 103 height 9
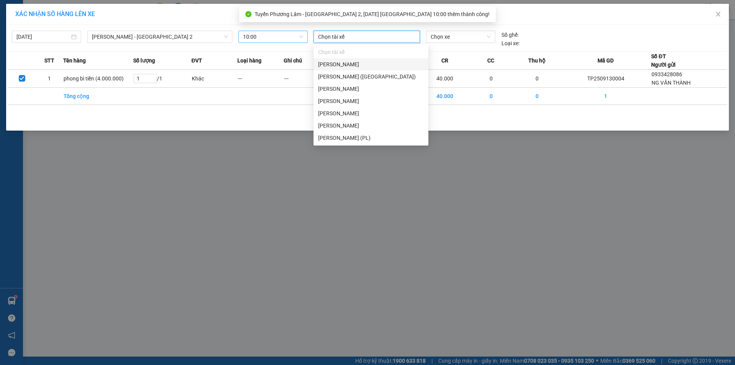
type input "d"
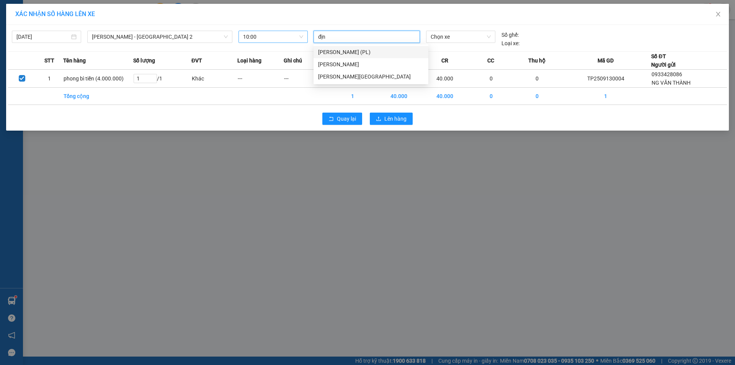
type input "định"
click at [357, 78] on div "[PERSON_NAME][GEOGRAPHIC_DATA]" at bounding box center [371, 76] width 106 height 8
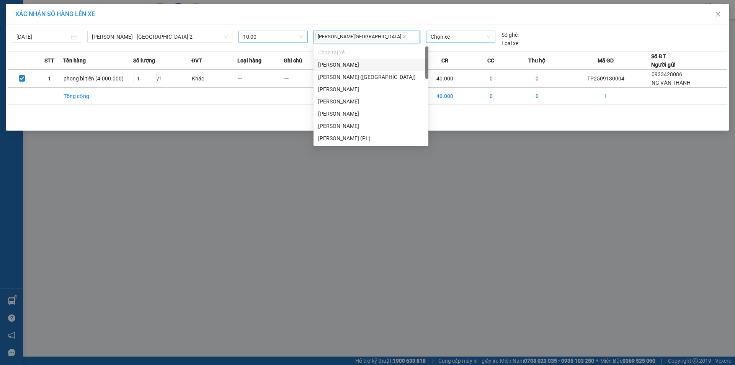
click at [460, 35] on span "Chọn xe" at bounding box center [460, 36] width 60 height 11
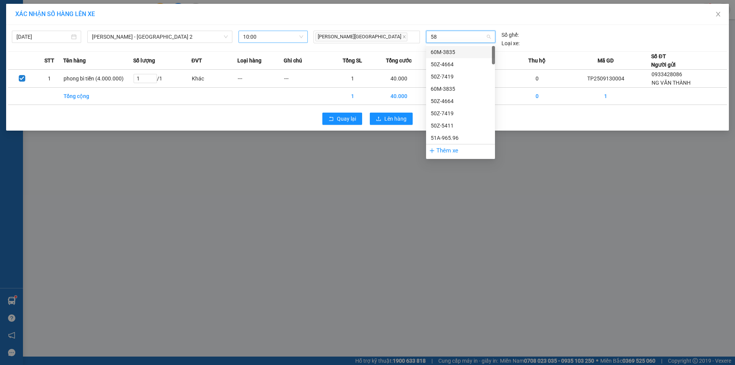
type input "589"
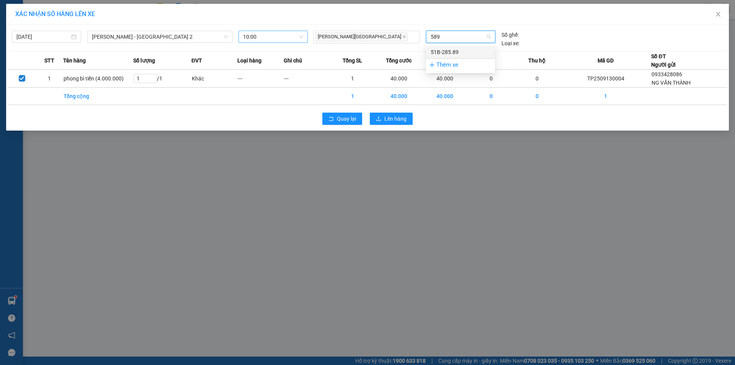
click at [451, 55] on div "51B-285.89" at bounding box center [460, 52] width 60 height 8
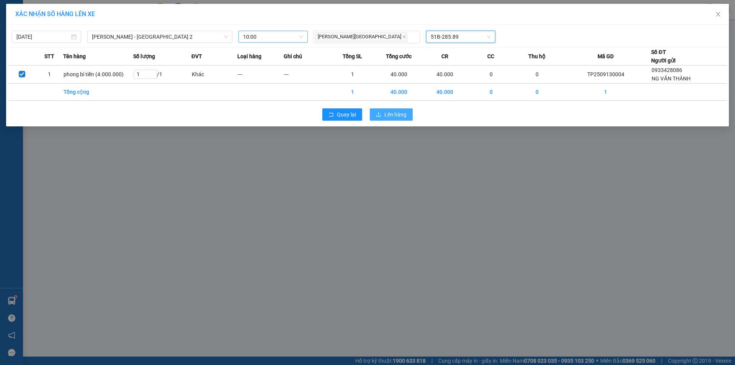
click at [399, 114] on span "Lên hàng" at bounding box center [395, 114] width 22 height 8
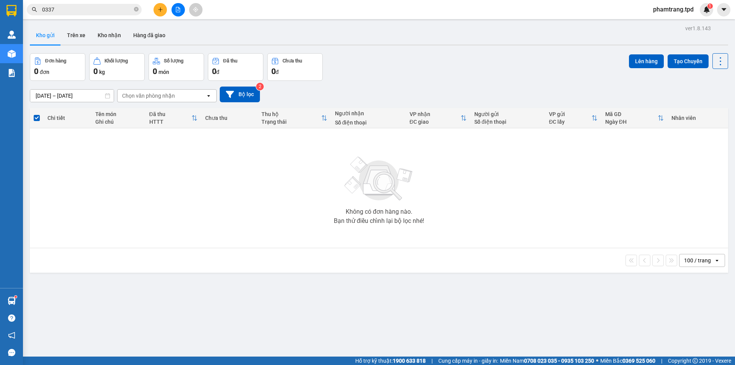
click at [156, 47] on div "ver 1.8.143 Kho gửi Trên xe Kho nhận Hàng đã giao Đơn hàng 0 đơn Khối lượng 0 k…" at bounding box center [379, 205] width 704 height 365
click at [135, 9] on icon "close-circle" at bounding box center [136, 9] width 5 height 5
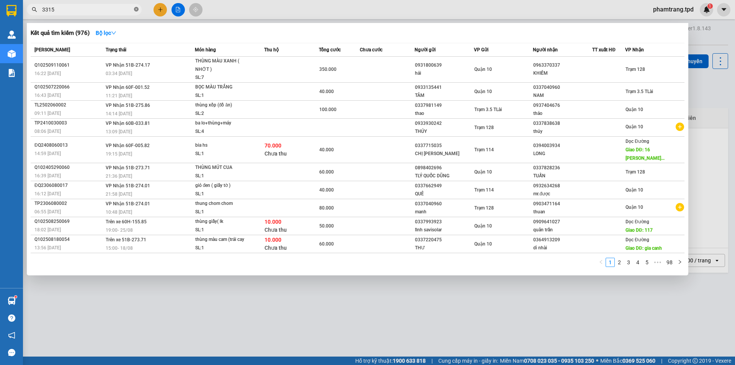
type input "3315"
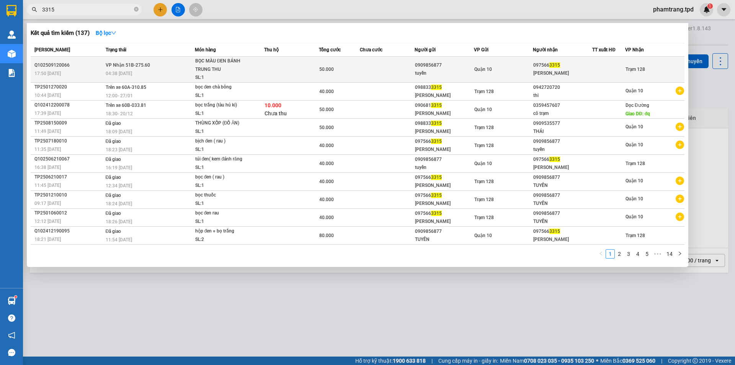
click at [569, 68] on div "097566 3315" at bounding box center [562, 65] width 59 height 8
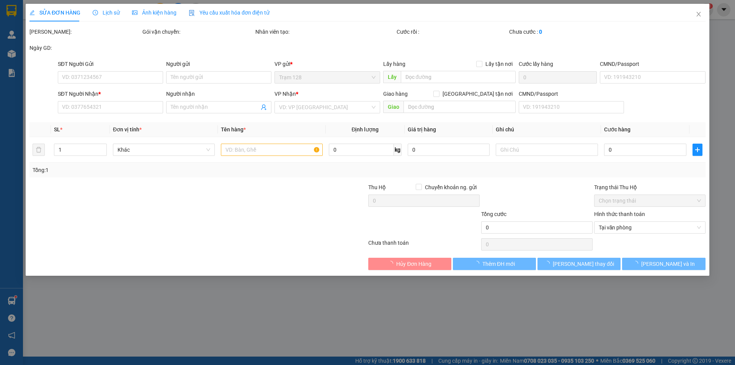
type input "0909856877"
type input "tuyền"
type input "0975663315"
type input "[PERSON_NAME]"
type input "50.000"
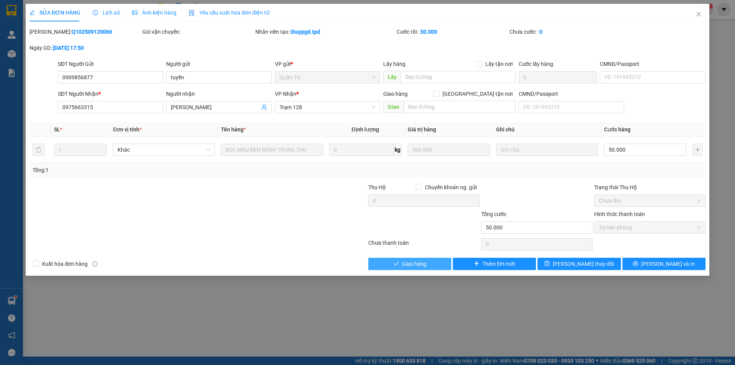
click at [413, 263] on span "Giao hàng" at bounding box center [414, 263] width 24 height 8
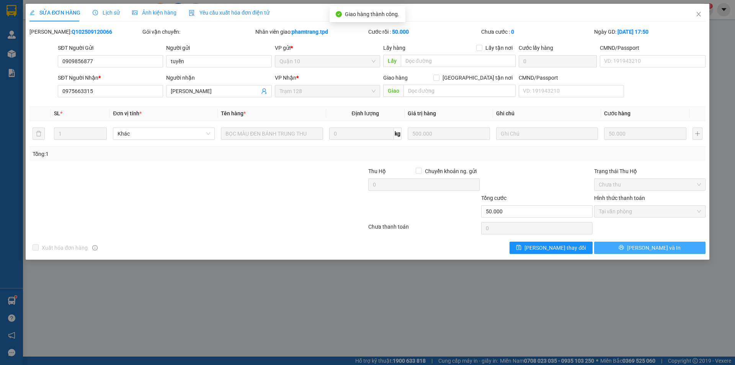
click at [645, 248] on span "[PERSON_NAME] và In" at bounding box center [654, 247] width 54 height 8
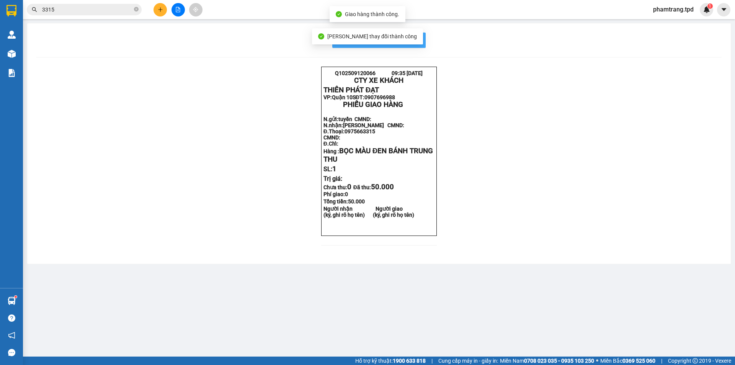
click at [417, 44] on span "In mẫu biên lai tự cấu hình" at bounding box center [383, 40] width 72 height 10
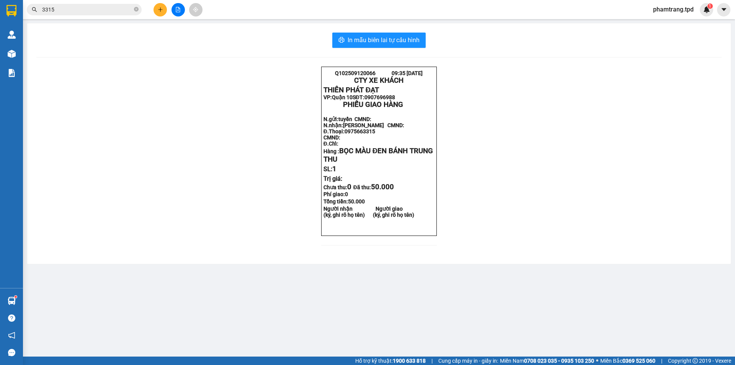
click at [182, 6] on button at bounding box center [177, 9] width 13 height 13
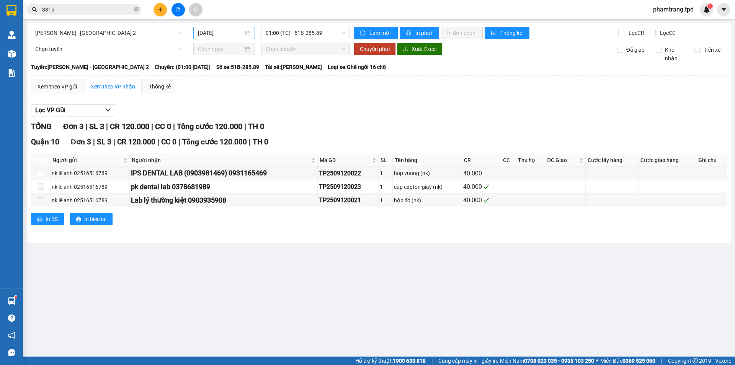
click at [220, 34] on input "[DATE]" at bounding box center [221, 33] width 46 height 8
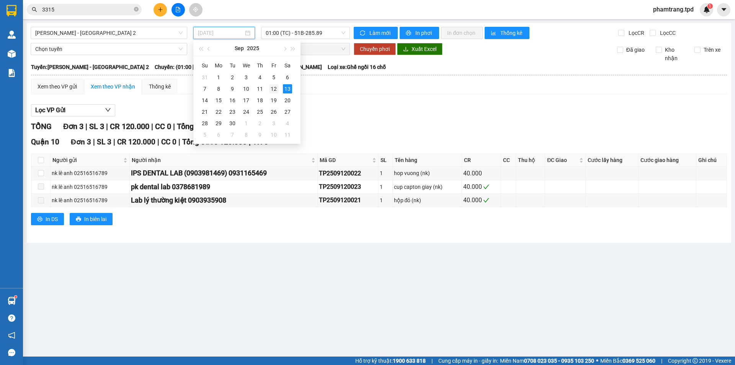
click at [271, 88] on div "12" at bounding box center [273, 88] width 9 height 9
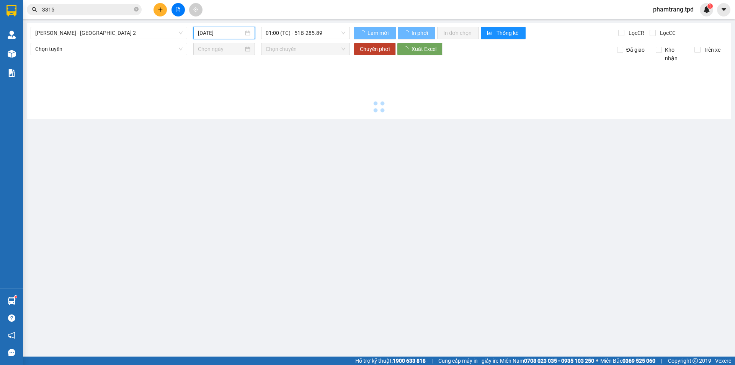
type input "[DATE]"
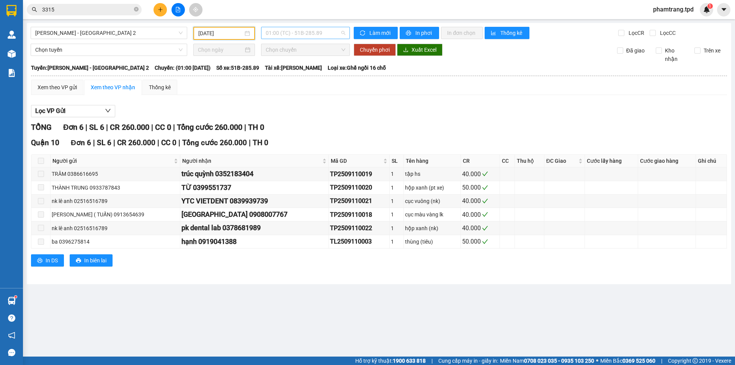
click at [297, 27] on span "01:00 (TC) - 51B-285.89" at bounding box center [306, 32] width 80 height 11
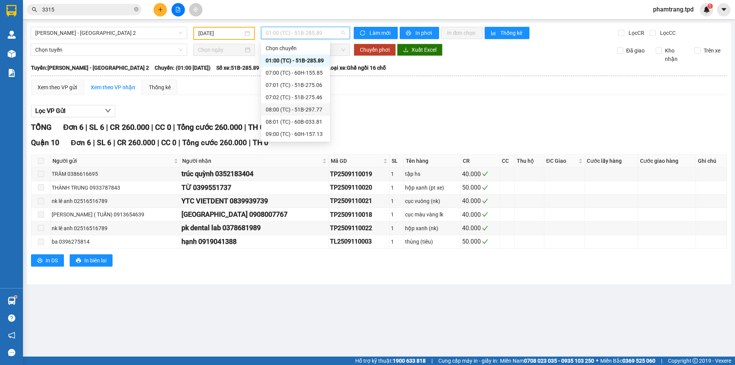
scroll to position [77, 0]
click at [294, 70] on div "10:00 (TC) - 51B-285.89" at bounding box center [296, 69] width 60 height 8
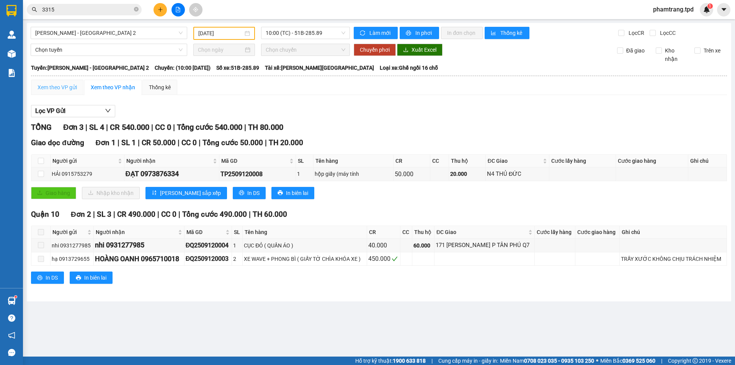
click at [62, 81] on div "Xem theo VP gửi" at bounding box center [57, 87] width 52 height 15
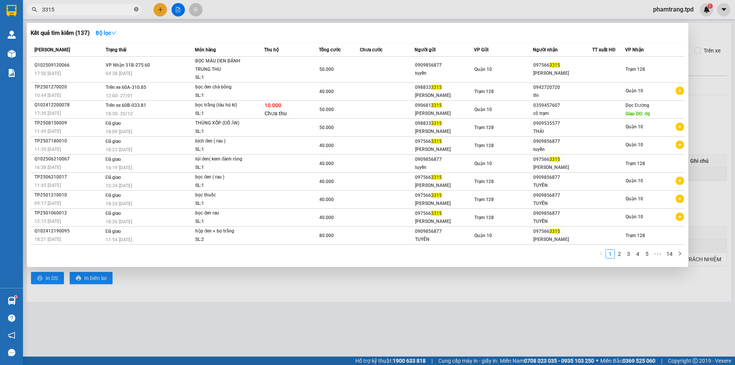
drag, startPoint x: 137, startPoint y: 10, endPoint x: 153, endPoint y: 3, distance: 17.6
click at [137, 9] on icon "close-circle" at bounding box center [136, 9] width 5 height 5
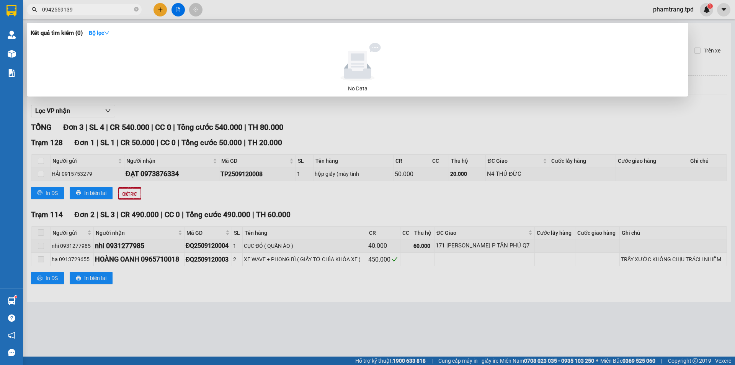
type input "0942559139"
drag, startPoint x: 487, startPoint y: 129, endPoint x: 349, endPoint y: 125, distance: 137.8
click at [486, 129] on div at bounding box center [367, 182] width 735 height 365
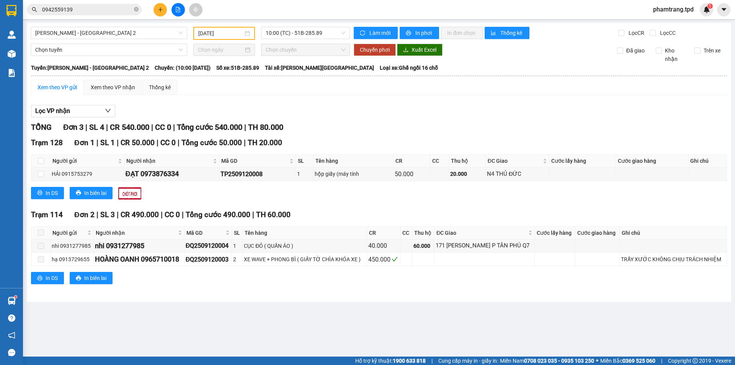
click at [57, 18] on div "Kết quả tìm kiếm ( 0 ) Bộ lọc No Data 0942559139 phamtrang.tpd 1" at bounding box center [367, 9] width 735 height 19
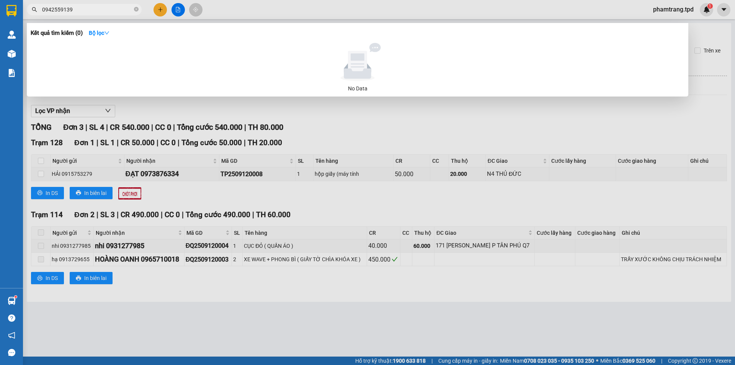
click at [84, 13] on input "0942559139" at bounding box center [87, 9] width 90 height 8
click at [137, 10] on icon "close-circle" at bounding box center [136, 9] width 5 height 5
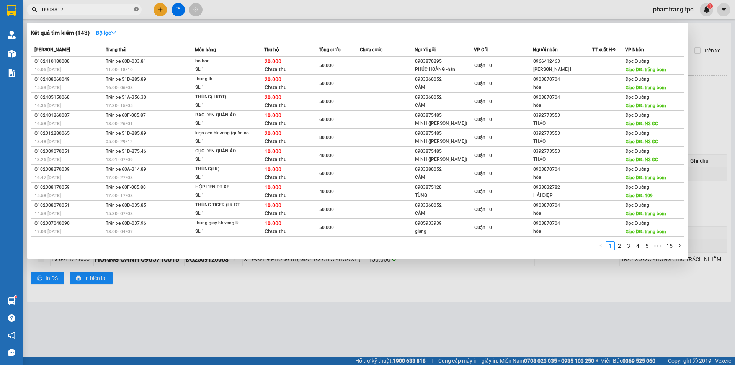
type input "0903817"
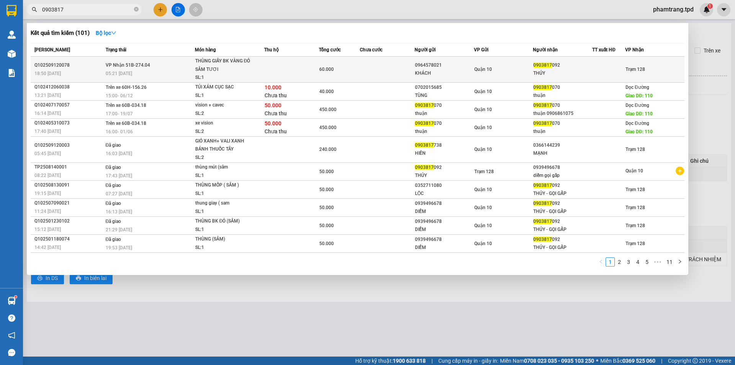
click at [534, 60] on td "0903817 092 THÚY" at bounding box center [562, 70] width 59 height 26
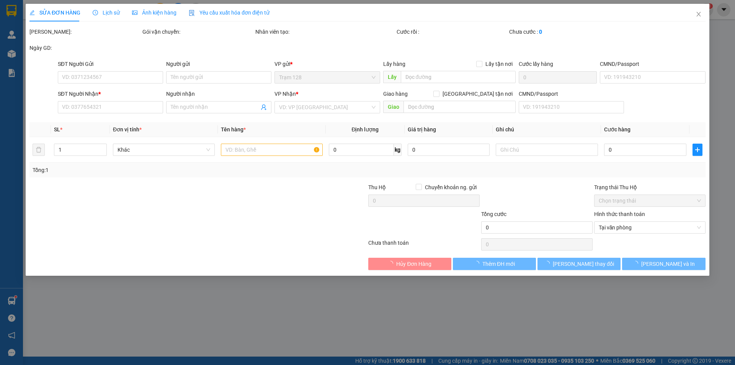
type input "0964578021"
type input "KHÁCH"
type input "0903817092"
type input "THÚY"
type input "60.000"
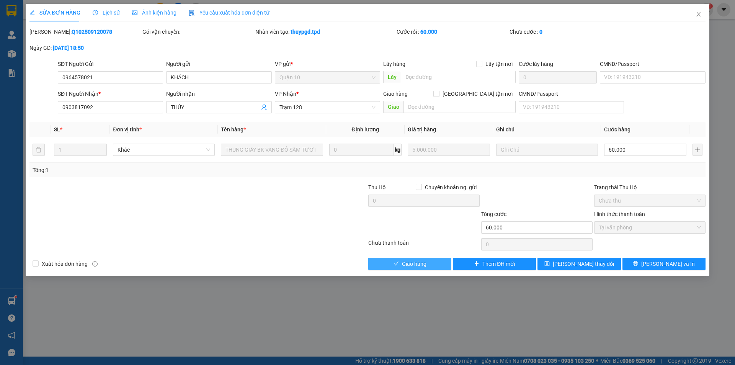
click at [419, 262] on span "Giao hàng" at bounding box center [414, 263] width 24 height 8
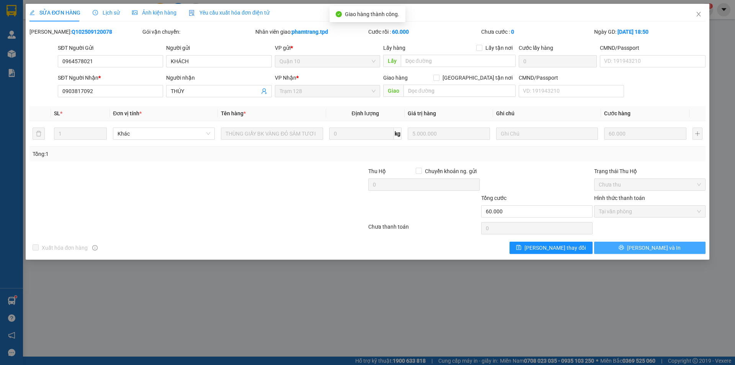
click at [666, 246] on button "[PERSON_NAME] và In" at bounding box center [649, 247] width 111 height 12
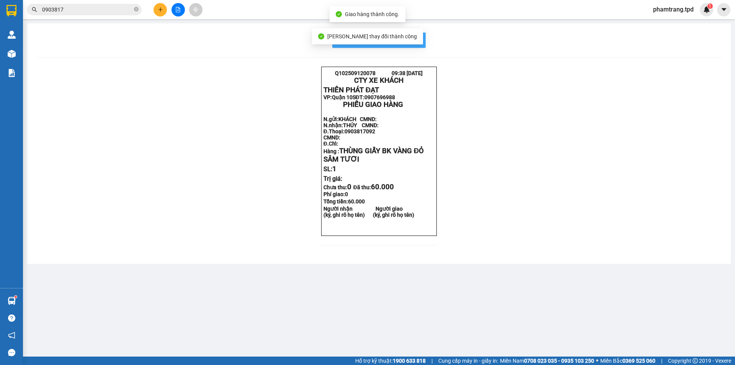
click at [419, 41] on span "In mẫu biên lai tự cấu hình" at bounding box center [383, 40] width 72 height 10
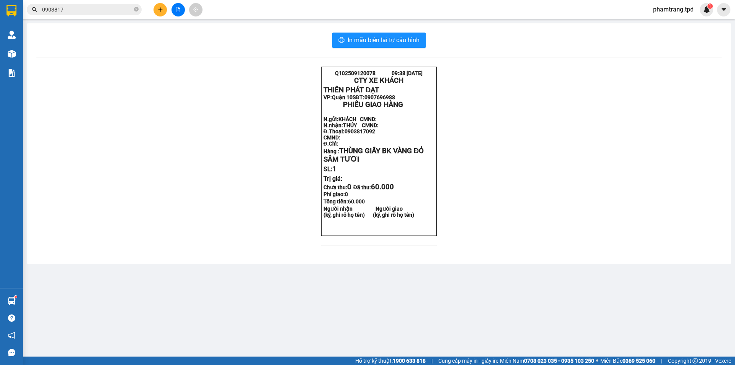
click at [133, 7] on span "0903817" at bounding box center [84, 9] width 115 height 11
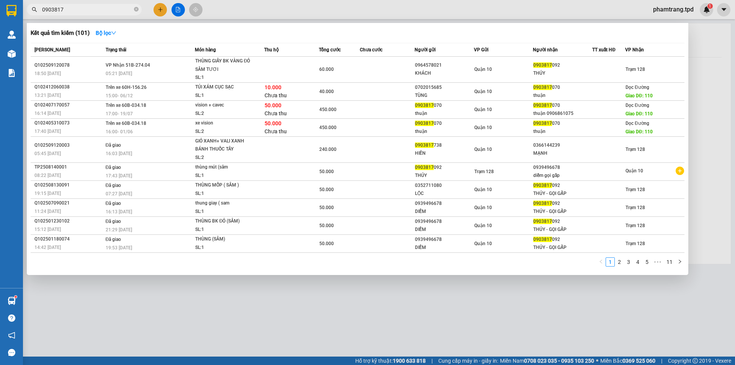
click at [158, 13] on div at bounding box center [367, 182] width 735 height 365
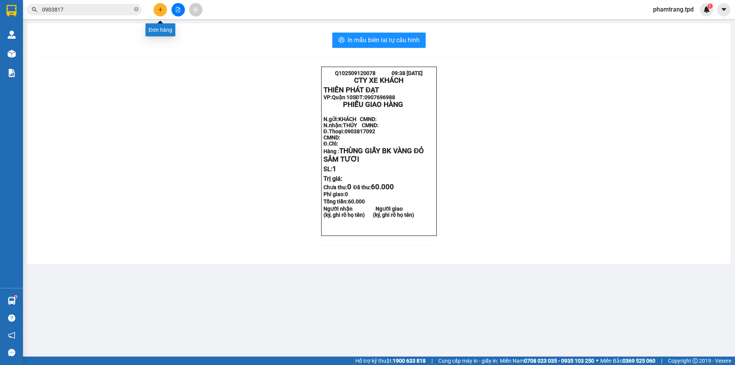
click at [162, 11] on icon "plus" at bounding box center [160, 9] width 5 height 5
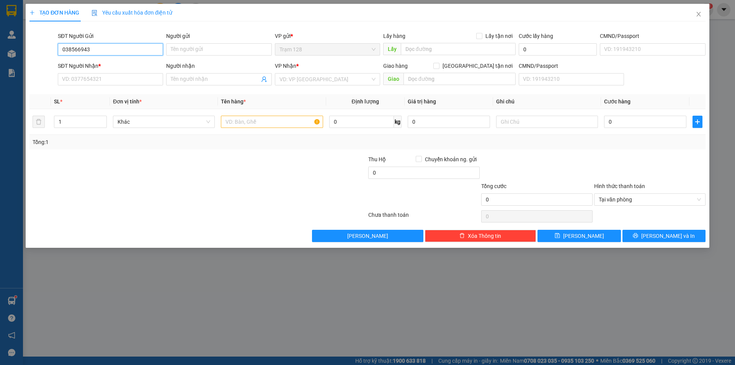
type input "0385669431"
click at [102, 52] on input "0385669431" at bounding box center [110, 49] width 105 height 12
click at [143, 69] on div "0385669431 - nương" at bounding box center [110, 65] width 105 height 12
type input "nương"
type input "0936597404"
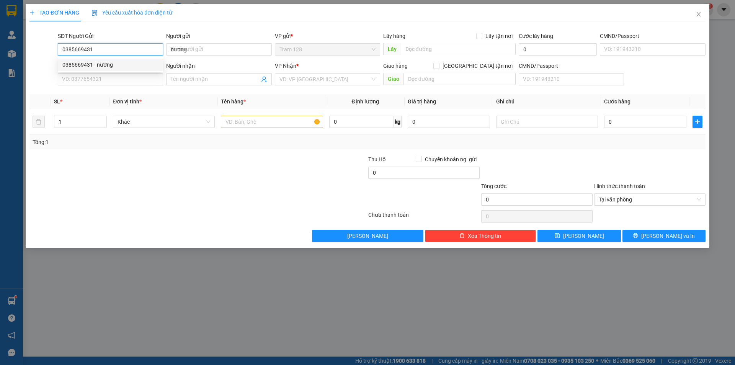
type input "trinh"
type input "0385669431"
click at [196, 143] on div "Tổng: 1" at bounding box center [158, 142] width 251 height 8
click at [130, 72] on div "SĐT Người Nhận *" at bounding box center [110, 67] width 105 height 11
click at [228, 121] on input "text" at bounding box center [272, 122] width 102 height 12
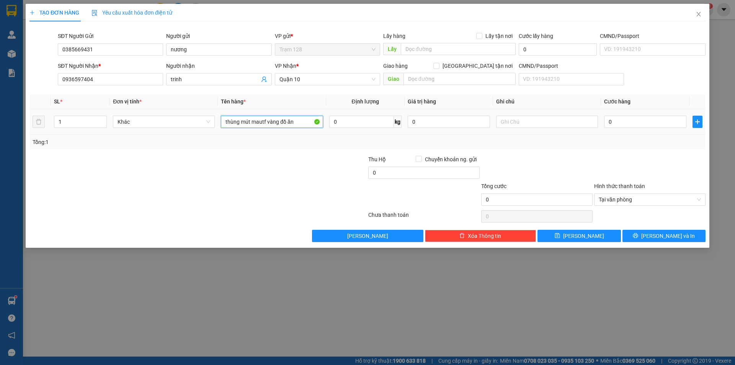
type input "thùng mút mautf vàng đồ ăn"
click at [652, 127] on input "0" at bounding box center [645, 122] width 82 height 12
type input "5"
type input "50"
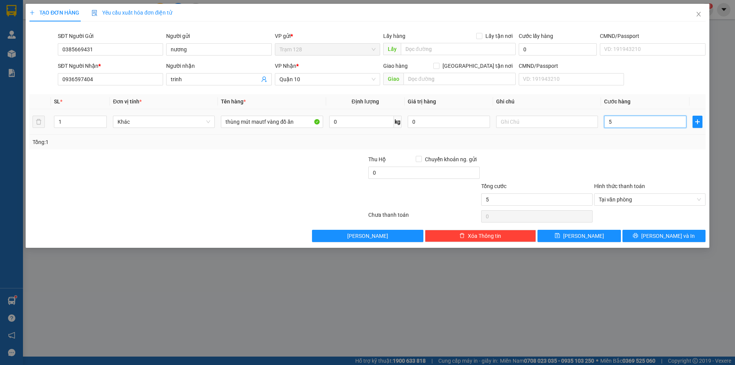
type input "50"
type input "50.000"
click at [456, 118] on input "0" at bounding box center [448, 122] width 82 height 12
click at [644, 238] on button "[PERSON_NAME] và In" at bounding box center [663, 236] width 83 height 12
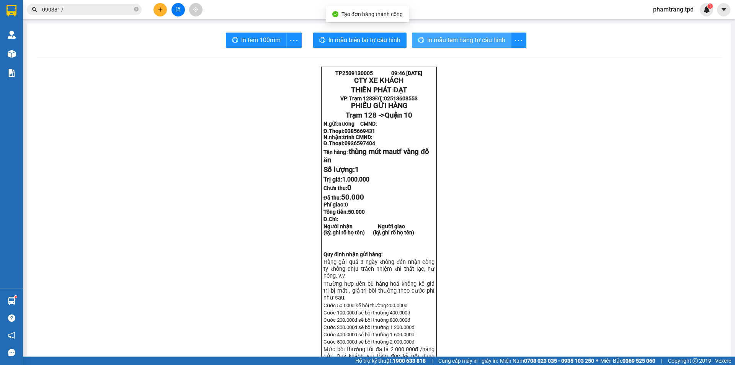
click at [450, 37] on span "In mẫu tem hàng tự cấu hình" at bounding box center [466, 40] width 78 height 10
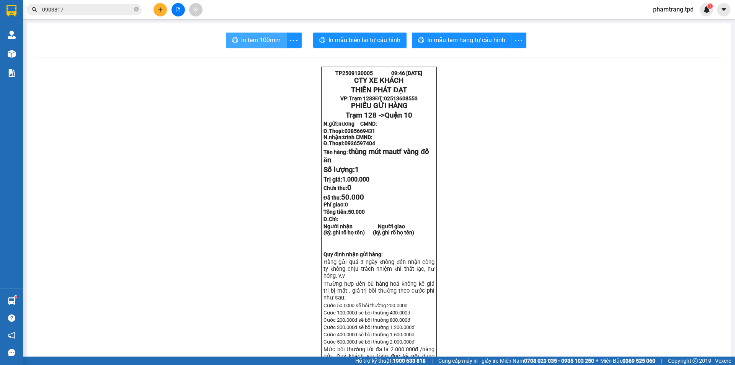
drag, startPoint x: 244, startPoint y: 38, endPoint x: 361, endPoint y: 47, distance: 117.4
click at [244, 38] on span "In tem 100mm" at bounding box center [260, 40] width 39 height 10
drag, startPoint x: 167, startPoint y: 8, endPoint x: 276, endPoint y: 42, distance: 113.9
click at [168, 8] on div at bounding box center [177, 9] width 57 height 13
click at [157, 11] on button at bounding box center [159, 9] width 13 height 13
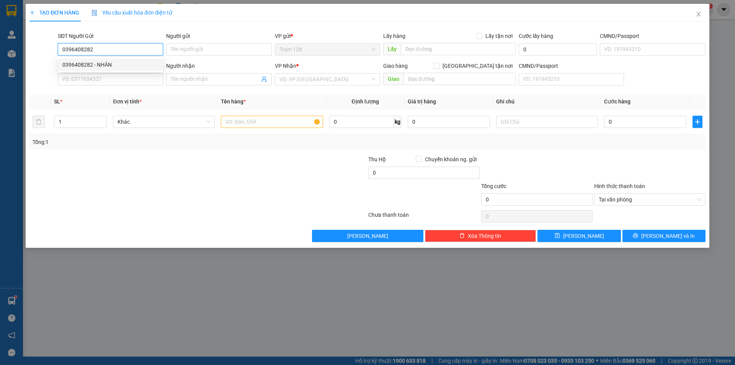
click at [119, 46] on input "0396408282" at bounding box center [110, 49] width 105 height 12
click at [105, 62] on div "0396408282 - NHÂN" at bounding box center [110, 64] width 96 height 8
drag, startPoint x: 68, startPoint y: 81, endPoint x: 122, endPoint y: 80, distance: 54.0
click at [122, 80] on input "0908090563" at bounding box center [110, 79] width 105 height 12
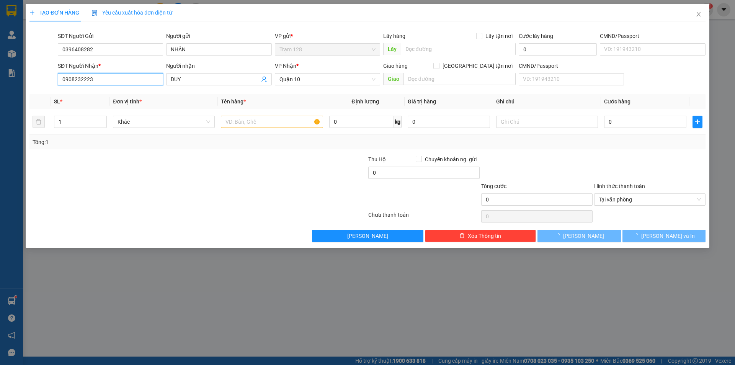
click at [130, 78] on input "0908232223" at bounding box center [110, 79] width 105 height 12
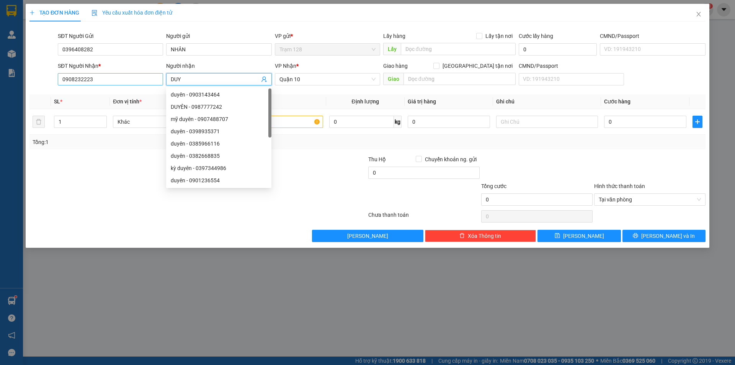
drag, startPoint x: 191, startPoint y: 79, endPoint x: 119, endPoint y: 79, distance: 71.2
click at [190, 79] on input "DUY" at bounding box center [215, 79] width 88 height 8
click at [119, 78] on input "0908232223" at bounding box center [110, 79] width 105 height 12
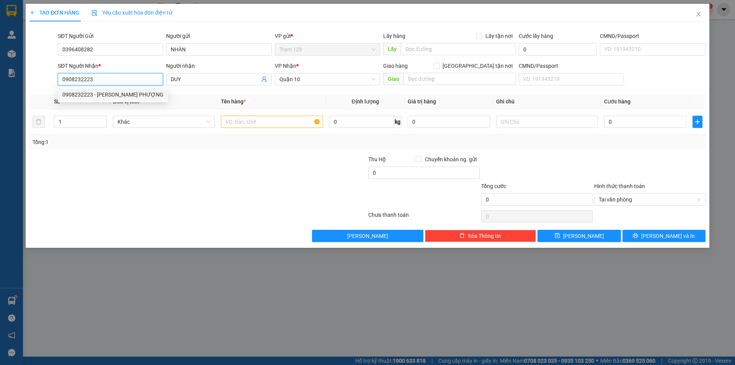
click at [98, 95] on div "0908232223 - [PERSON_NAME] PHƯỢNG" at bounding box center [112, 94] width 101 height 8
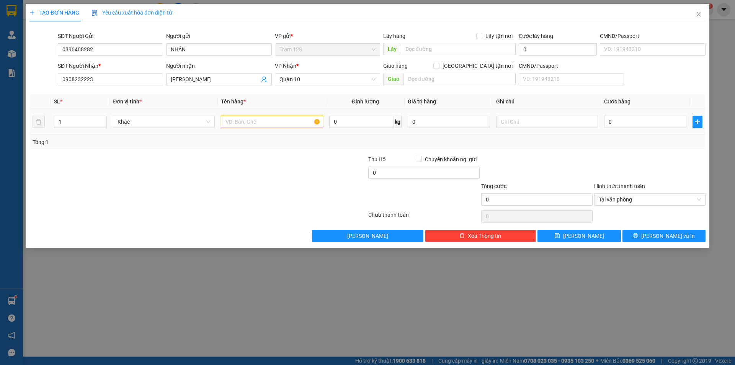
click at [244, 127] on input "text" at bounding box center [272, 122] width 102 height 12
click at [621, 121] on input "0" at bounding box center [645, 122] width 82 height 12
click at [430, 124] on input "0" at bounding box center [448, 122] width 82 height 12
click at [663, 231] on span "[PERSON_NAME] và In" at bounding box center [668, 235] width 54 height 8
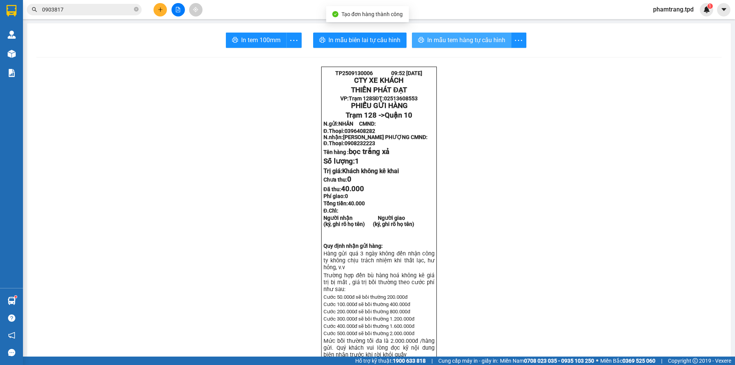
click at [468, 42] on span "In mẫu tem hàng tự cấu hình" at bounding box center [466, 40] width 78 height 10
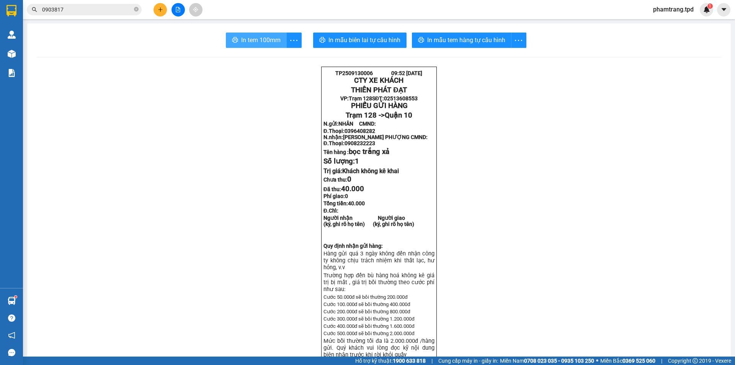
drag, startPoint x: 251, startPoint y: 39, endPoint x: 349, endPoint y: 52, distance: 99.1
click at [252, 39] on span "In tem 100mm" at bounding box center [260, 40] width 39 height 10
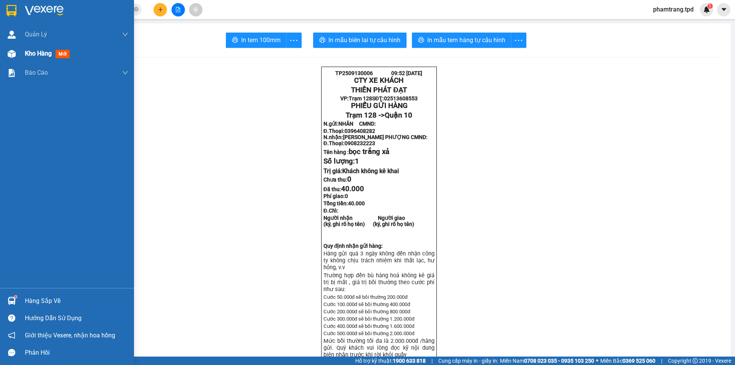
click at [39, 49] on div "Kho hàng mới" at bounding box center [49, 54] width 48 height 10
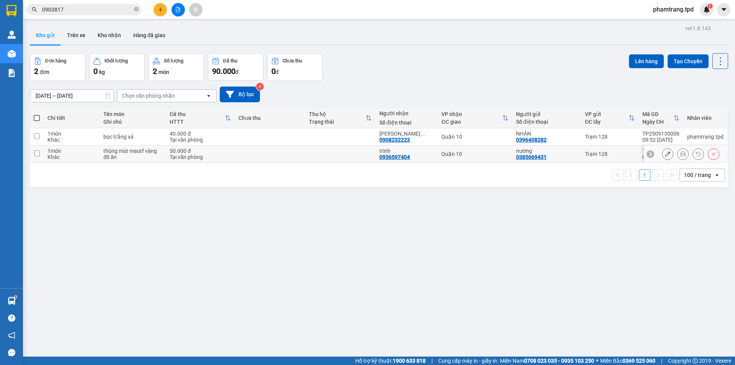
click at [230, 156] on div "Tại văn phòng" at bounding box center [199, 157] width 61 height 6
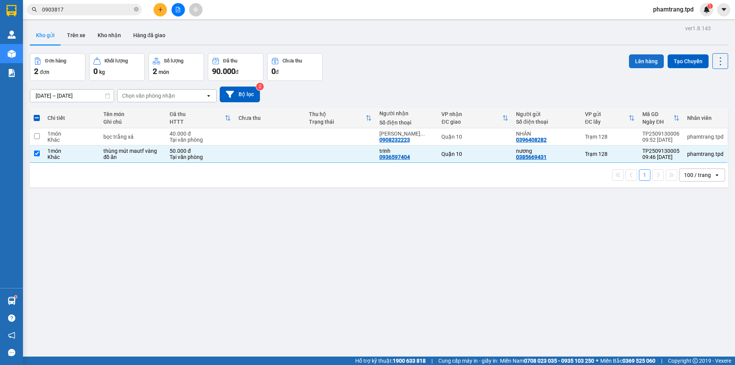
click at [637, 54] on button "Lên hàng" at bounding box center [646, 61] width 35 height 14
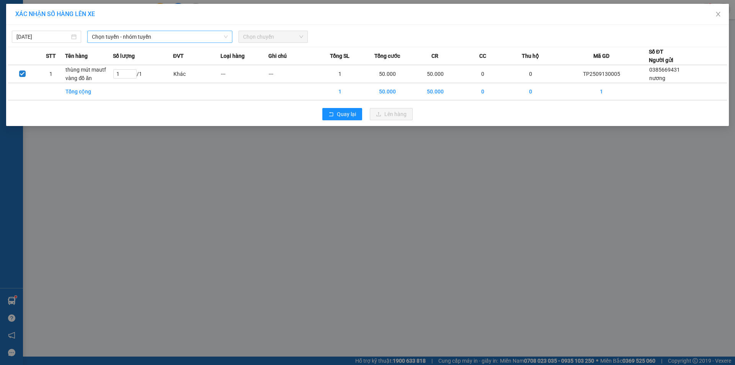
click at [188, 41] on span "Chọn tuyến - nhóm tuyến" at bounding box center [160, 36] width 136 height 11
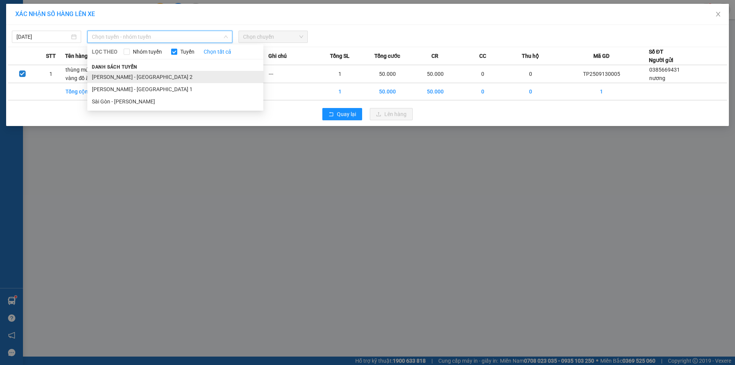
click at [160, 75] on li "[PERSON_NAME] - [GEOGRAPHIC_DATA] 2" at bounding box center [175, 77] width 176 height 12
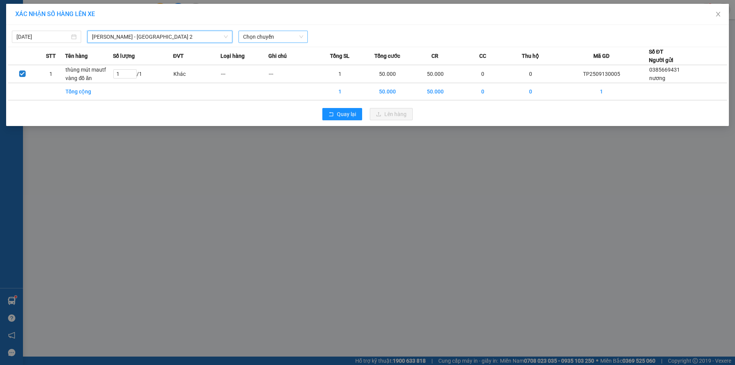
click at [265, 38] on span "Chọn chuyến" at bounding box center [273, 36] width 60 height 11
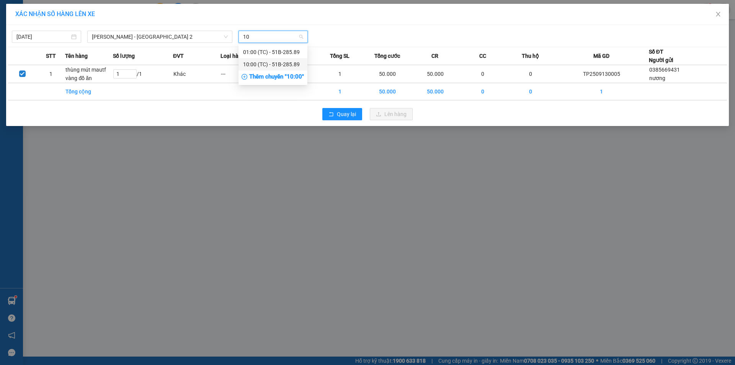
click at [286, 79] on div "Thêm chuyến " 10:00 "" at bounding box center [272, 76] width 69 height 13
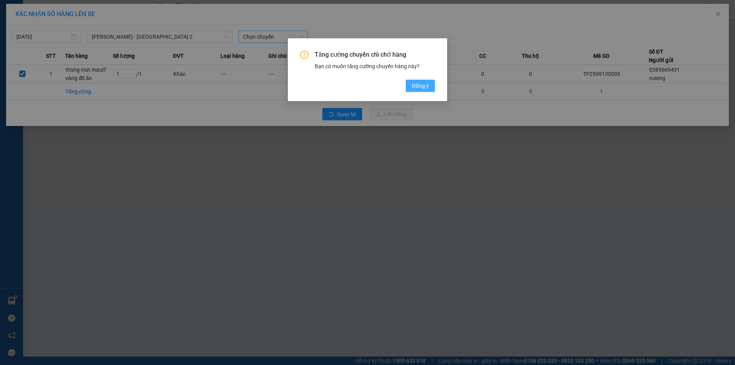
click at [427, 83] on span "Đồng ý" at bounding box center [420, 85] width 17 height 8
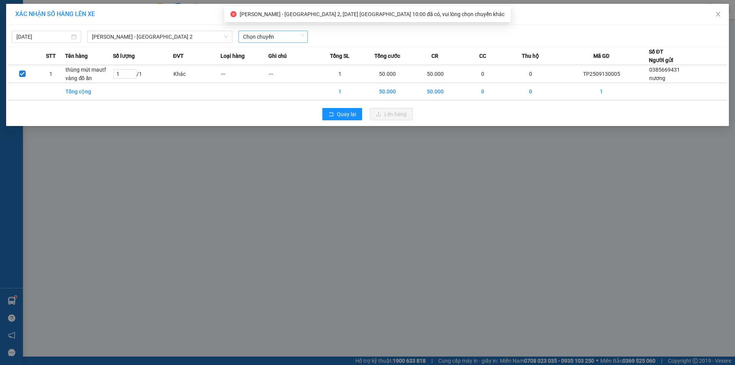
click at [261, 38] on span "Chọn chuyến" at bounding box center [273, 36] width 60 height 11
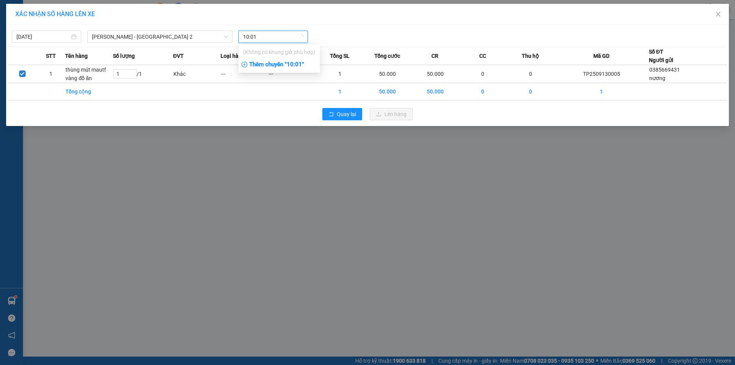
click at [274, 65] on div "Thêm chuyến " 10:01 "" at bounding box center [278, 64] width 81 height 13
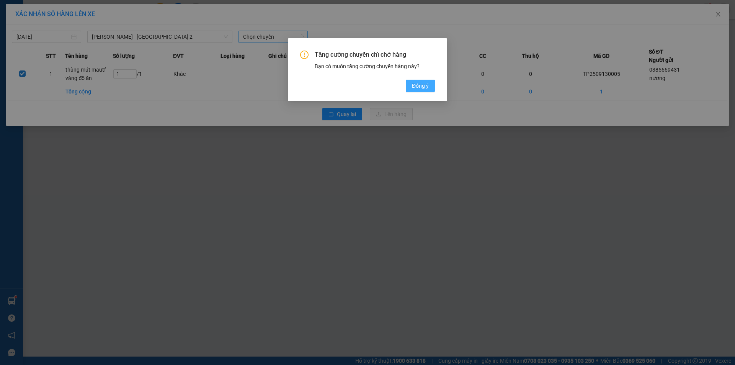
click at [423, 86] on span "Đồng ý" at bounding box center [420, 85] width 17 height 8
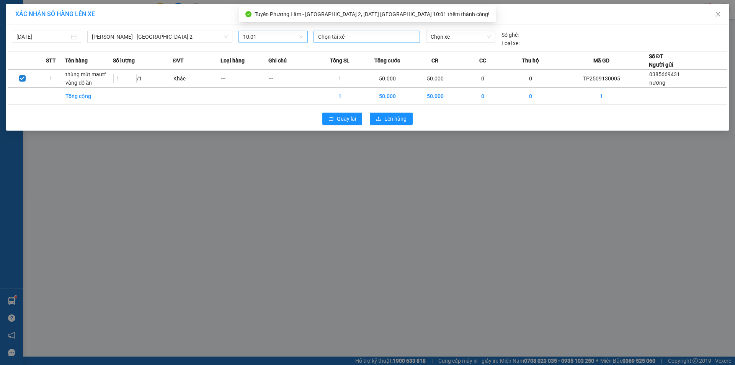
click at [359, 34] on div at bounding box center [366, 36] width 103 height 9
click at [373, 54] on div "[PERSON_NAME] ( duy bc )" at bounding box center [371, 52] width 106 height 8
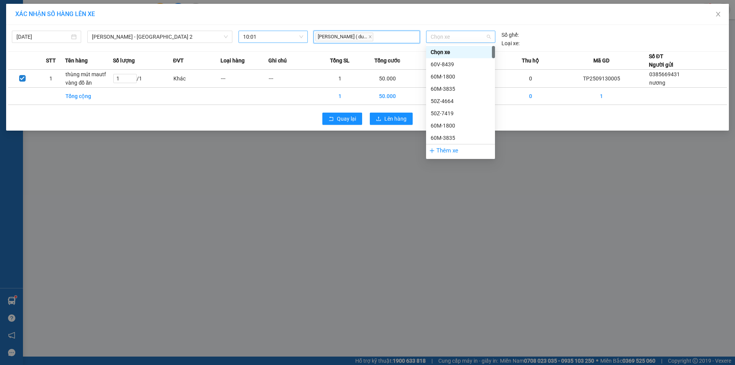
click at [440, 37] on span "Chọn xe" at bounding box center [460, 36] width 60 height 11
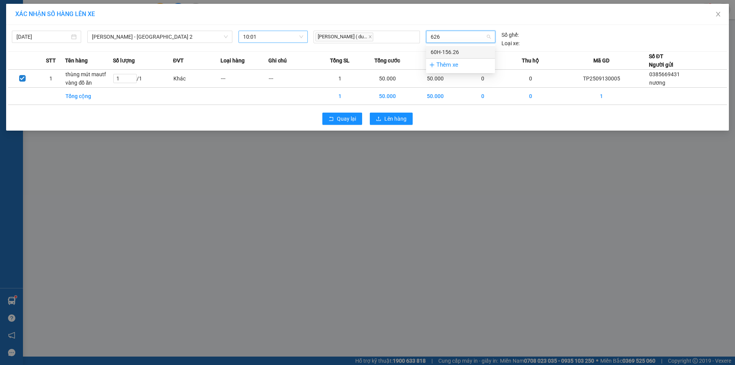
click at [440, 49] on div "60H-156.26" at bounding box center [460, 52] width 60 height 8
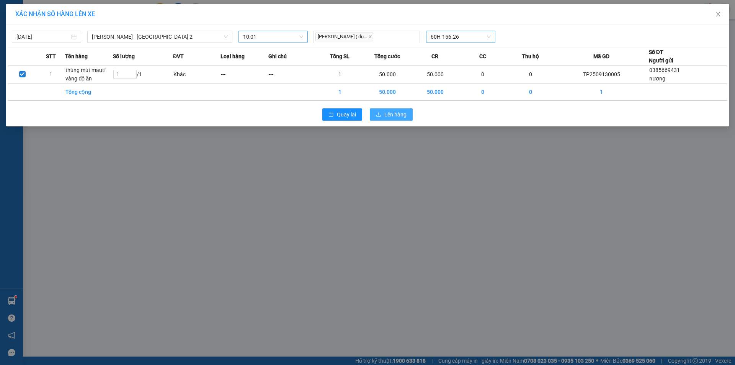
click at [401, 113] on span "Lên hàng" at bounding box center [395, 114] width 22 height 8
